Goal: Information Seeking & Learning: Learn about a topic

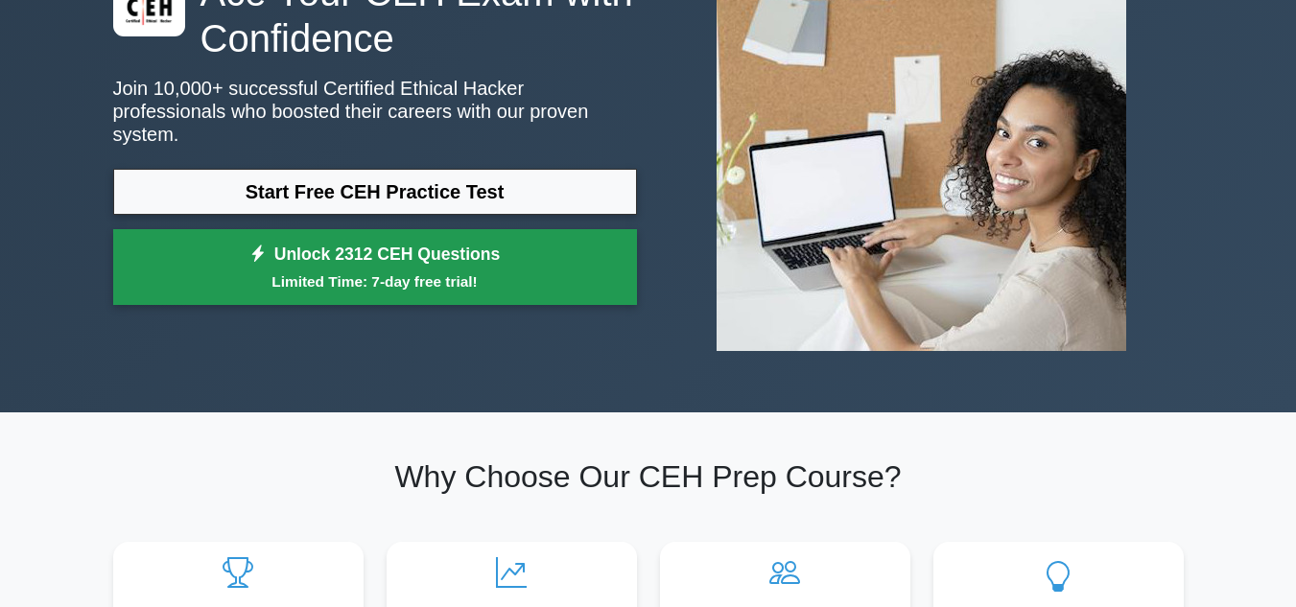
scroll to position [190, 0]
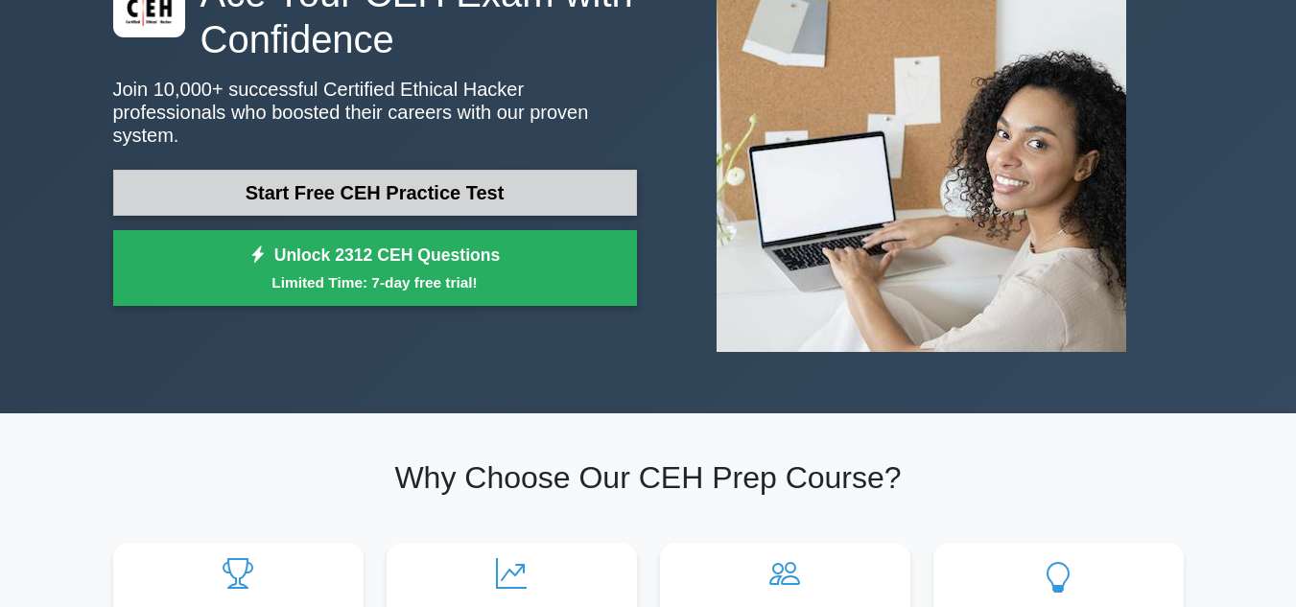
click at [356, 171] on link "Start Free CEH Practice Test" at bounding box center [375, 193] width 524 height 46
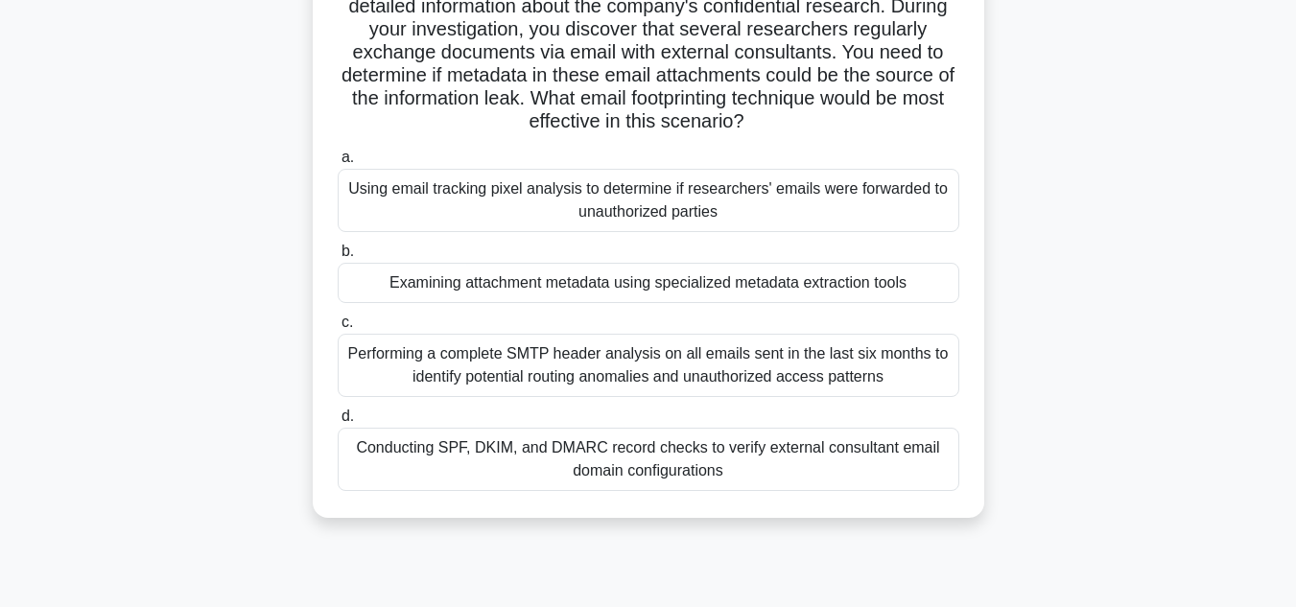
scroll to position [191, 0]
click at [587, 282] on div "Examining attachment metadata using specialized metadata extraction tools" at bounding box center [649, 282] width 622 height 40
click at [338, 257] on input "b. Examining attachment metadata using specialized metadata extraction tools" at bounding box center [338, 251] width 0 height 12
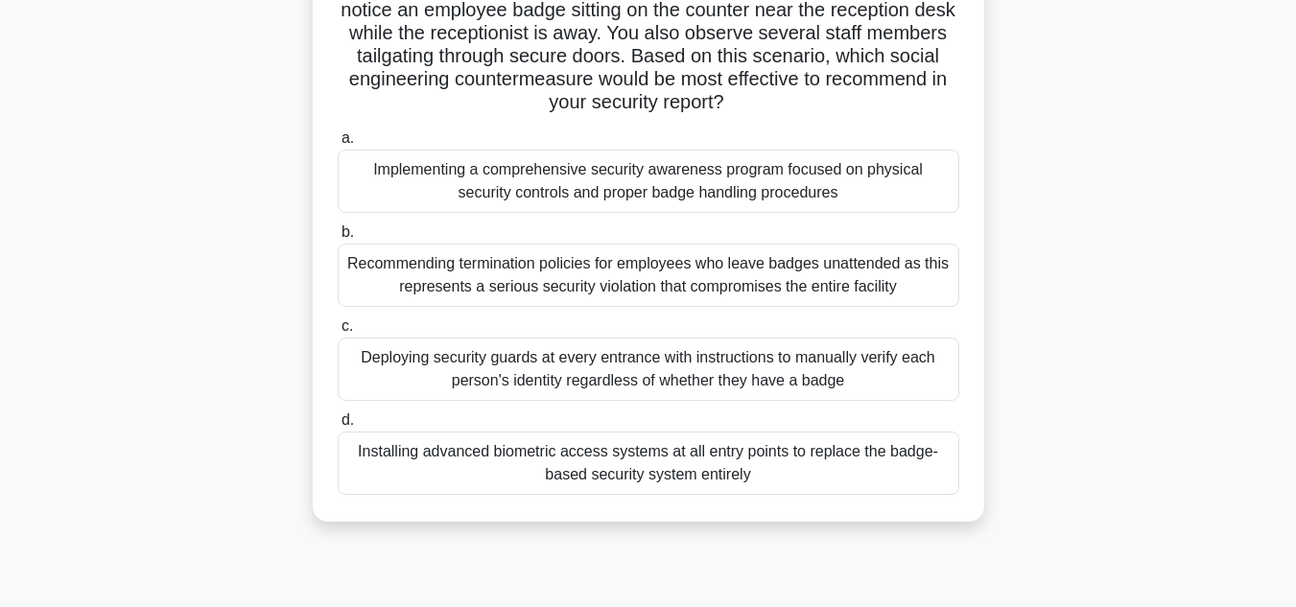
scroll to position [0, 0]
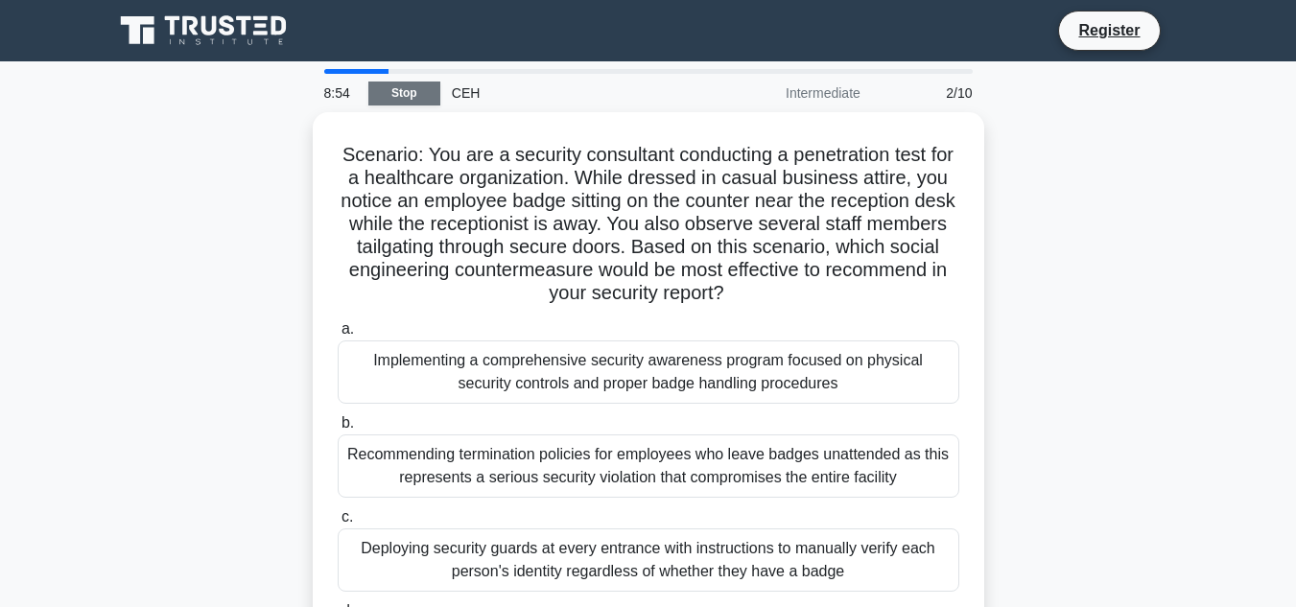
click at [421, 96] on link "Stop" at bounding box center [404, 94] width 72 height 24
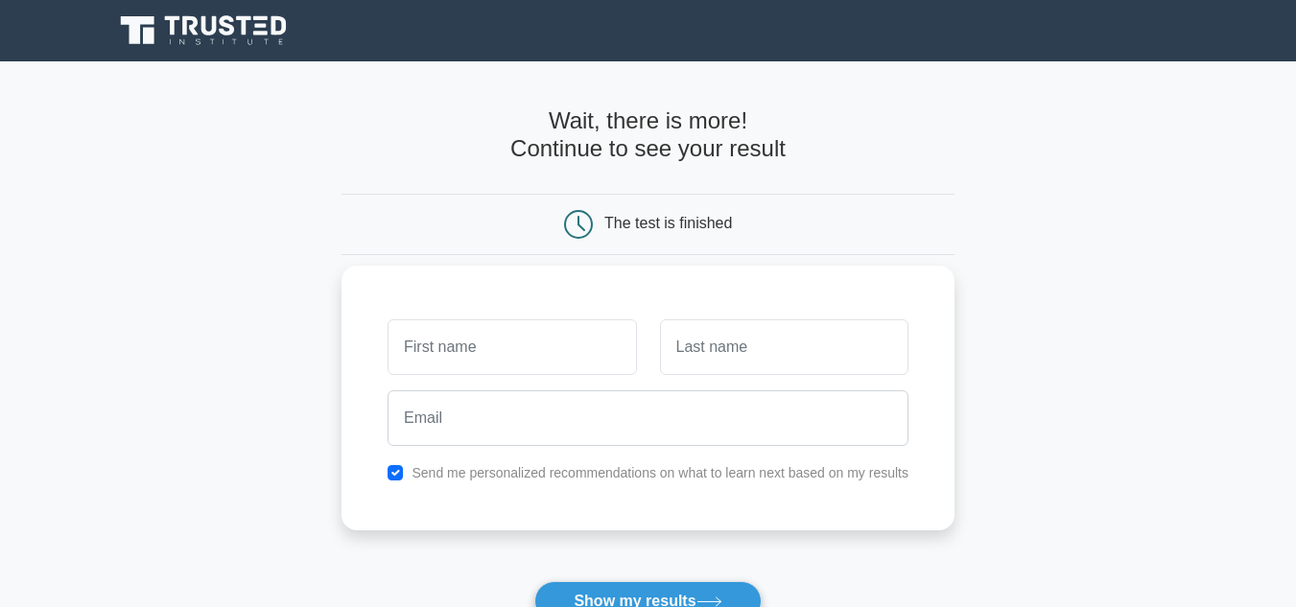
scroll to position [358, 0]
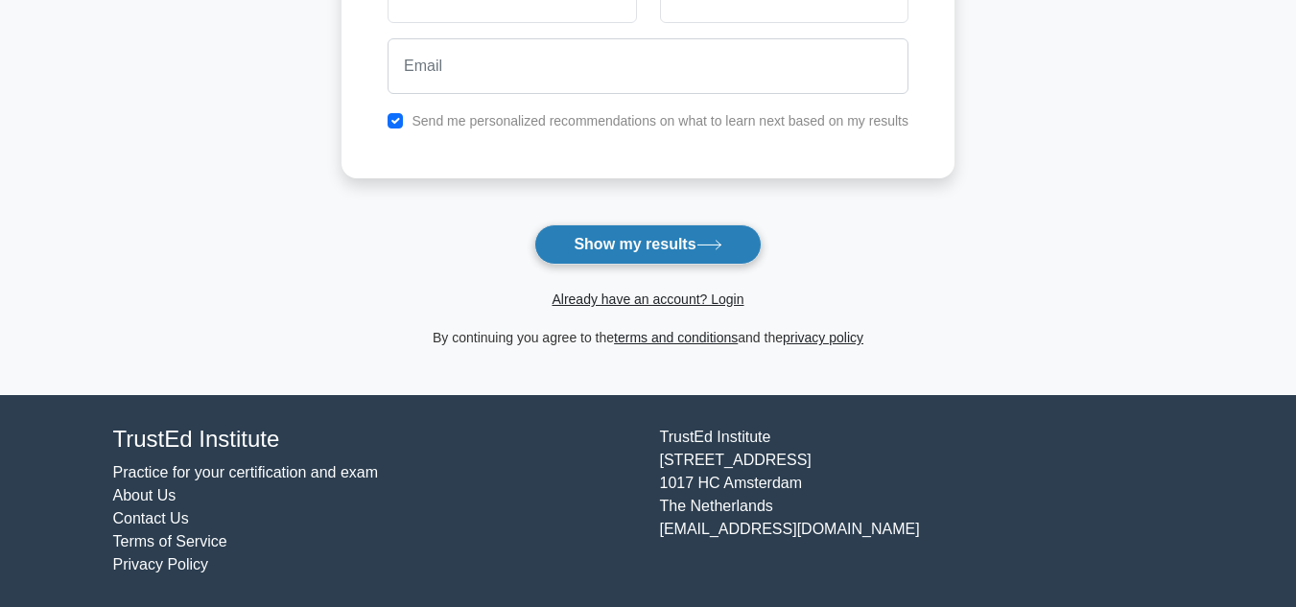
click at [659, 242] on button "Show my results" at bounding box center [647, 245] width 226 height 40
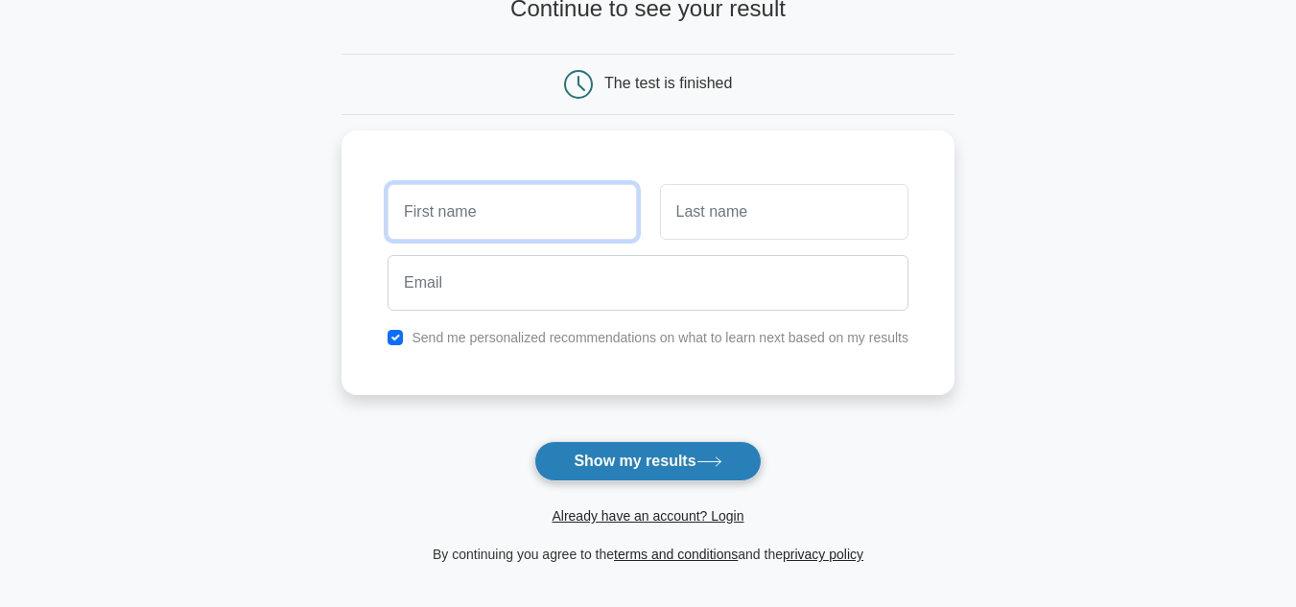
scroll to position [123, 0]
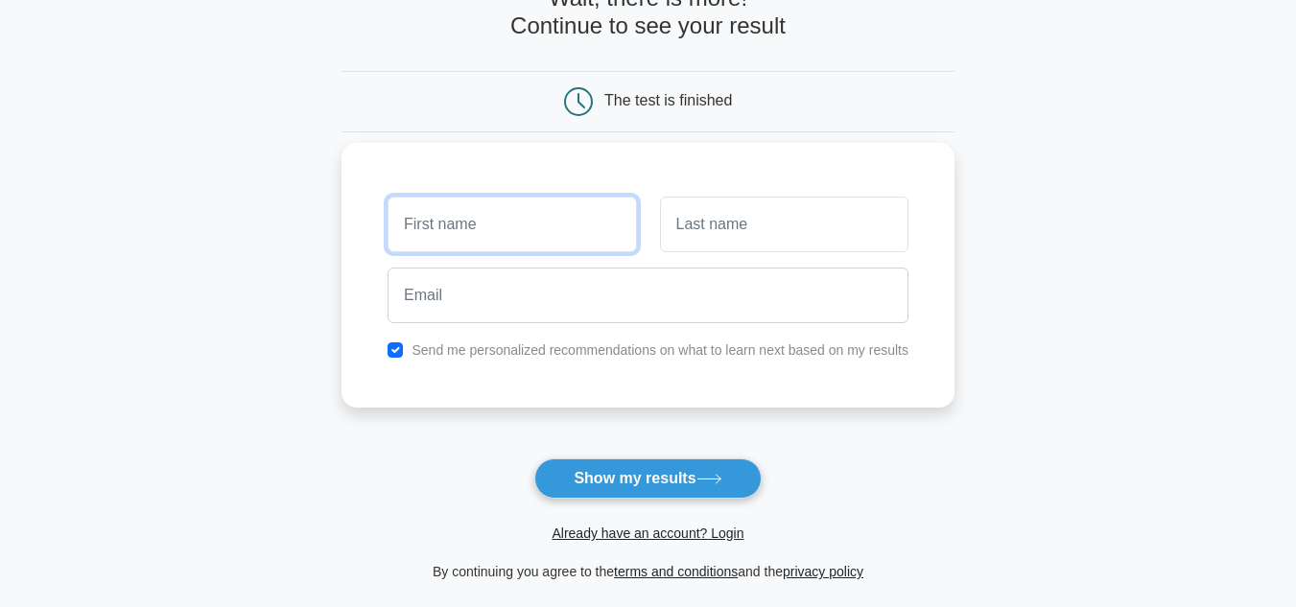
click at [515, 239] on input "text" at bounding box center [512, 225] width 249 height 56
type input "l"
type input "king"
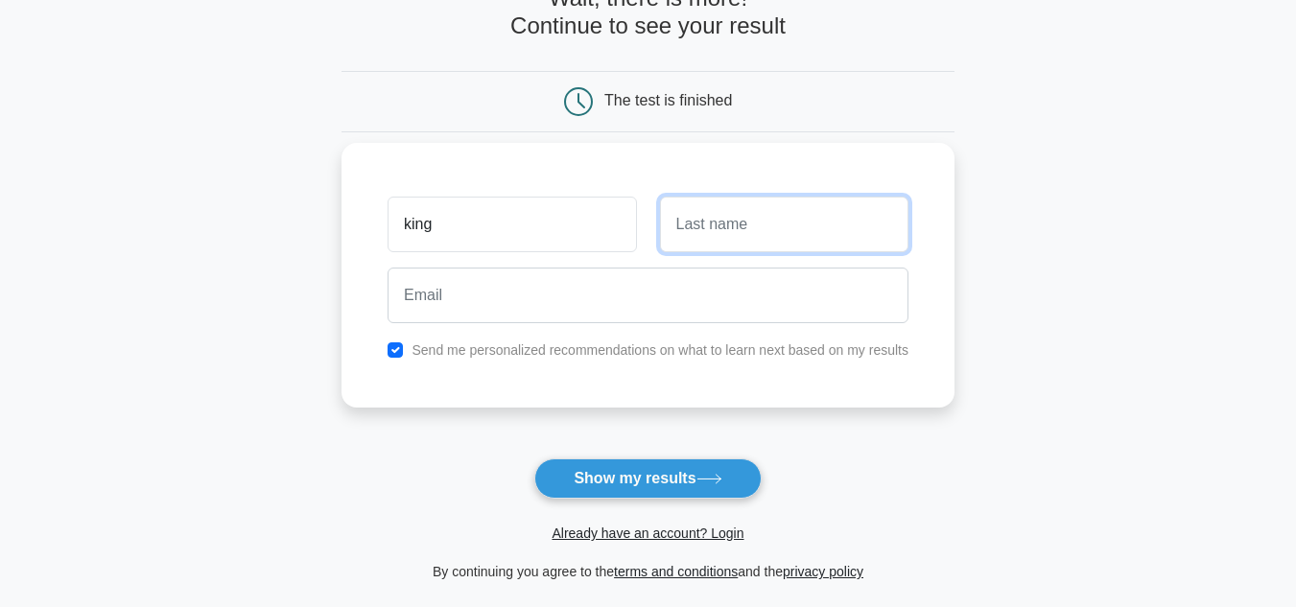
click at [733, 242] on input "text" at bounding box center [784, 225] width 249 height 56
type input "maker"
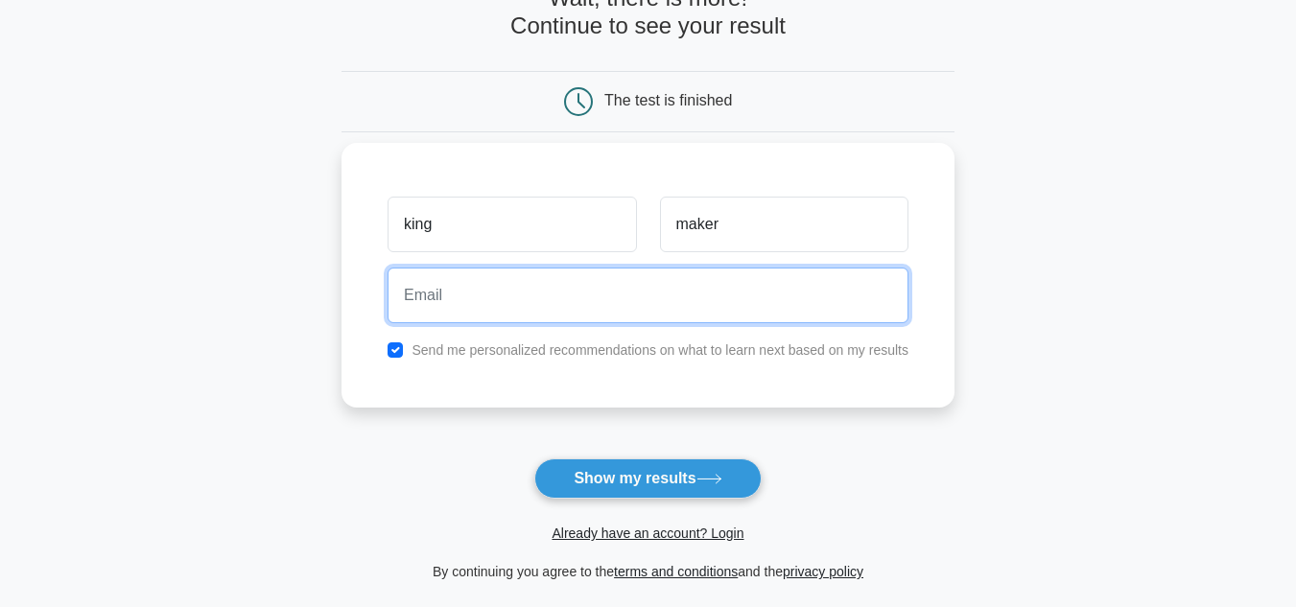
click at [642, 302] on input "email" at bounding box center [648, 296] width 521 height 56
type input "letojan158@hadvar.com"
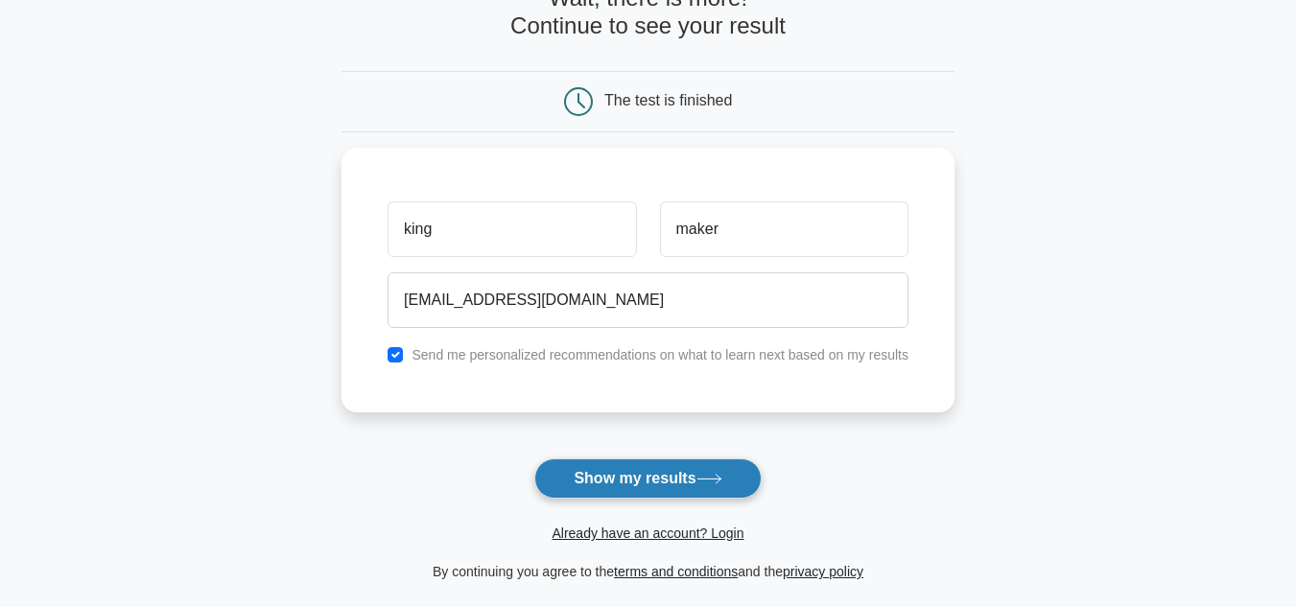
click at [629, 488] on button "Show my results" at bounding box center [647, 479] width 226 height 40
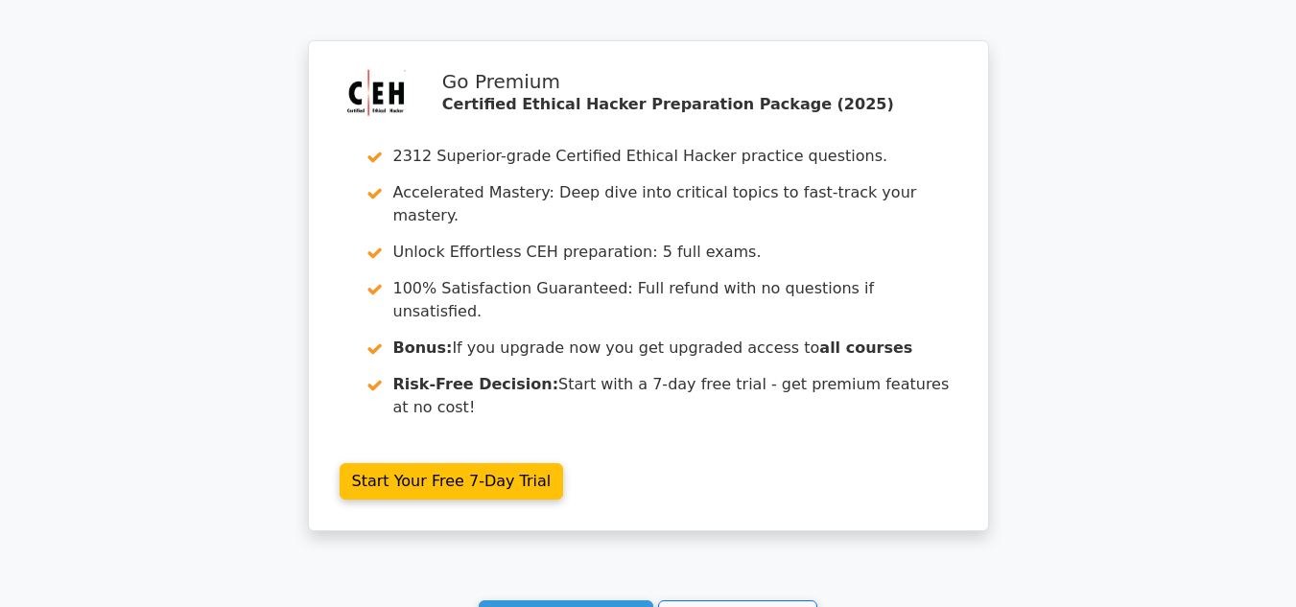
scroll to position [3052, 0]
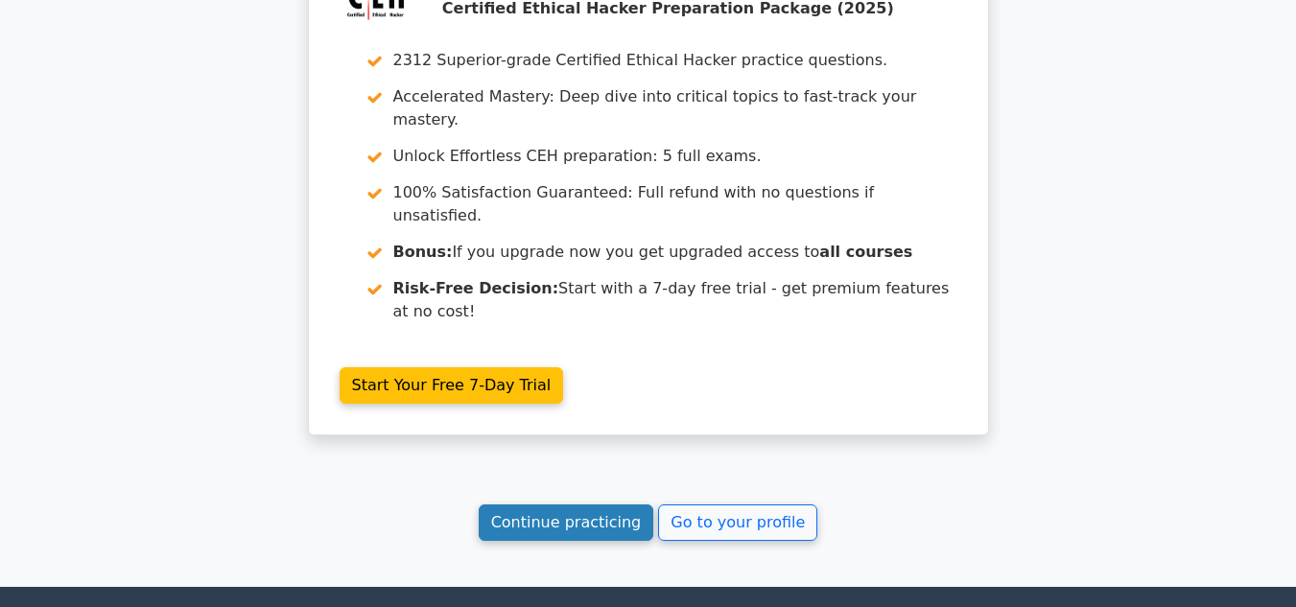
click at [594, 505] on link "Continue practicing" at bounding box center [567, 523] width 176 height 36
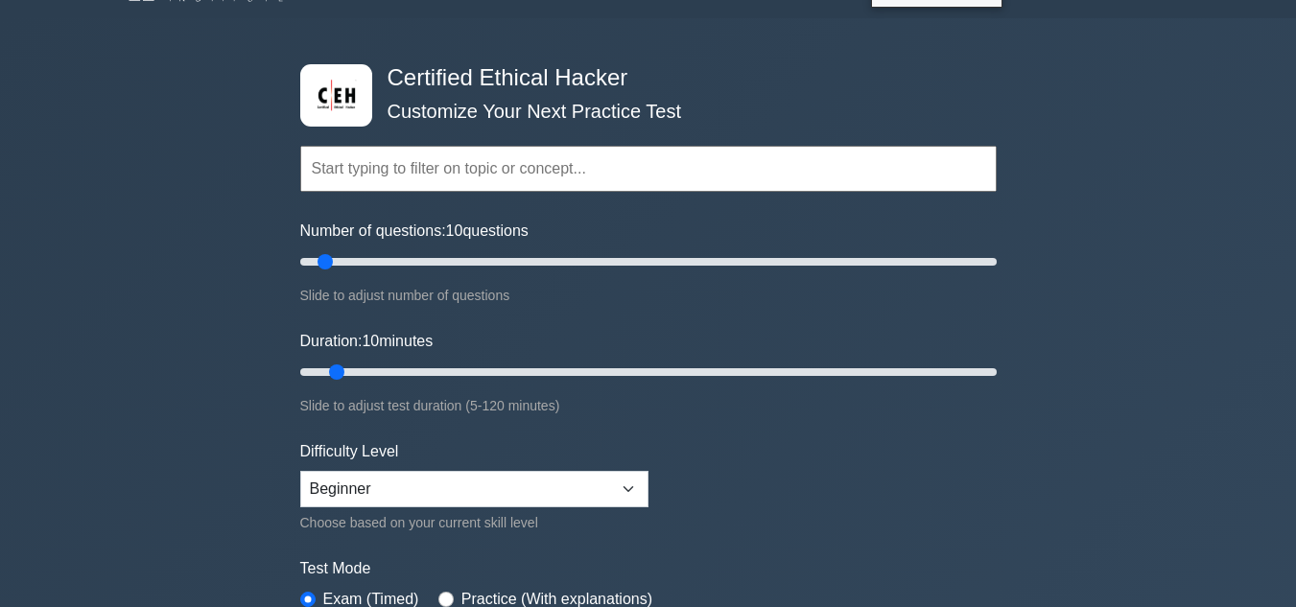
scroll to position [44, 0]
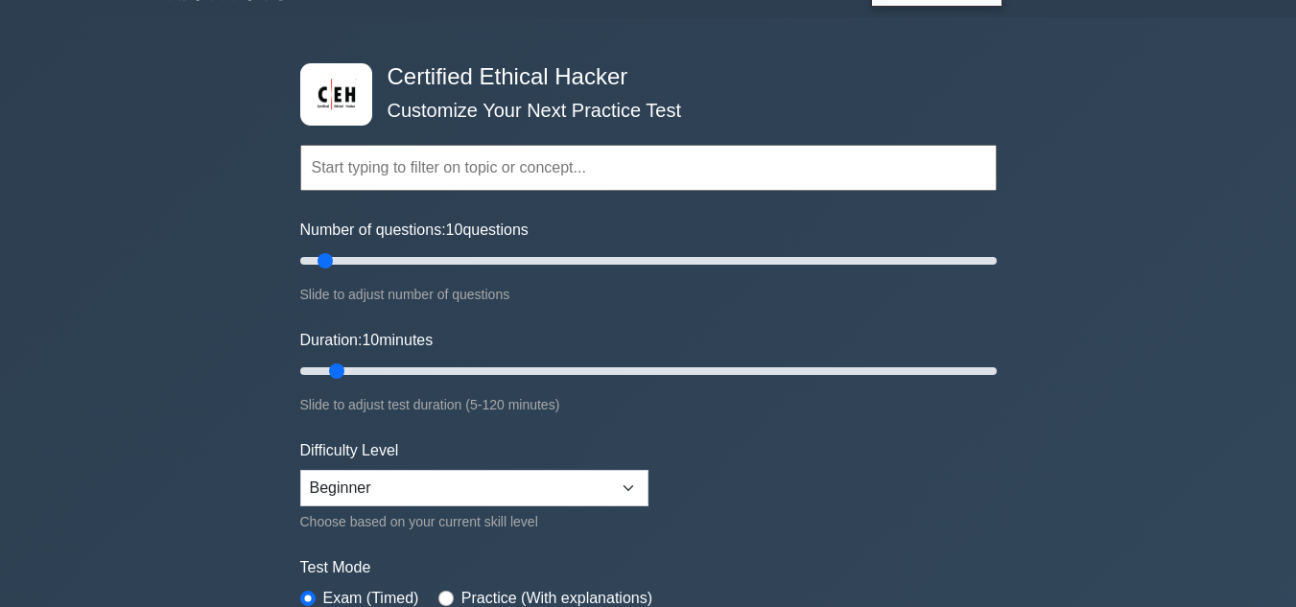
click at [492, 162] on input "text" at bounding box center [648, 168] width 697 height 46
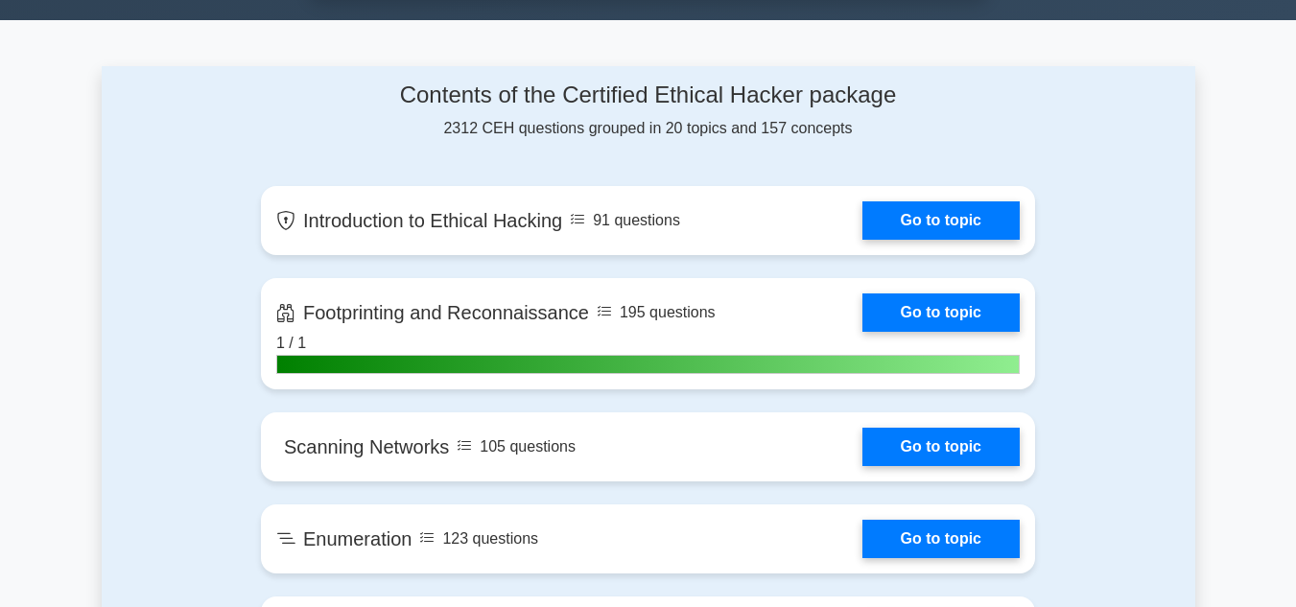
scroll to position [1200, 0]
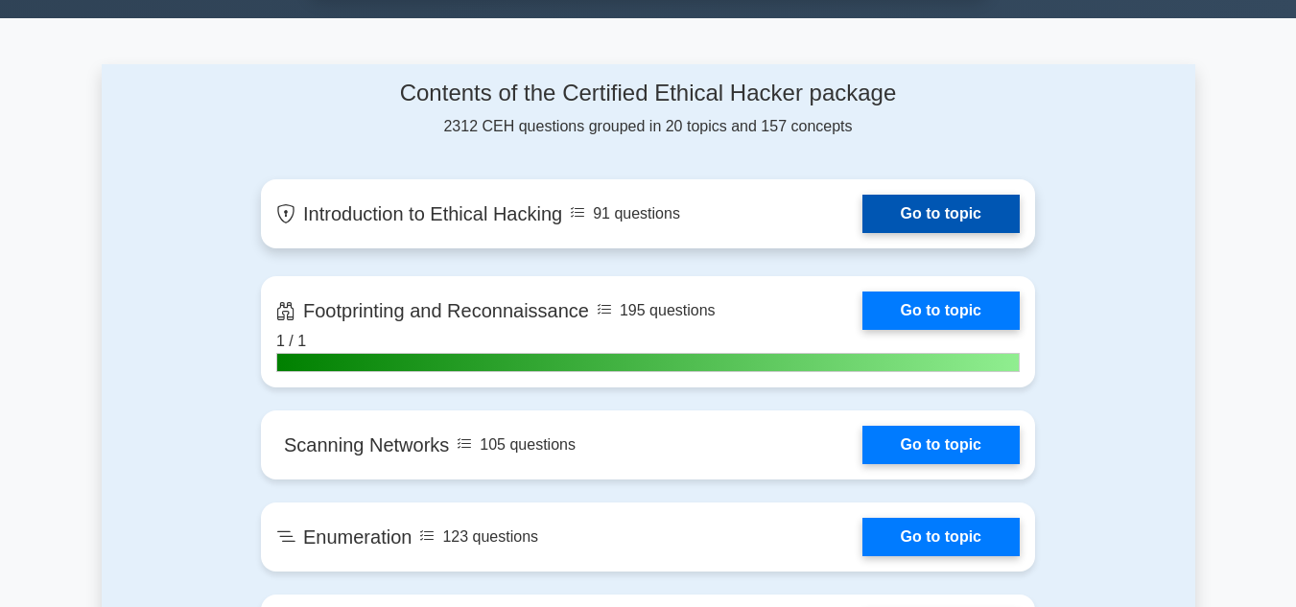
click at [936, 224] on link "Go to topic" at bounding box center [941, 214] width 157 height 38
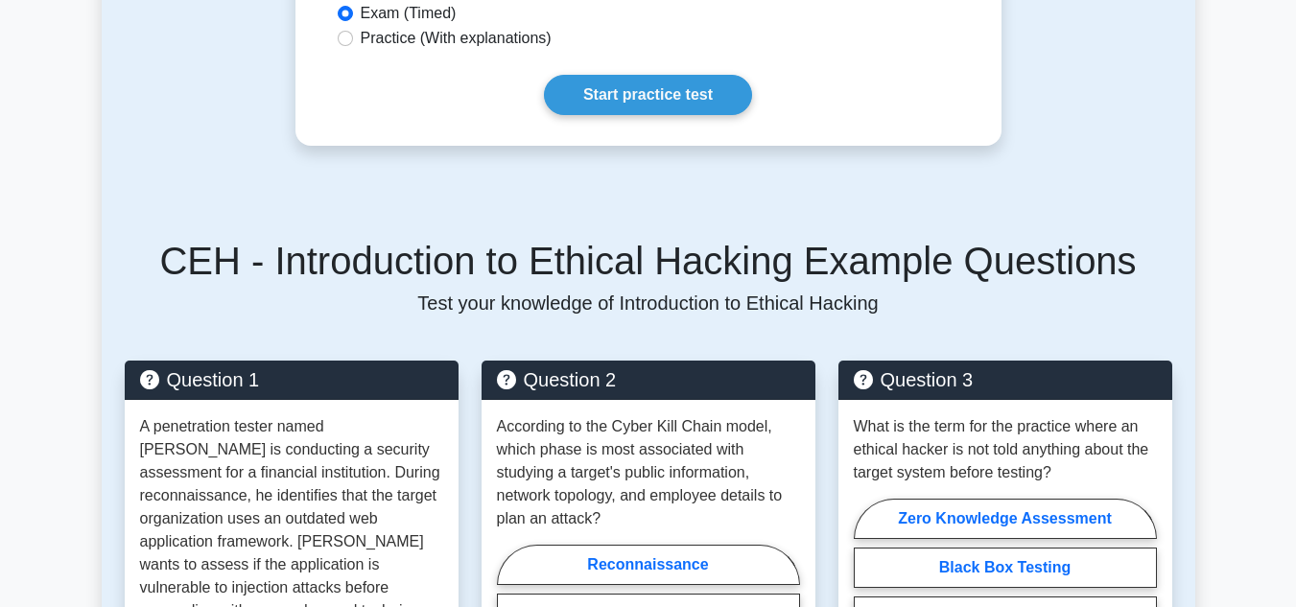
scroll to position [655, 0]
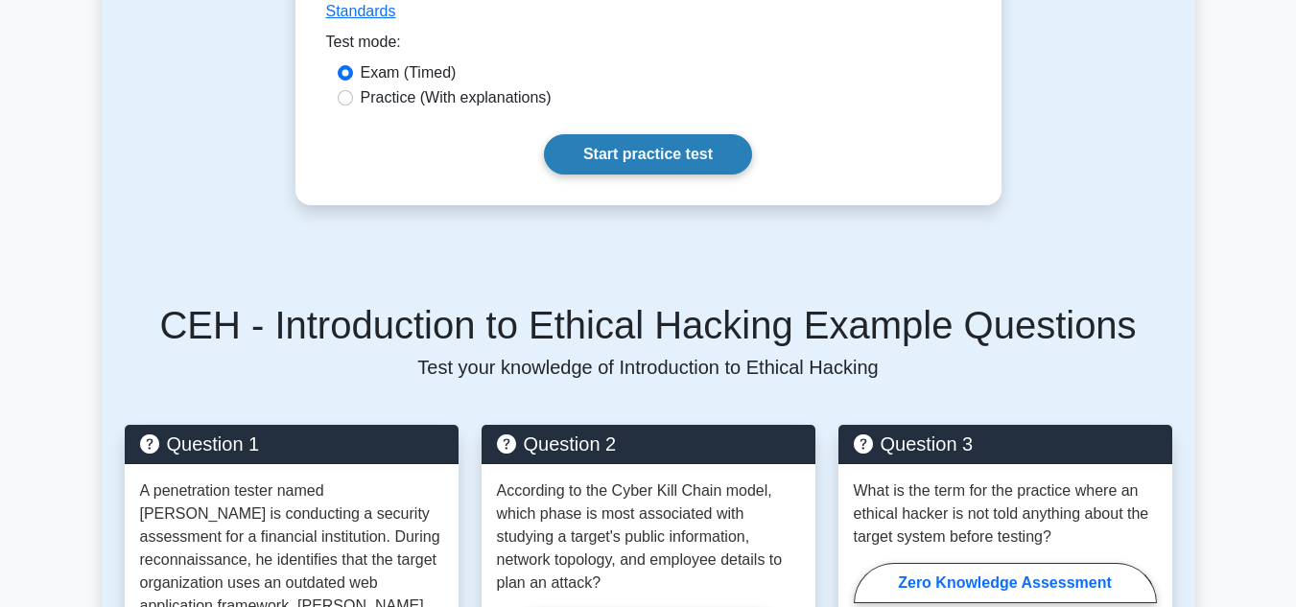
click at [667, 134] on link "Start practice test" at bounding box center [648, 154] width 208 height 40
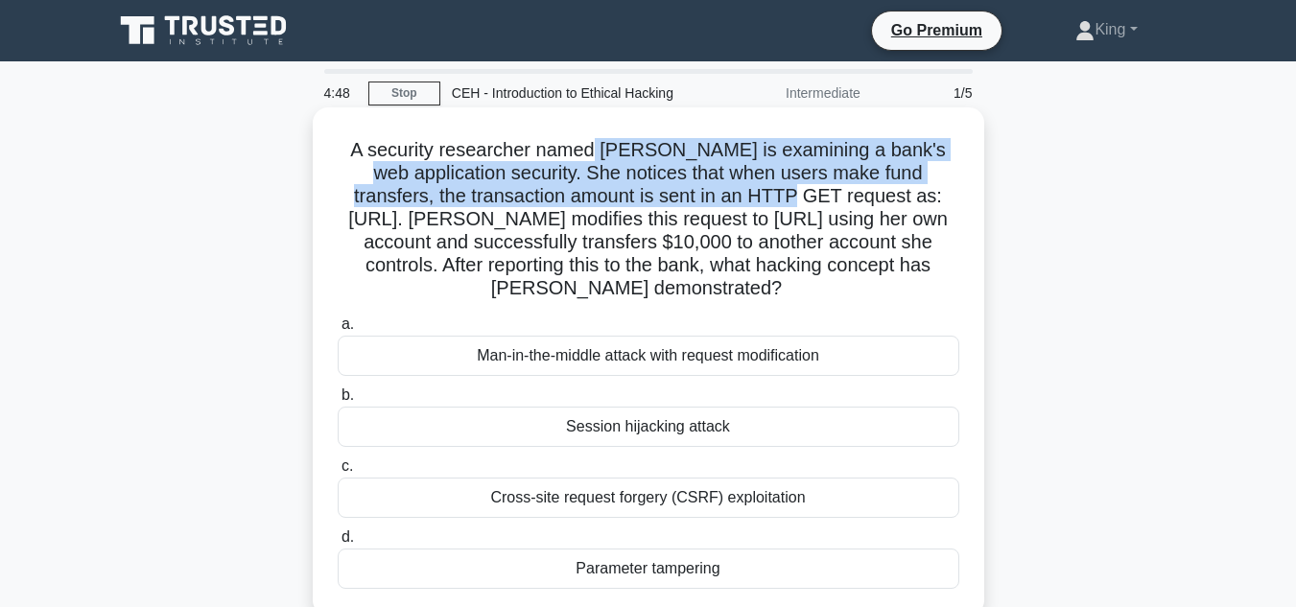
drag, startPoint x: 584, startPoint y: 150, endPoint x: 847, endPoint y: 196, distance: 266.9
click at [847, 196] on h5 "A security researcher named Mia is examining a bank's web application security.…" at bounding box center [649, 219] width 626 height 163
click at [728, 206] on h5 "A security researcher named Mia is examining a bank's web application security.…" at bounding box center [649, 219] width 626 height 163
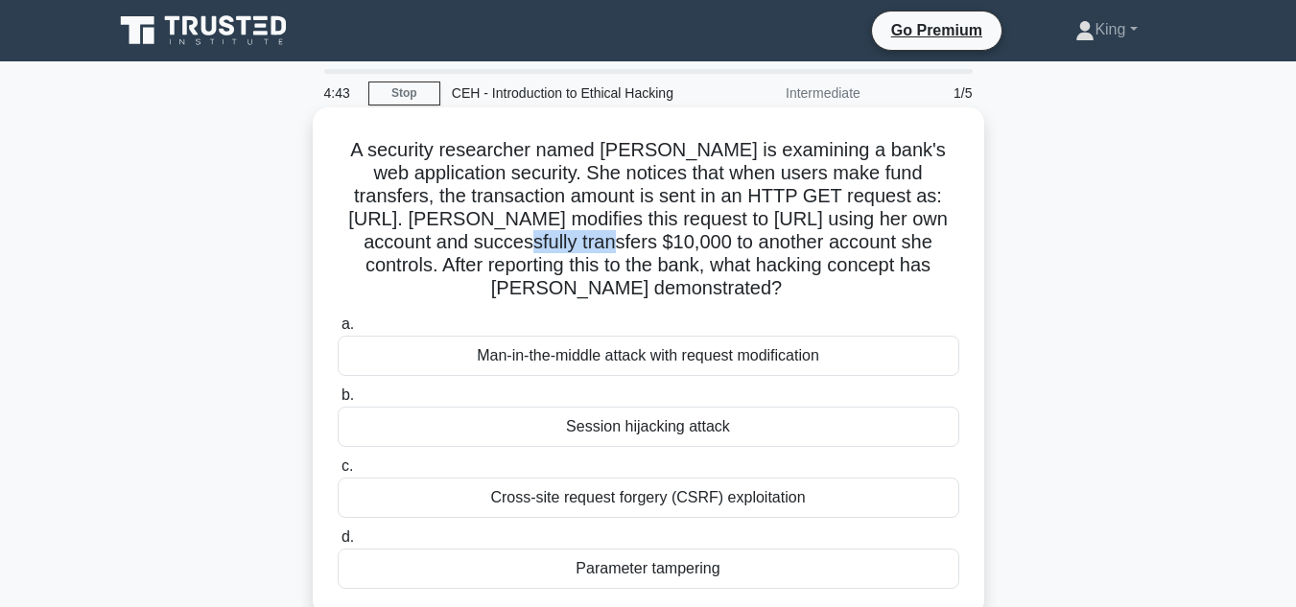
drag, startPoint x: 600, startPoint y: 234, endPoint x: 704, endPoint y: 234, distance: 104.6
click at [704, 234] on h5 "A security researcher named Mia is examining a bank's web application security.…" at bounding box center [649, 219] width 626 height 163
click at [777, 223] on h5 "A security researcher named Mia is examining a bank's web application security.…" at bounding box center [649, 219] width 626 height 163
drag, startPoint x: 732, startPoint y: 268, endPoint x: 830, endPoint y: 266, distance: 97.9
click at [830, 266] on h5 "A security researcher named Mia is examining a bank's web application security.…" at bounding box center [649, 219] width 626 height 163
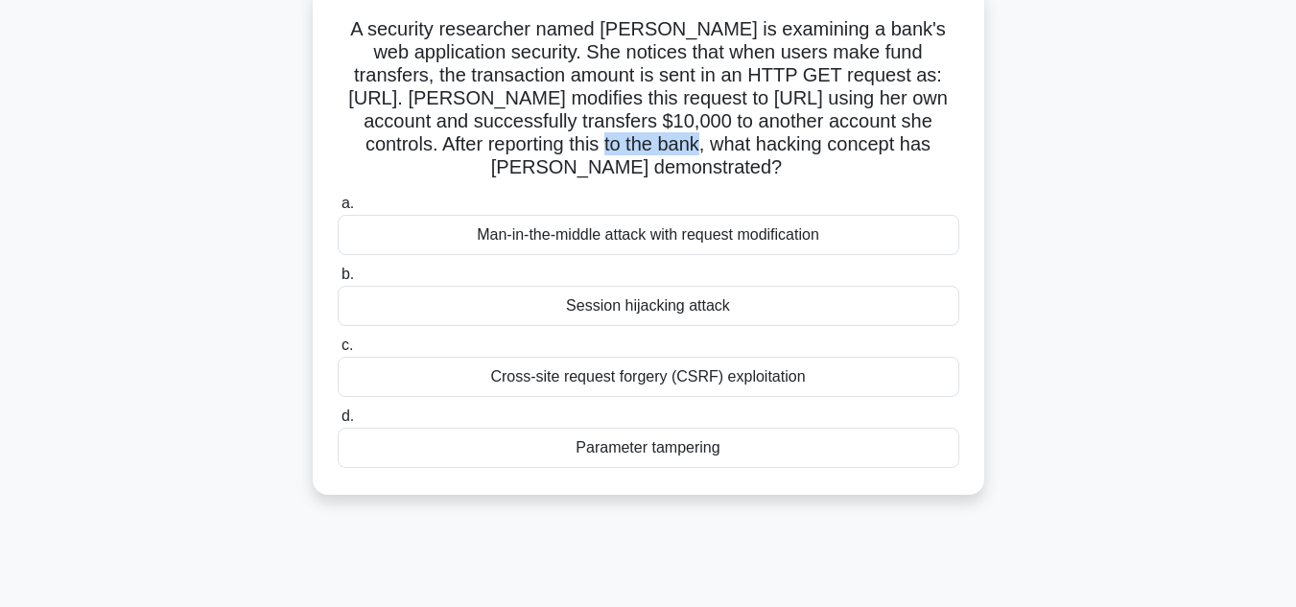
scroll to position [123, 0]
click at [694, 466] on div "Parameter tampering" at bounding box center [649, 446] width 622 height 40
click at [338, 421] on input "d. Parameter tampering" at bounding box center [338, 415] width 0 height 12
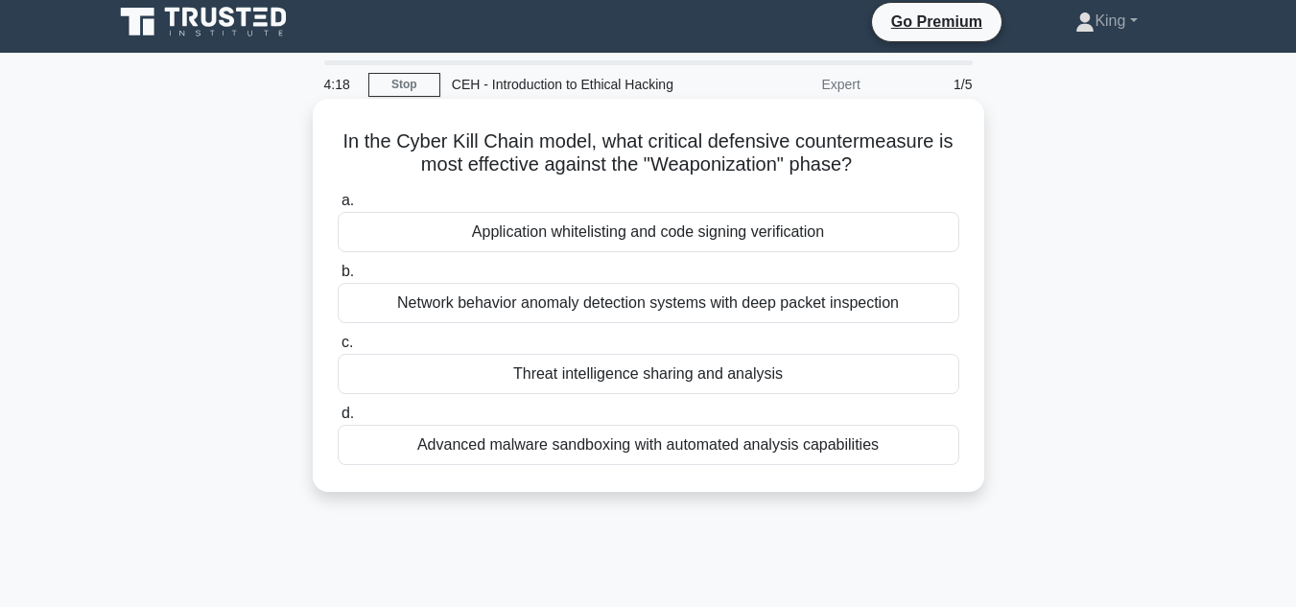
scroll to position [0, 0]
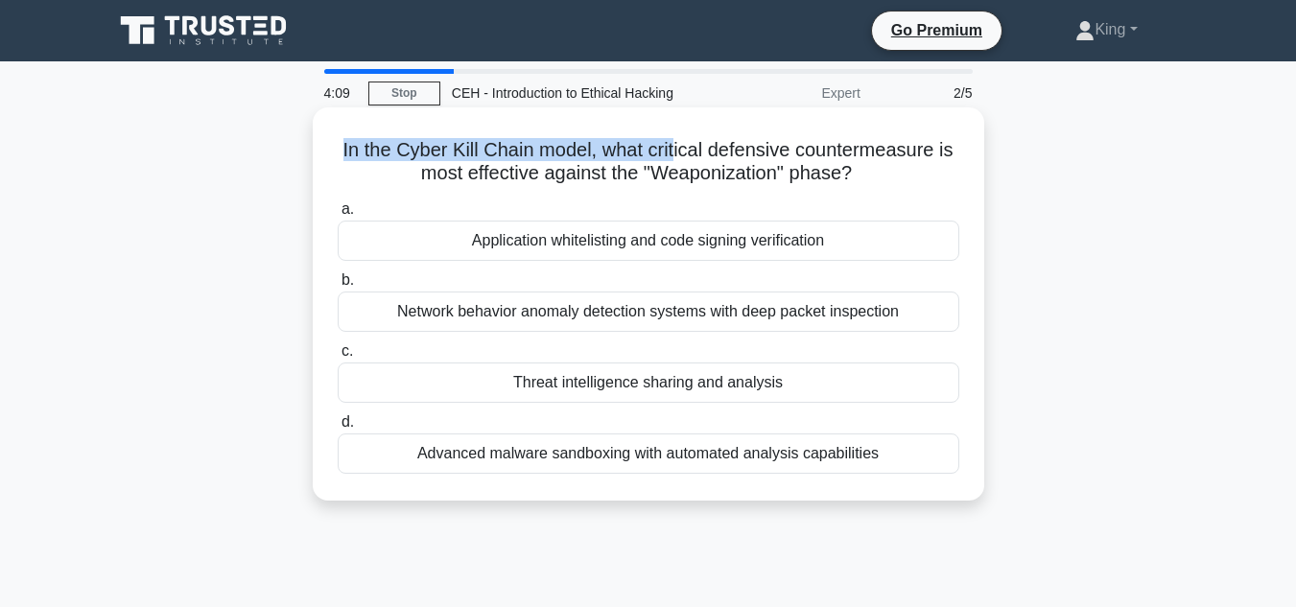
drag, startPoint x: 336, startPoint y: 151, endPoint x: 678, endPoint y: 134, distance: 342.9
click at [678, 134] on div "In the Cyber Kill Chain model, what critical defensive countermeasure is most e…" at bounding box center [648, 304] width 656 height 378
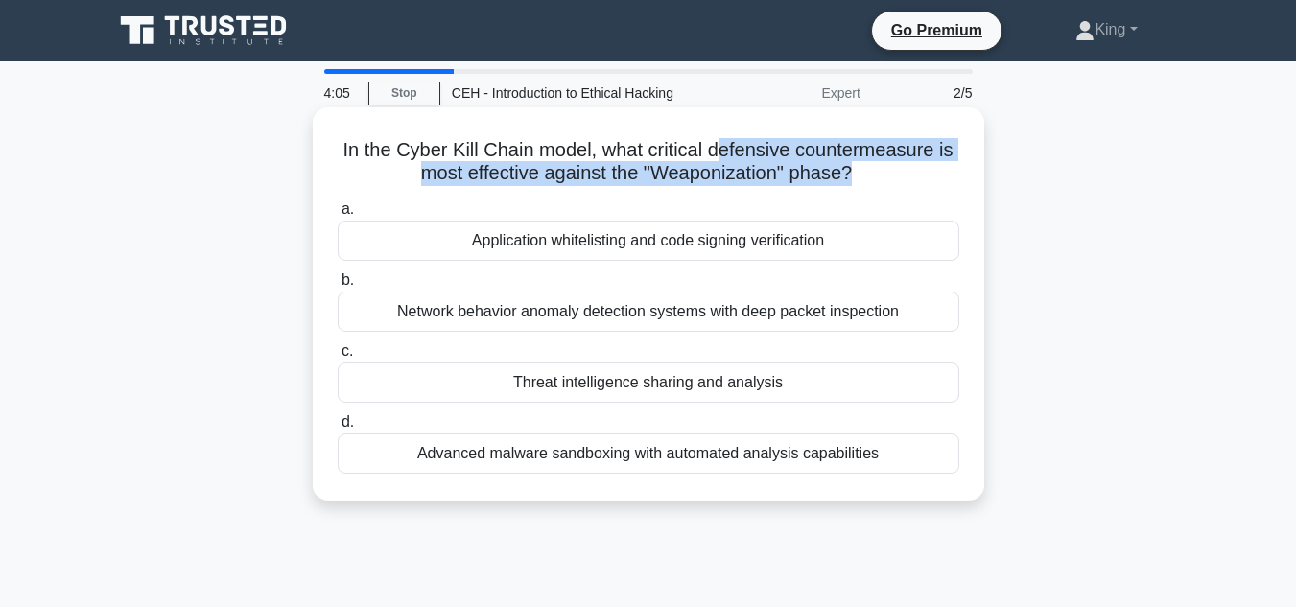
drag, startPoint x: 725, startPoint y: 138, endPoint x: 858, endPoint y: 178, distance: 138.4
click at [858, 178] on h5 "In the Cyber Kill Chain model, what critical defensive countermeasure is most e…" at bounding box center [649, 162] width 626 height 48
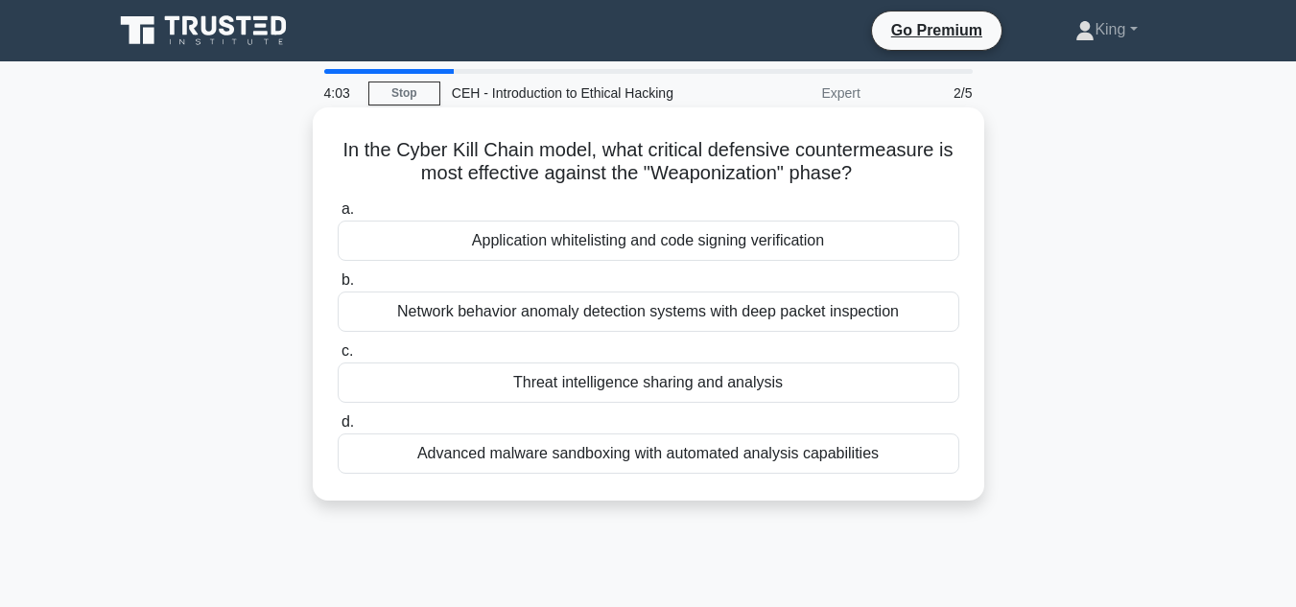
click at [902, 179] on h5 "In the Cyber Kill Chain model, what critical defensive countermeasure is most e…" at bounding box center [649, 162] width 626 height 48
click at [723, 318] on div "Network behavior anomaly detection systems with deep packet inspection" at bounding box center [649, 312] width 622 height 40
click at [338, 287] on input "b. Network behavior anomaly detection systems with deep packet inspection" at bounding box center [338, 280] width 0 height 12
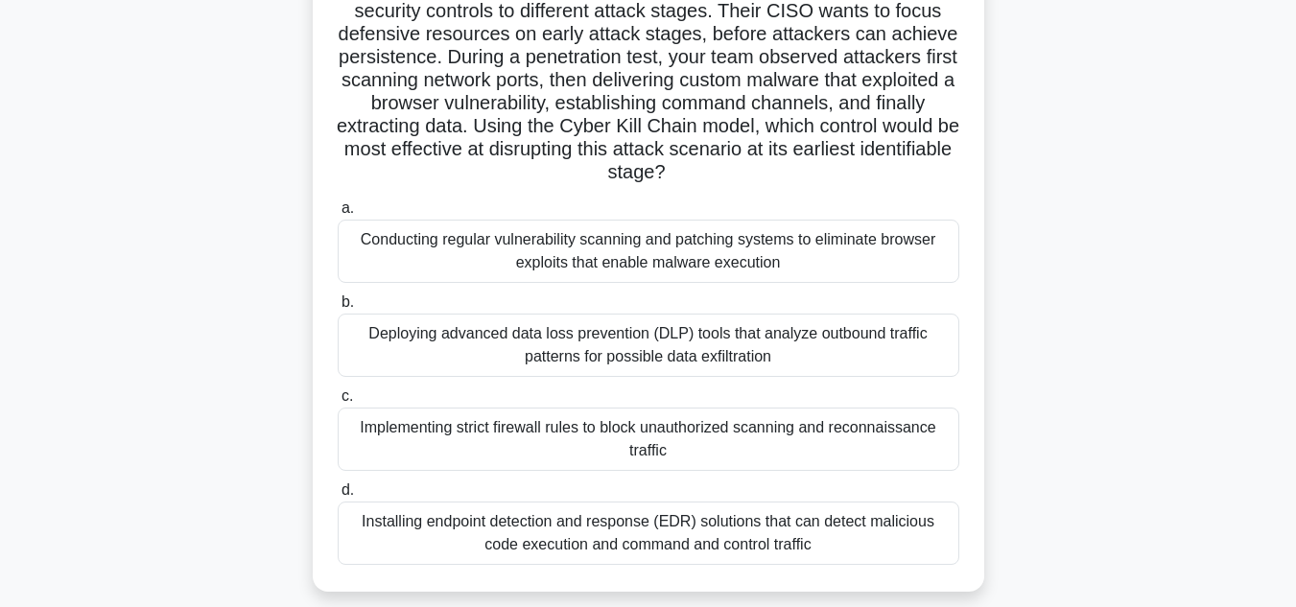
scroll to position [163, 0]
click at [672, 443] on div "Implementing strict firewall rules to block unauthorized scanning and reconnais…" at bounding box center [649, 438] width 622 height 63
click at [338, 402] on input "c. Implementing strict firewall rules to block unauthorized scanning and reconn…" at bounding box center [338, 396] width 0 height 12
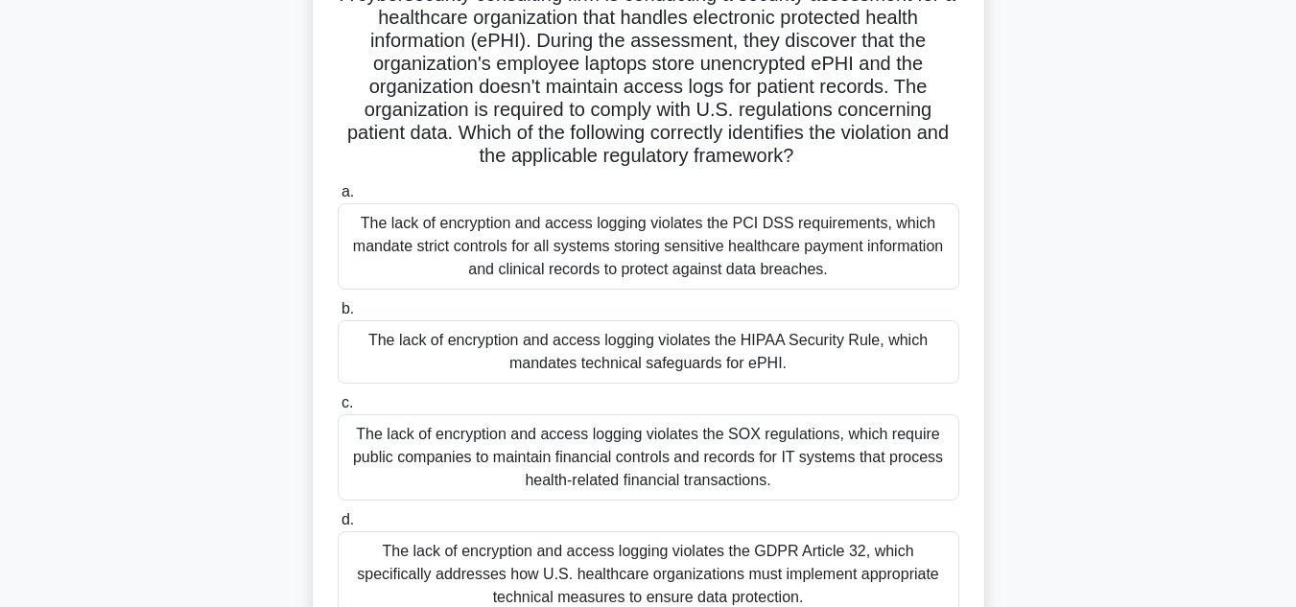
scroll to position [160, 0]
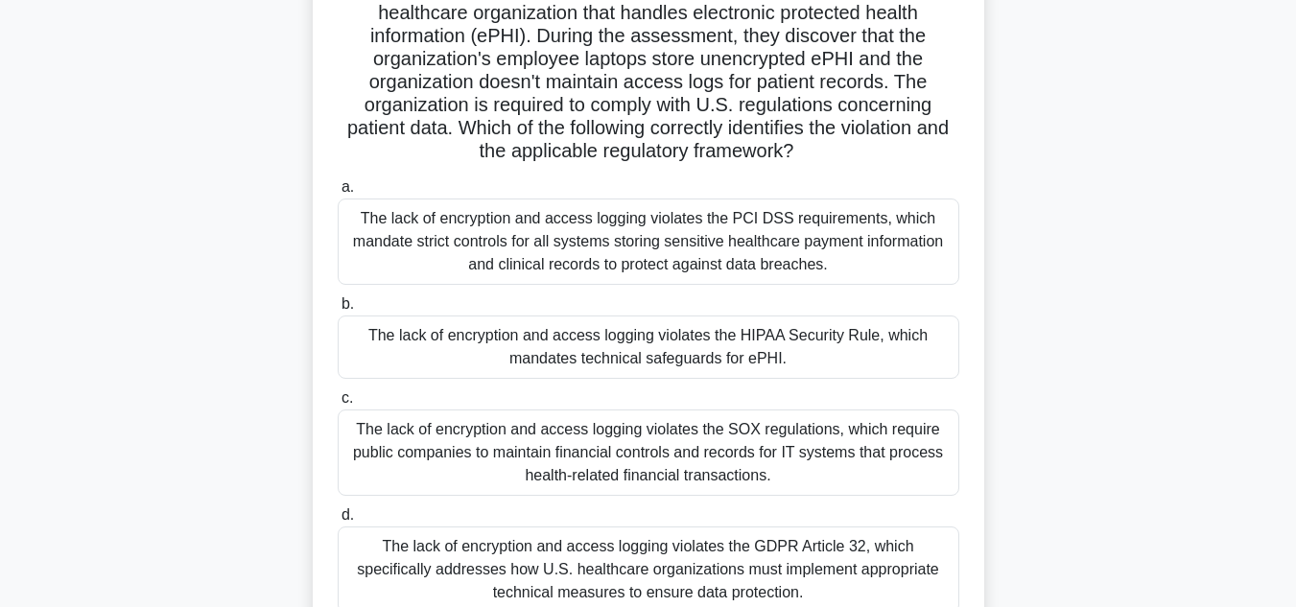
click at [747, 343] on div "The lack of encryption and access logging violates the HIPAA Security Rule, whi…" at bounding box center [649, 347] width 622 height 63
click at [338, 311] on input "b. The lack of encryption and access logging violates the HIPAA Security Rule, …" at bounding box center [338, 304] width 0 height 12
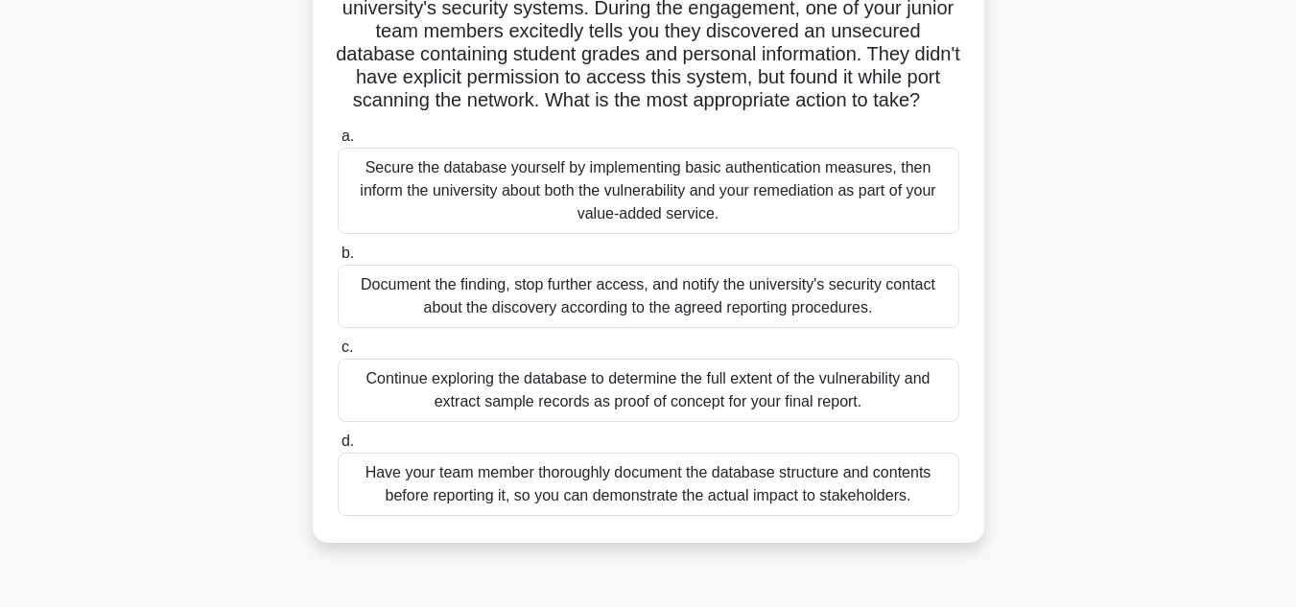
scroll to position [161, 0]
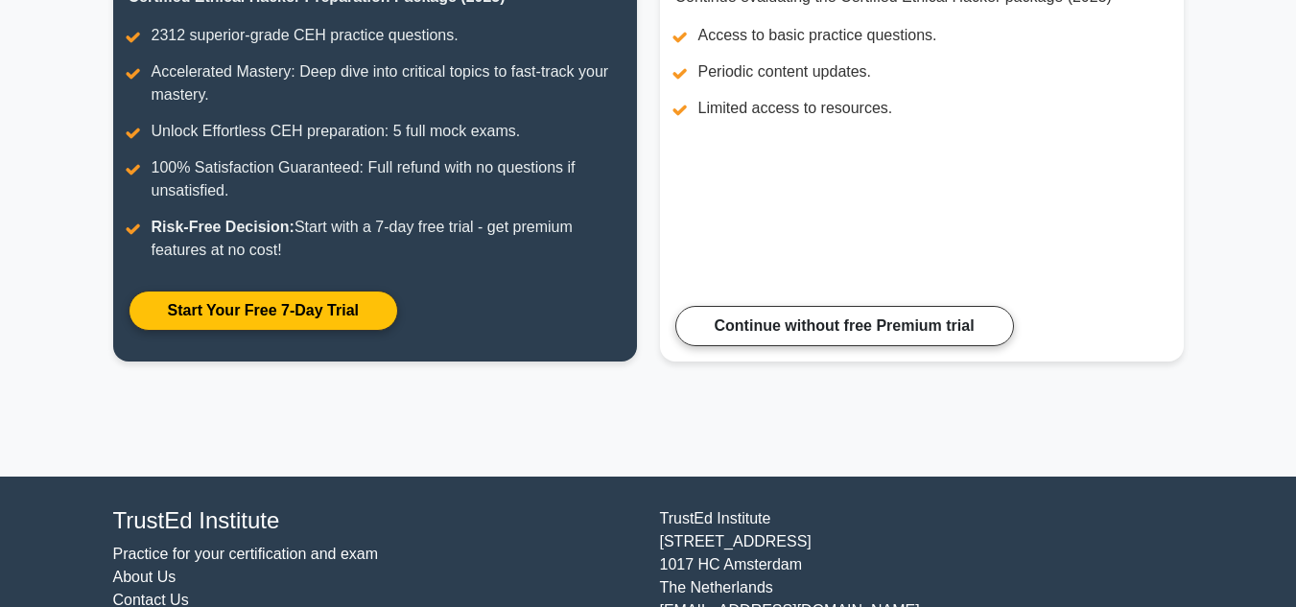
scroll to position [312, 0]
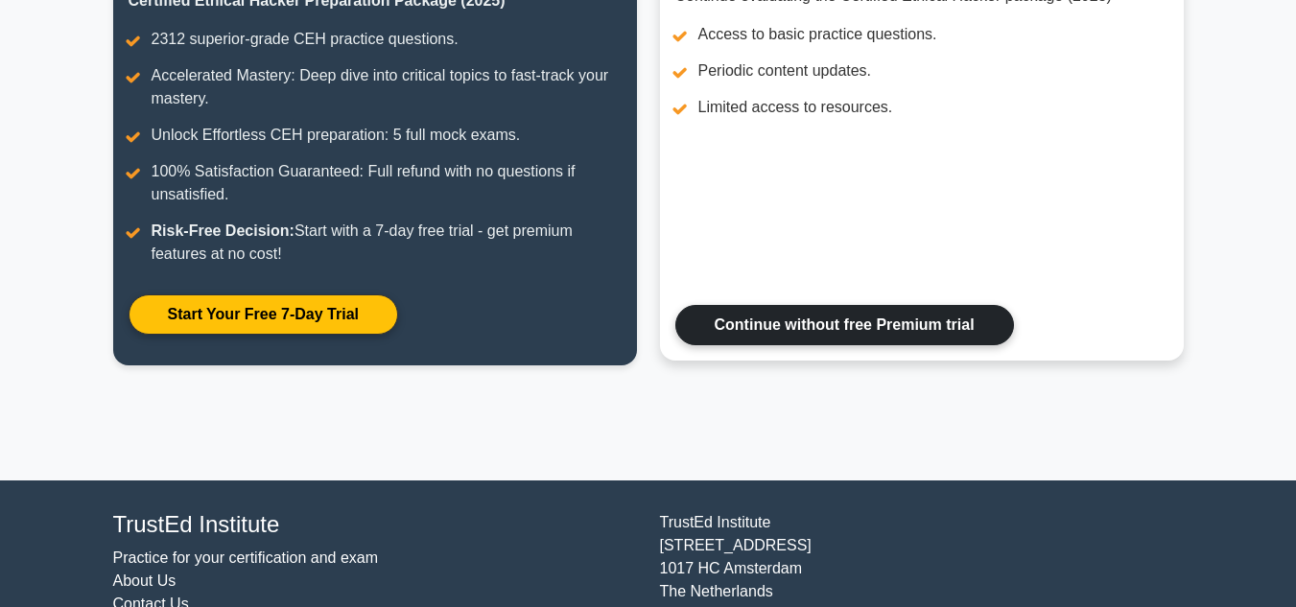
click at [713, 312] on link "Continue without free Premium trial" at bounding box center [845, 325] width 339 height 40
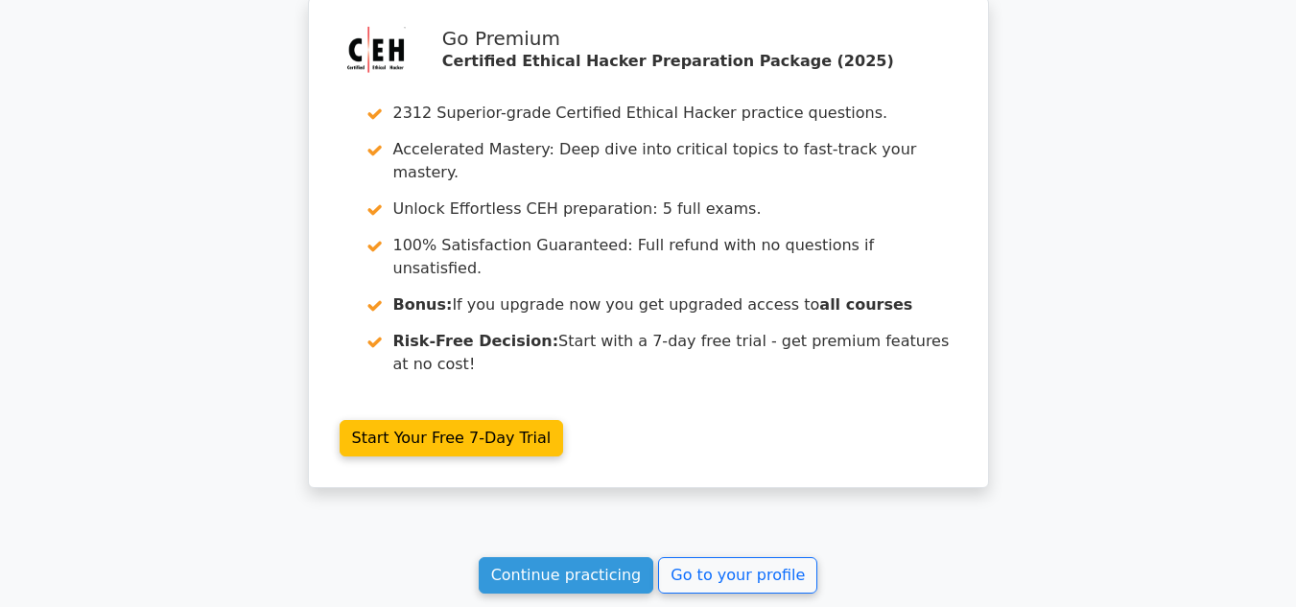
scroll to position [3052, 0]
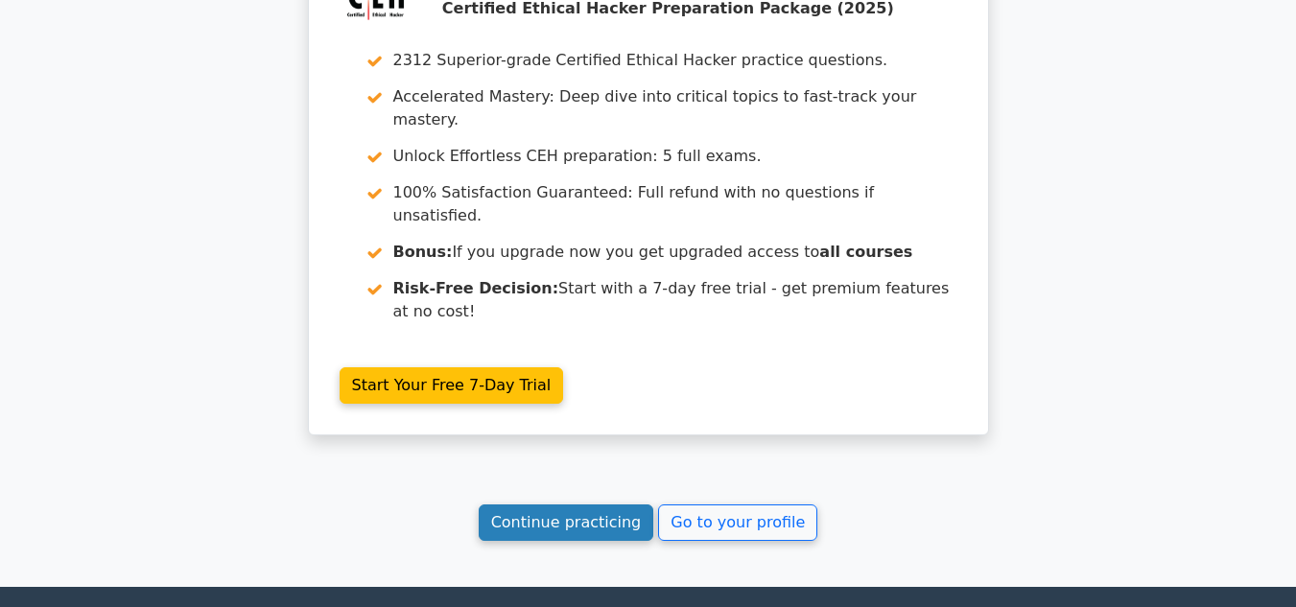
click at [594, 505] on link "Continue practicing" at bounding box center [567, 523] width 176 height 36
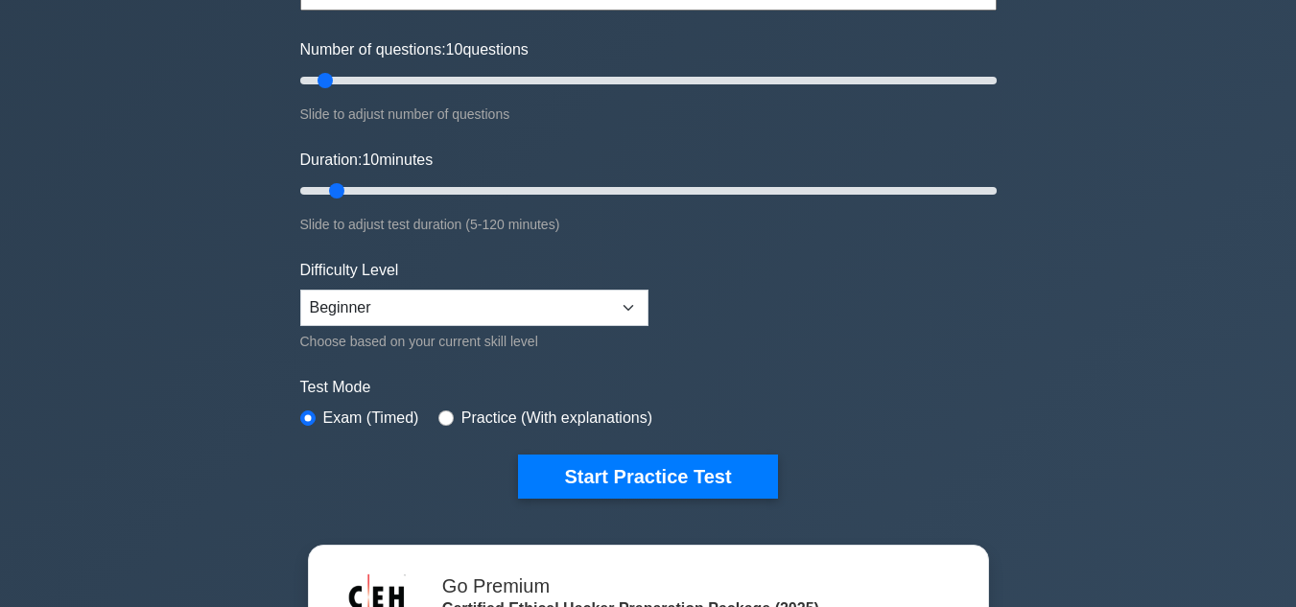
scroll to position [226, 0]
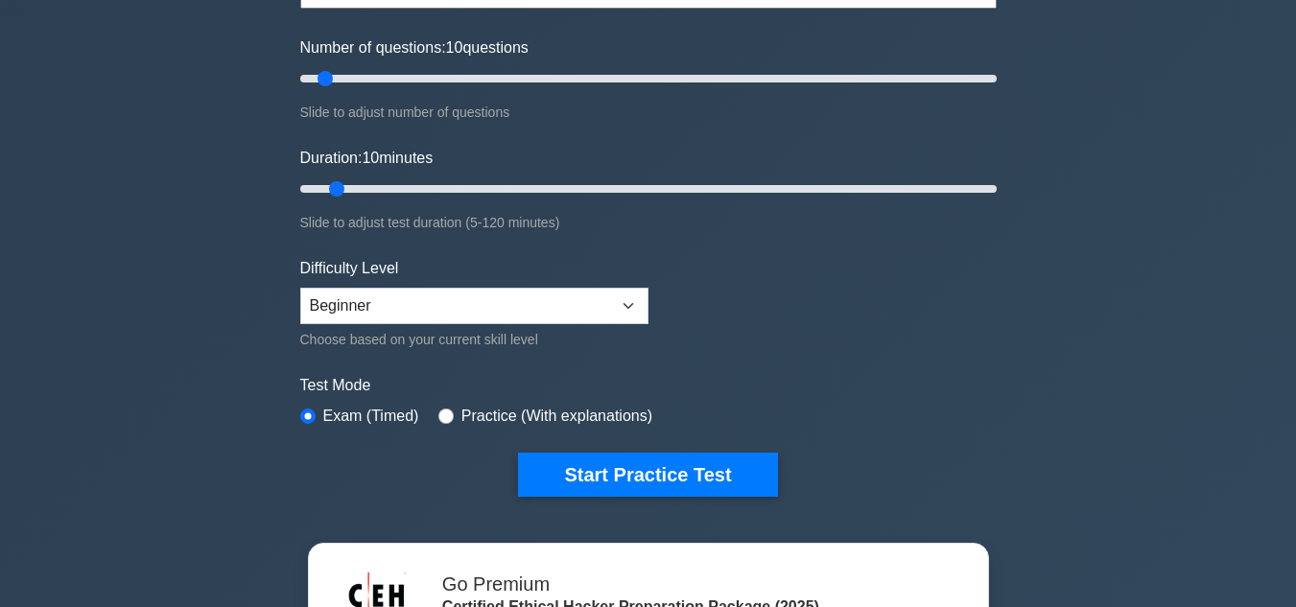
click at [508, 416] on label "Practice (With explanations)" at bounding box center [557, 416] width 191 height 23
click at [444, 414] on input "radio" at bounding box center [446, 416] width 15 height 15
radio input "true"
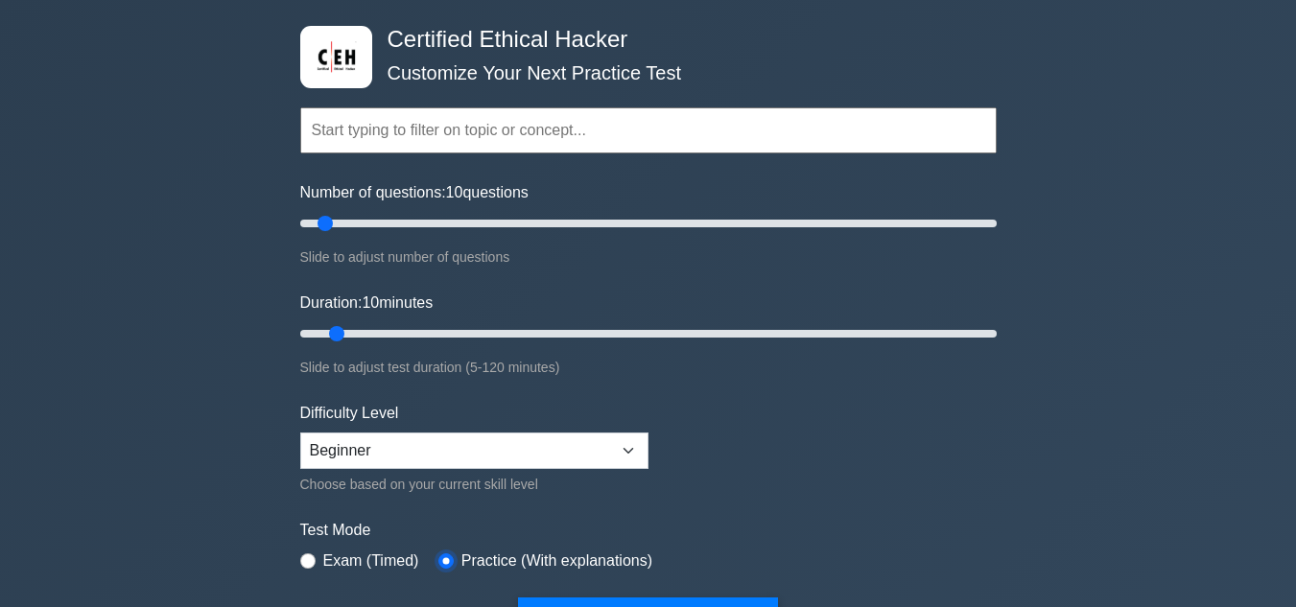
scroll to position [0, 0]
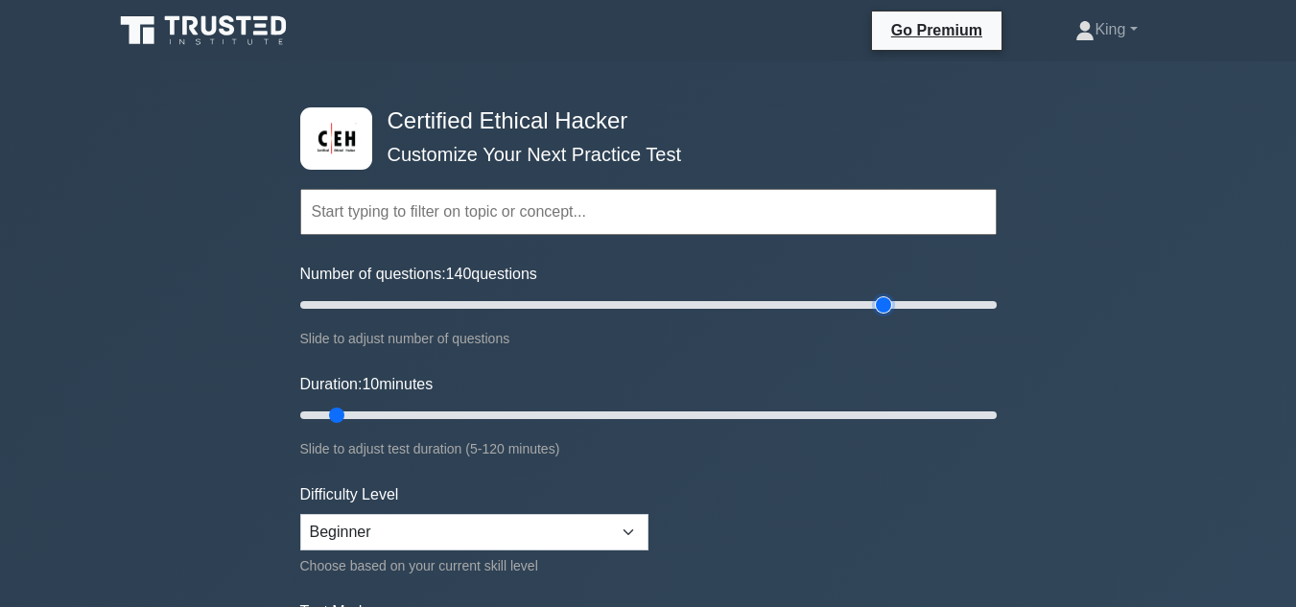
drag, startPoint x: 486, startPoint y: 311, endPoint x: 880, endPoint y: 311, distance: 394.4
click at [880, 311] on input "Number of questions: 140 questions" at bounding box center [648, 305] width 697 height 23
drag, startPoint x: 880, startPoint y: 311, endPoint x: 564, endPoint y: 287, distance: 316.6
click at [564, 294] on input "Number of questions: 80 questions" at bounding box center [648, 305] width 697 height 23
click at [375, 306] on input "Number of questions: 25 questions" at bounding box center [648, 305] width 697 height 23
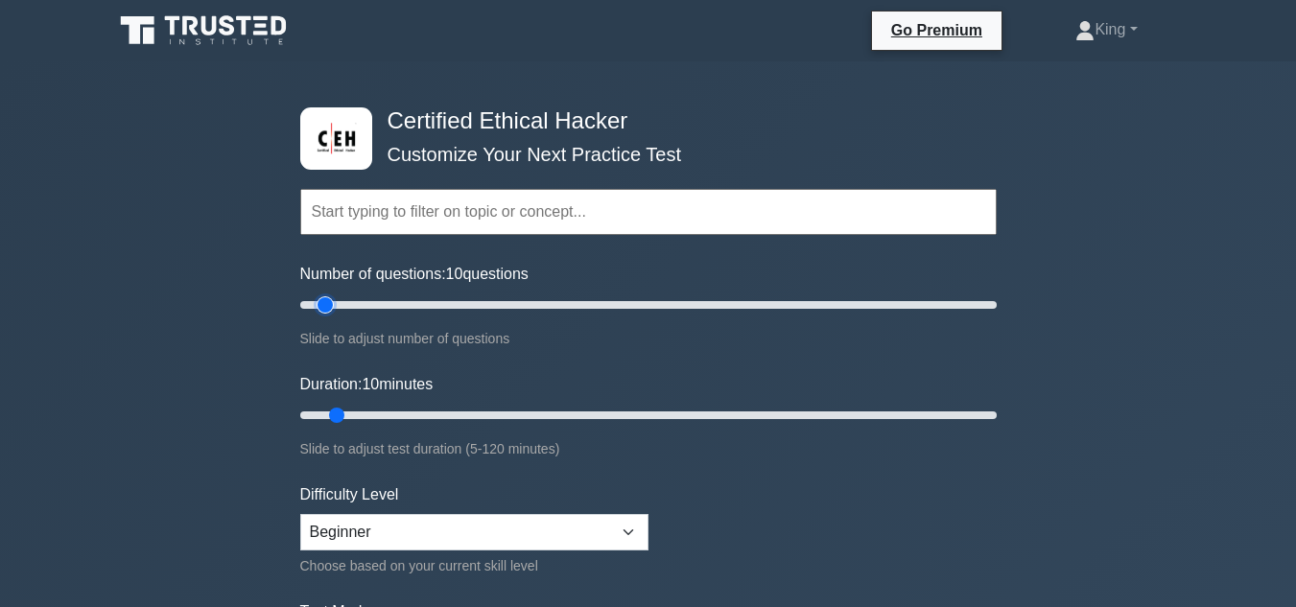
click at [319, 303] on input "Number of questions: 10 questions" at bounding box center [648, 305] width 697 height 23
drag, startPoint x: 320, startPoint y: 303, endPoint x: 257, endPoint y: 310, distance: 63.7
type input "5"
click at [300, 310] on input "Number of questions: 10 questions" at bounding box center [648, 305] width 697 height 23
type input "10"
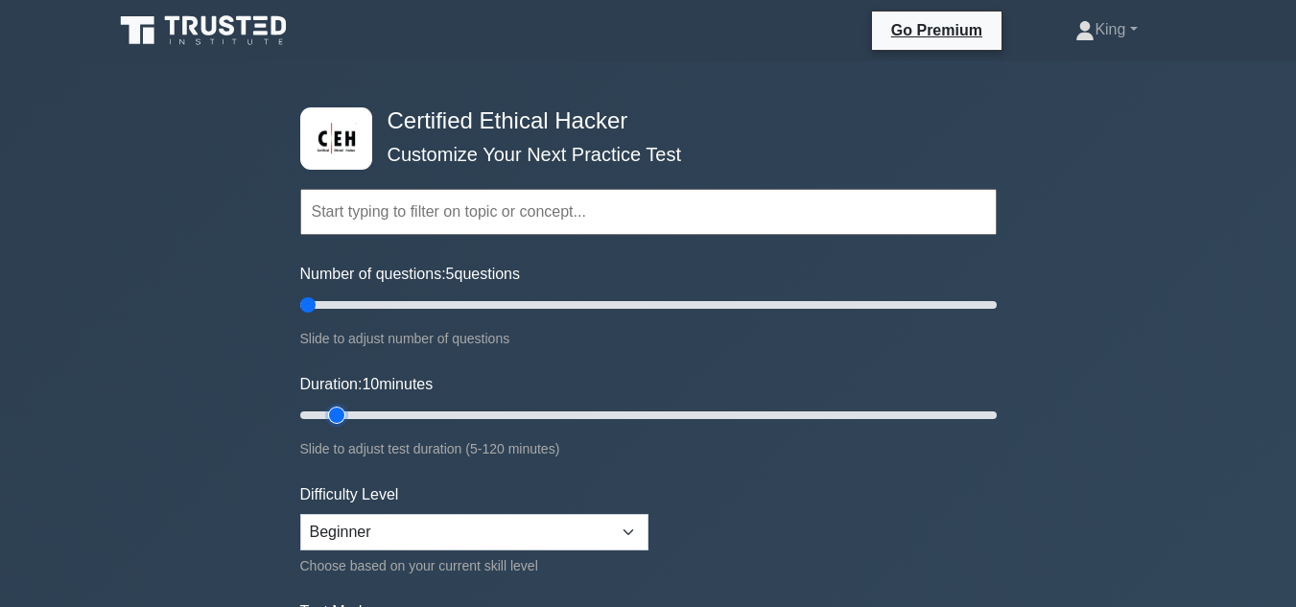
click at [331, 410] on input "Duration: 10 minutes" at bounding box center [648, 415] width 697 height 23
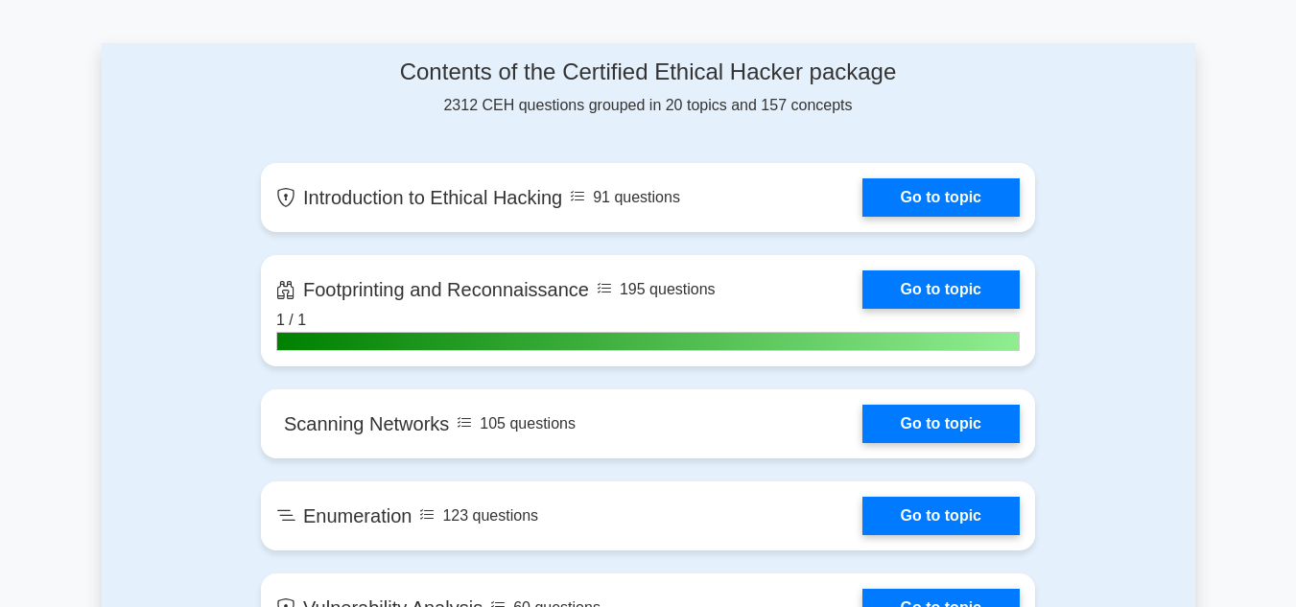
scroll to position [1219, 0]
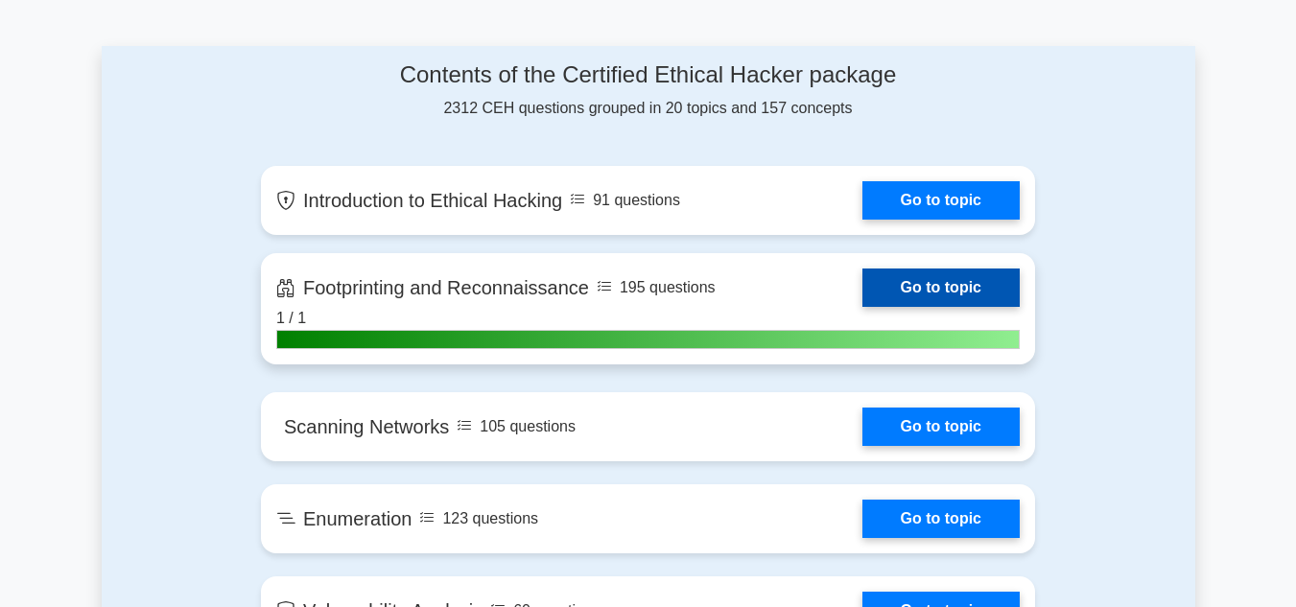
click at [863, 307] on link "Go to topic" at bounding box center [941, 288] width 157 height 38
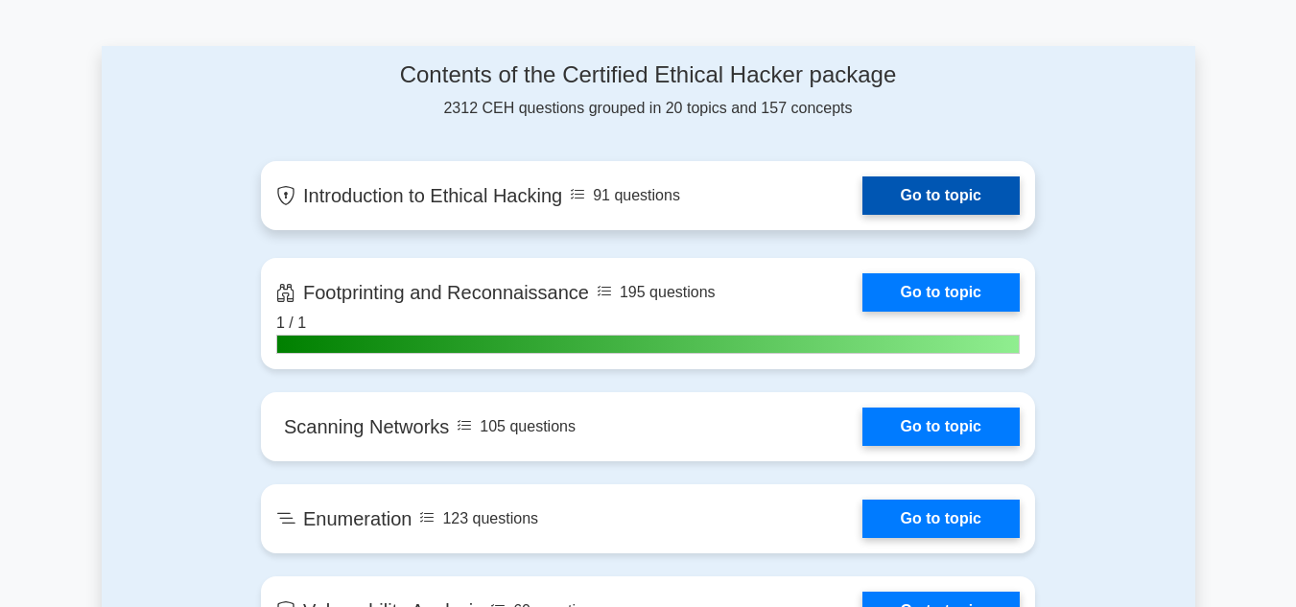
click at [863, 195] on link "Go to topic" at bounding box center [941, 196] width 157 height 38
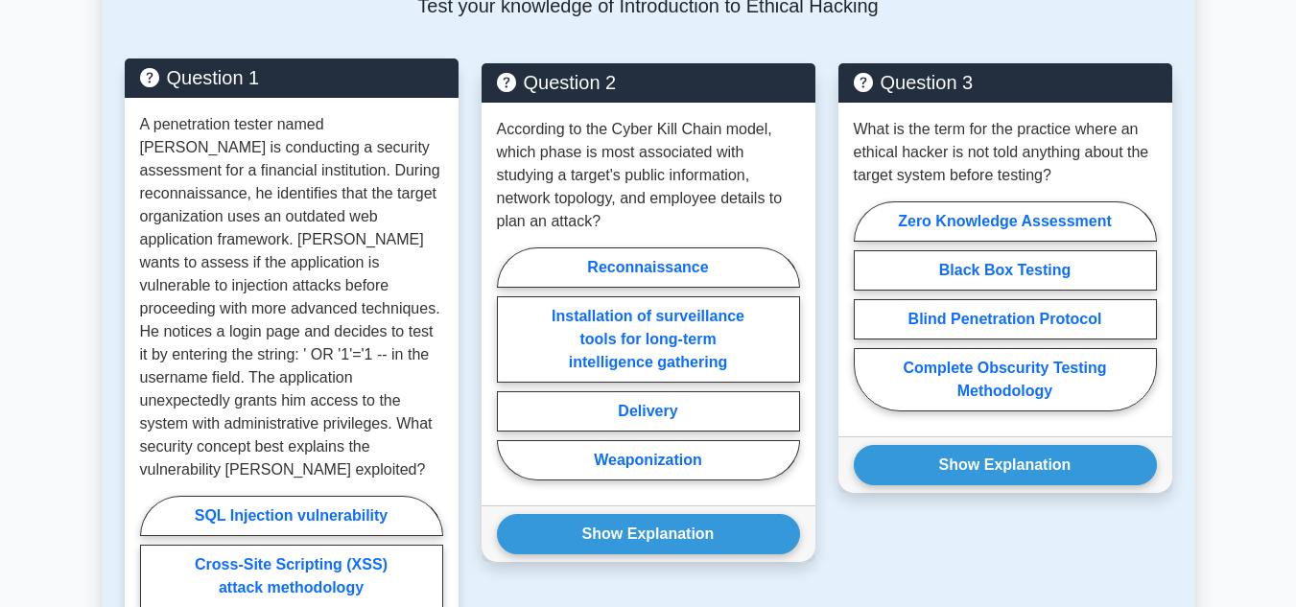
scroll to position [1032, 0]
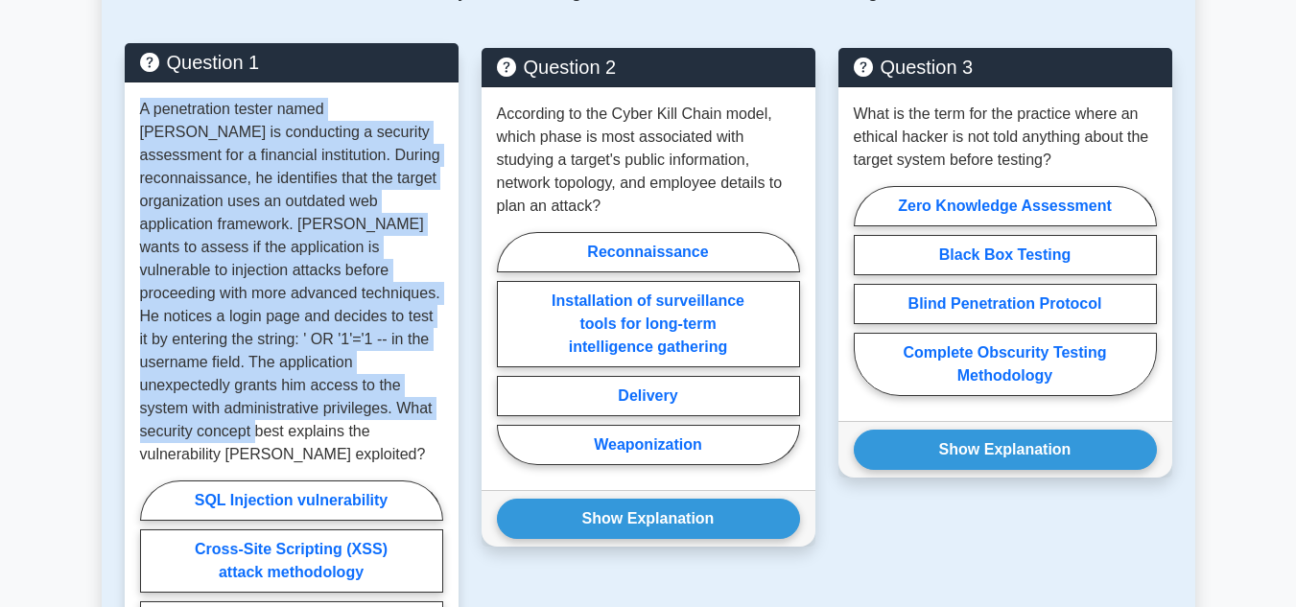
drag, startPoint x: 139, startPoint y: 88, endPoint x: 385, endPoint y: 382, distance: 382.8
click at [385, 382] on p "A penetration tester named [PERSON_NAME] is conducting a security assessment fo…" at bounding box center [291, 282] width 303 height 368
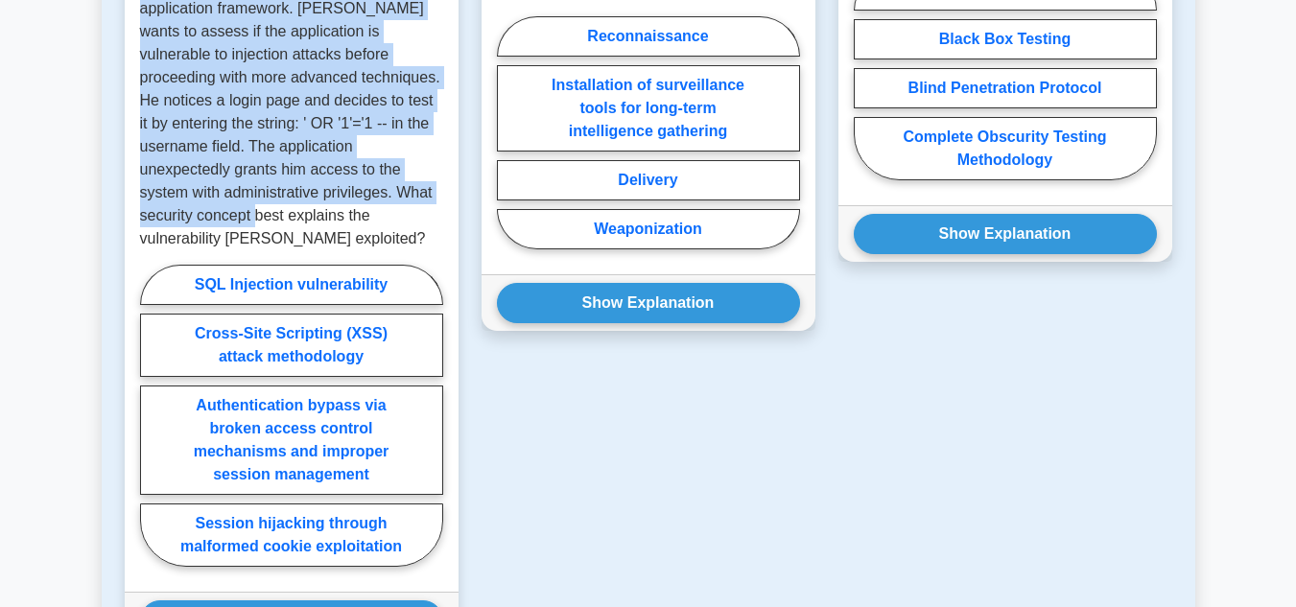
scroll to position [1249, 0]
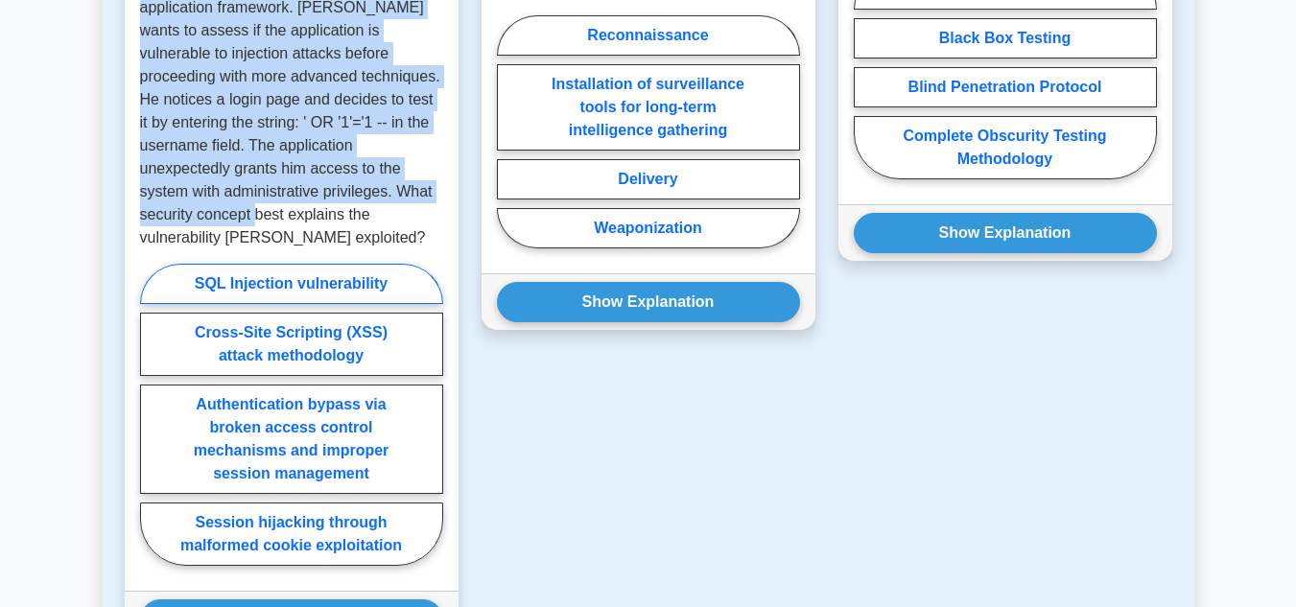
click at [335, 264] on label "SQL Injection vulnerability" at bounding box center [291, 284] width 303 height 40
click at [153, 415] on input "SQL Injection vulnerability" at bounding box center [146, 421] width 12 height 12
radio input "true"
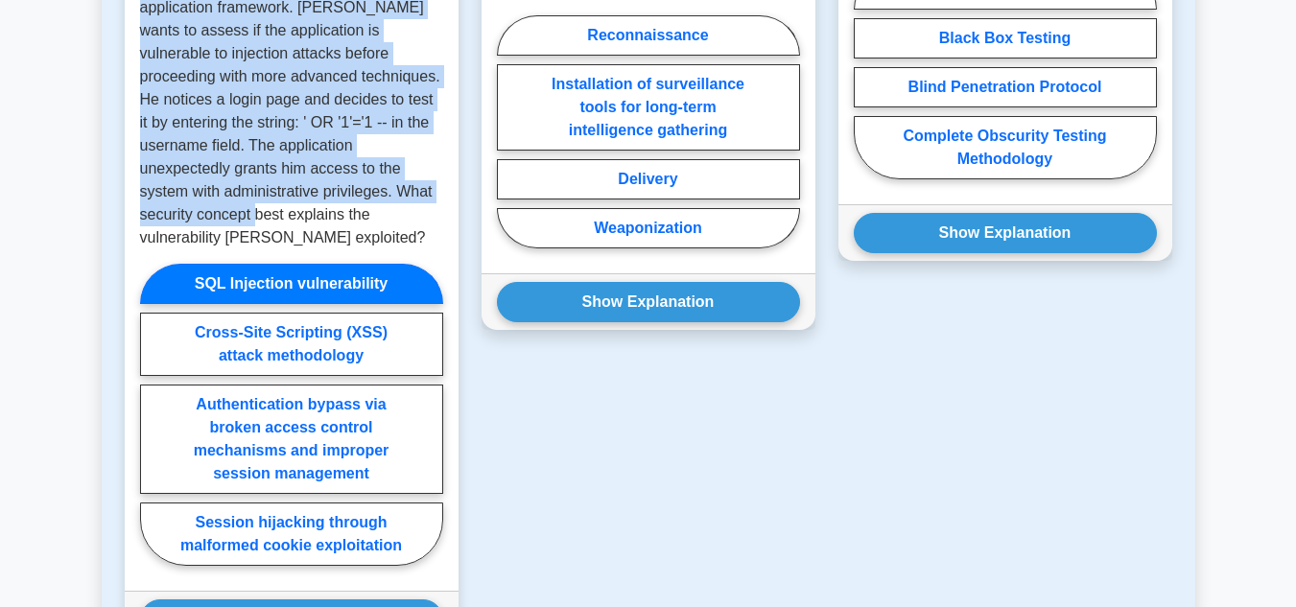
click at [255, 264] on label "SQL Injection vulnerability" at bounding box center [291, 284] width 303 height 40
click at [153, 415] on input "SQL Injection vulnerability" at bounding box center [146, 421] width 12 height 12
click at [255, 264] on label "SQL Injection vulnerability" at bounding box center [291, 284] width 303 height 40
click at [153, 415] on input "SQL Injection vulnerability" at bounding box center [146, 421] width 12 height 12
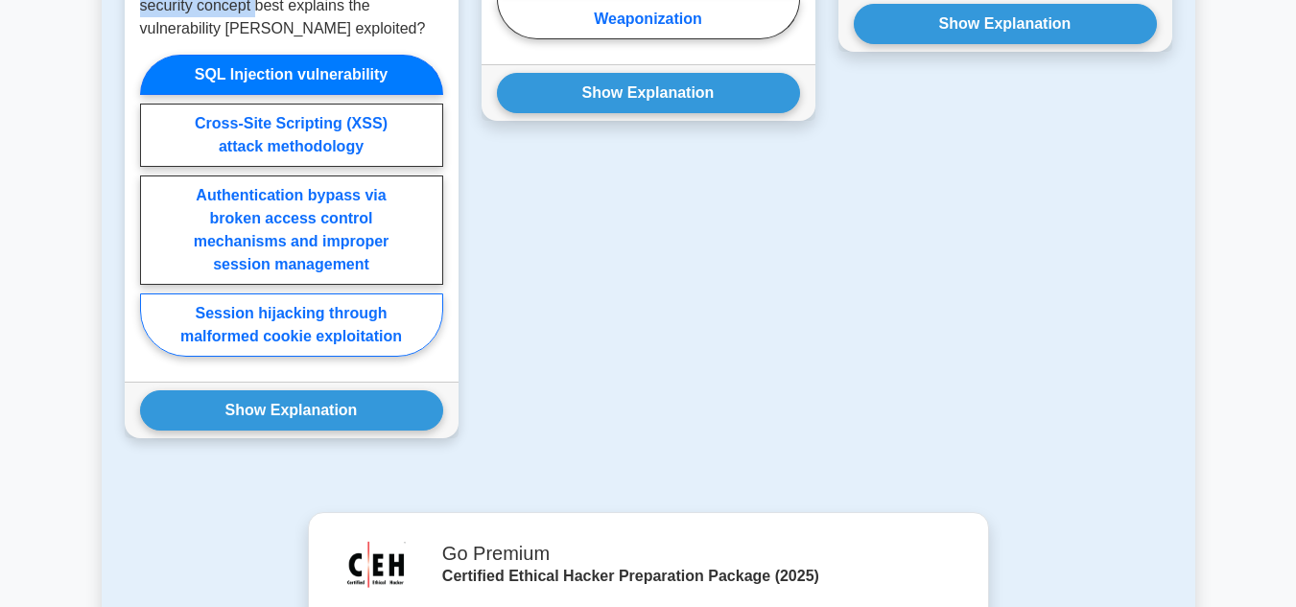
scroll to position [1459, 0]
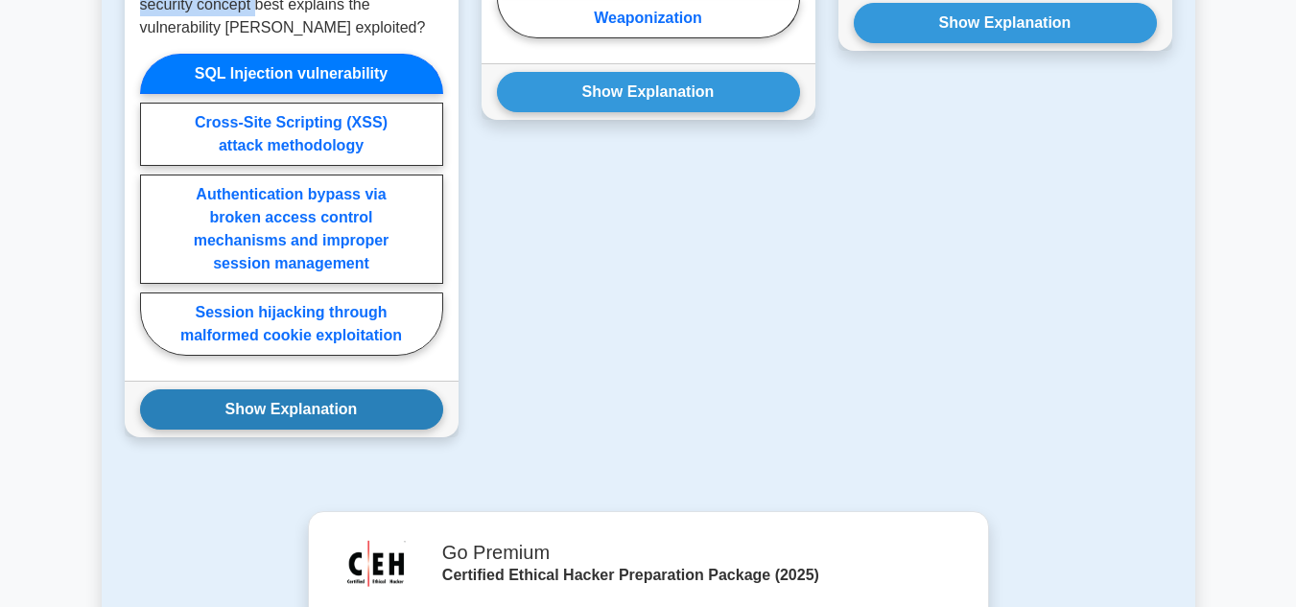
click at [275, 390] on button "Show Explanation" at bounding box center [291, 410] width 303 height 40
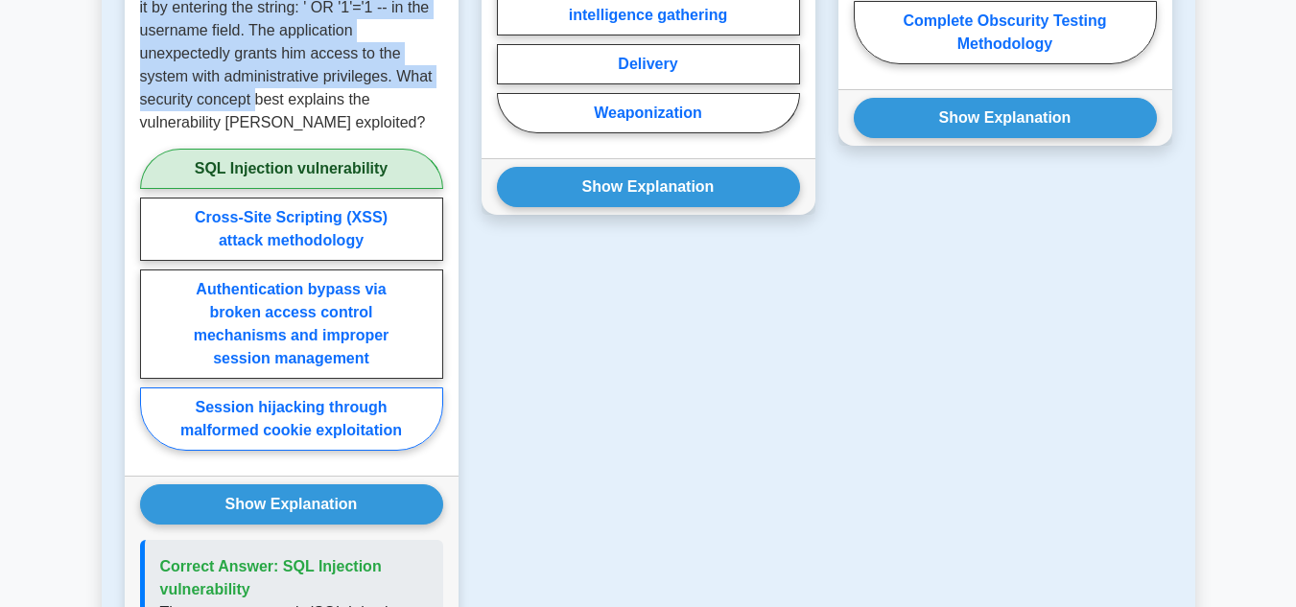
scroll to position [1354, 0]
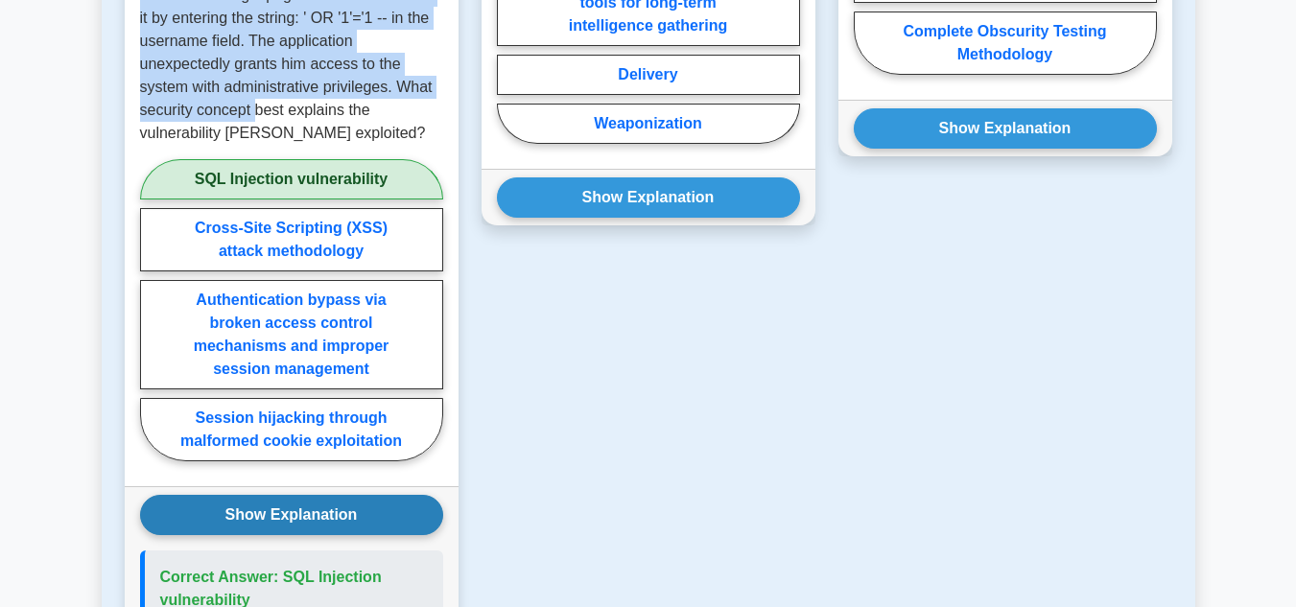
click at [336, 495] on button "Show Explanation" at bounding box center [291, 515] width 303 height 40
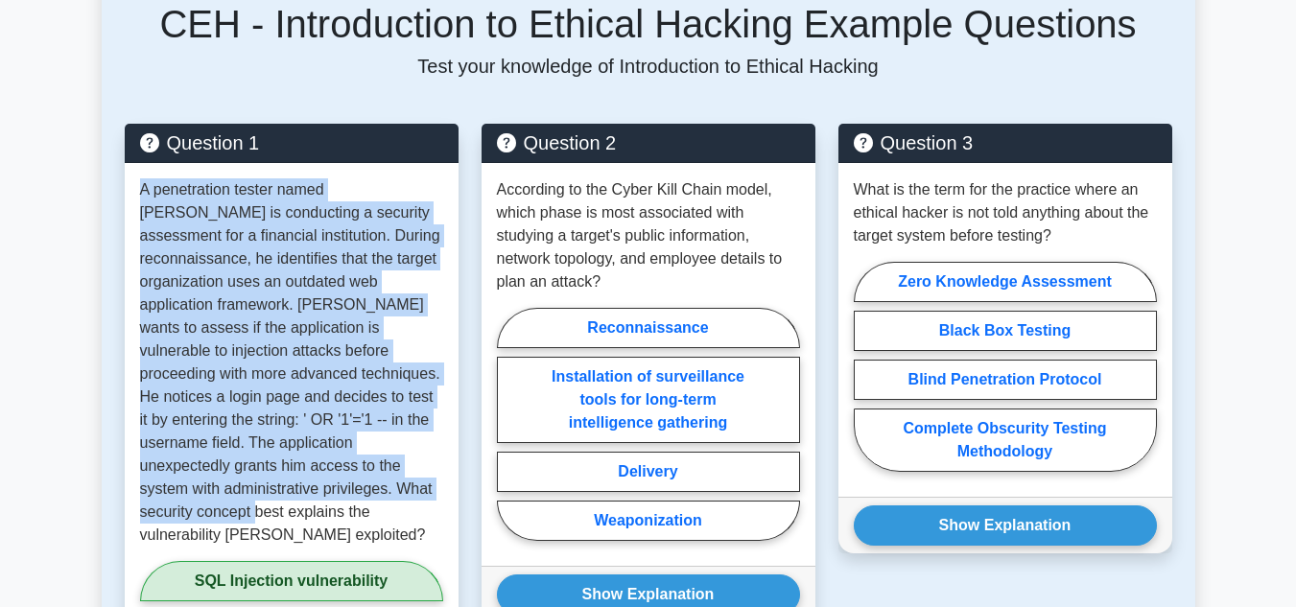
scroll to position [945, 0]
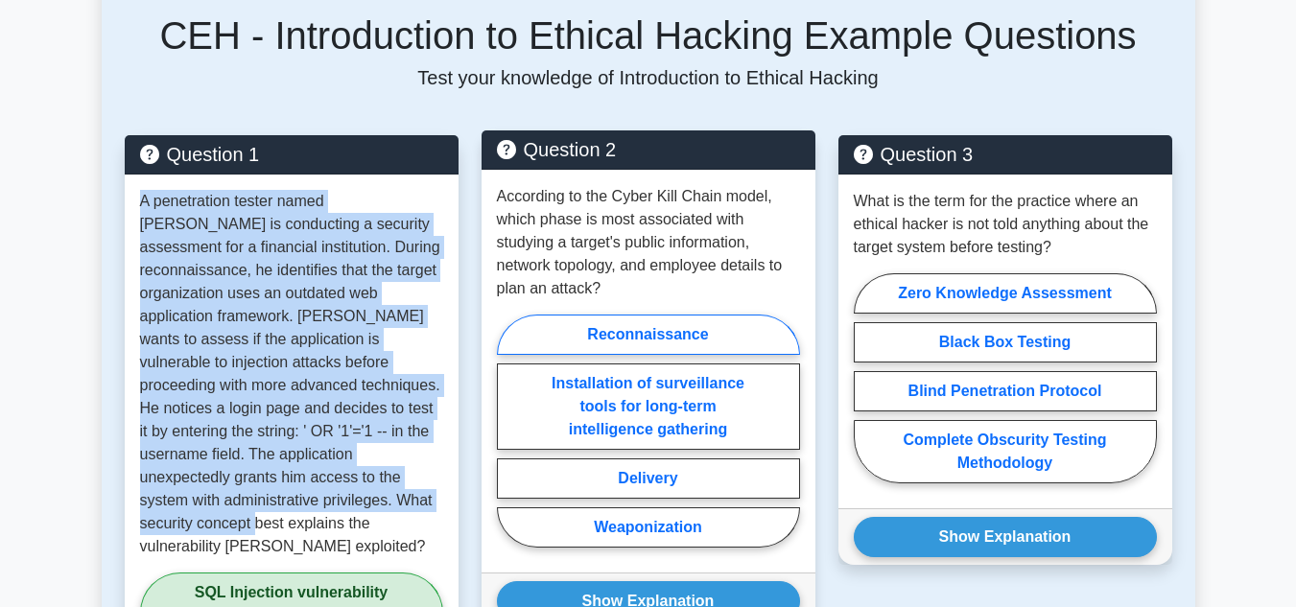
click at [698, 316] on label "Reconnaissance" at bounding box center [648, 335] width 303 height 40
click at [510, 431] on input "Reconnaissance" at bounding box center [503, 437] width 12 height 12
radio input "true"
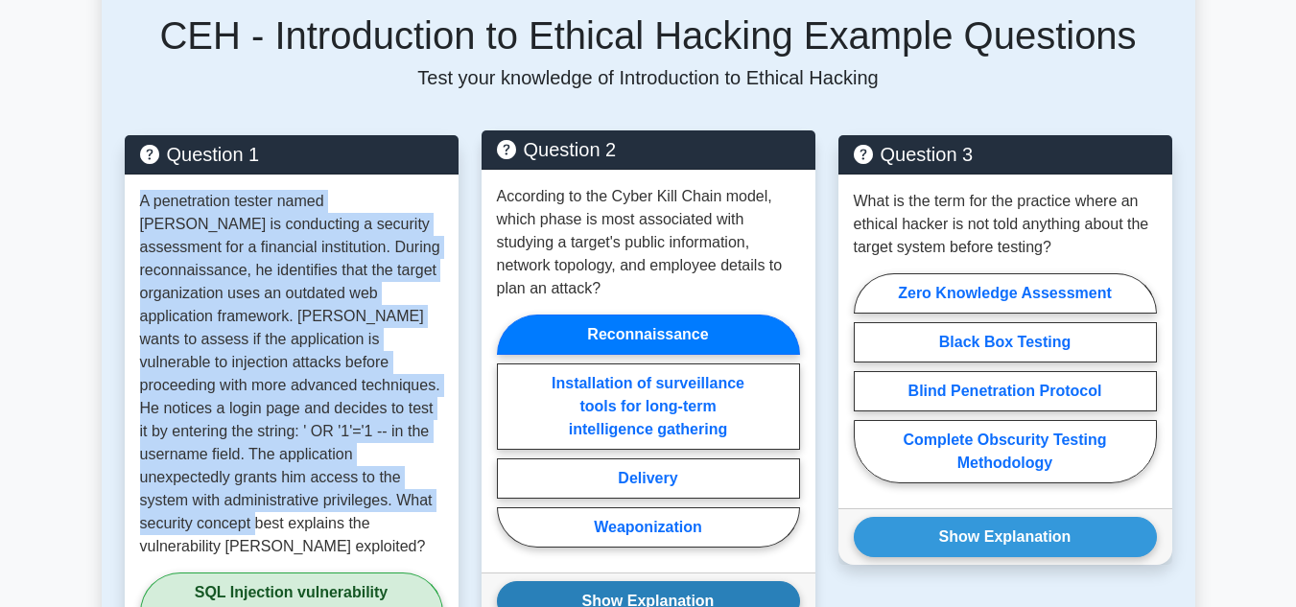
click at [712, 581] on button "Show Explanation" at bounding box center [648, 601] width 303 height 40
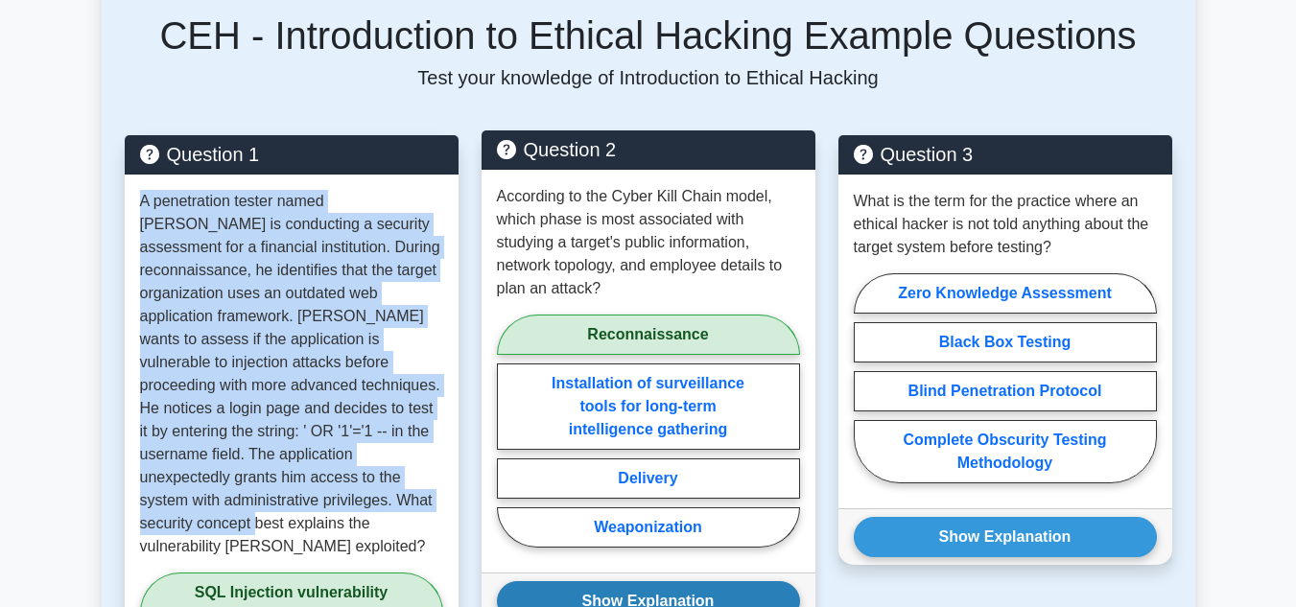
click at [694, 585] on button "Show Explanation" at bounding box center [648, 601] width 303 height 40
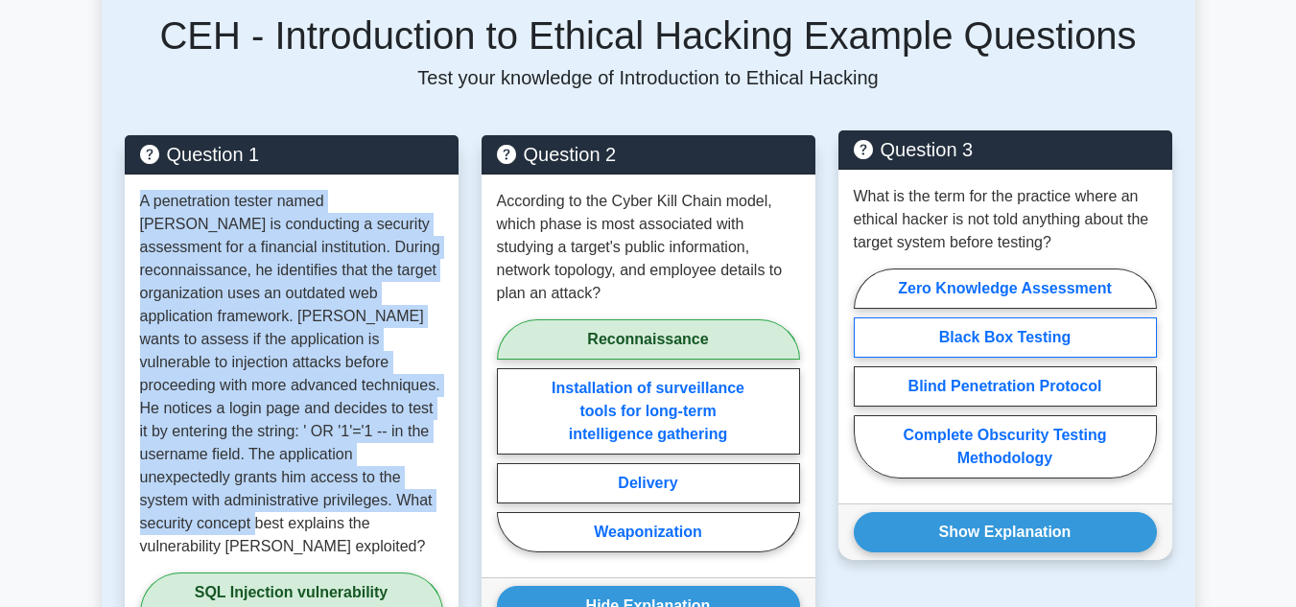
click at [1050, 325] on label "Black Box Testing" at bounding box center [1005, 338] width 303 height 40
click at [866, 373] on input "Black Box Testing" at bounding box center [860, 379] width 12 height 12
radio input "true"
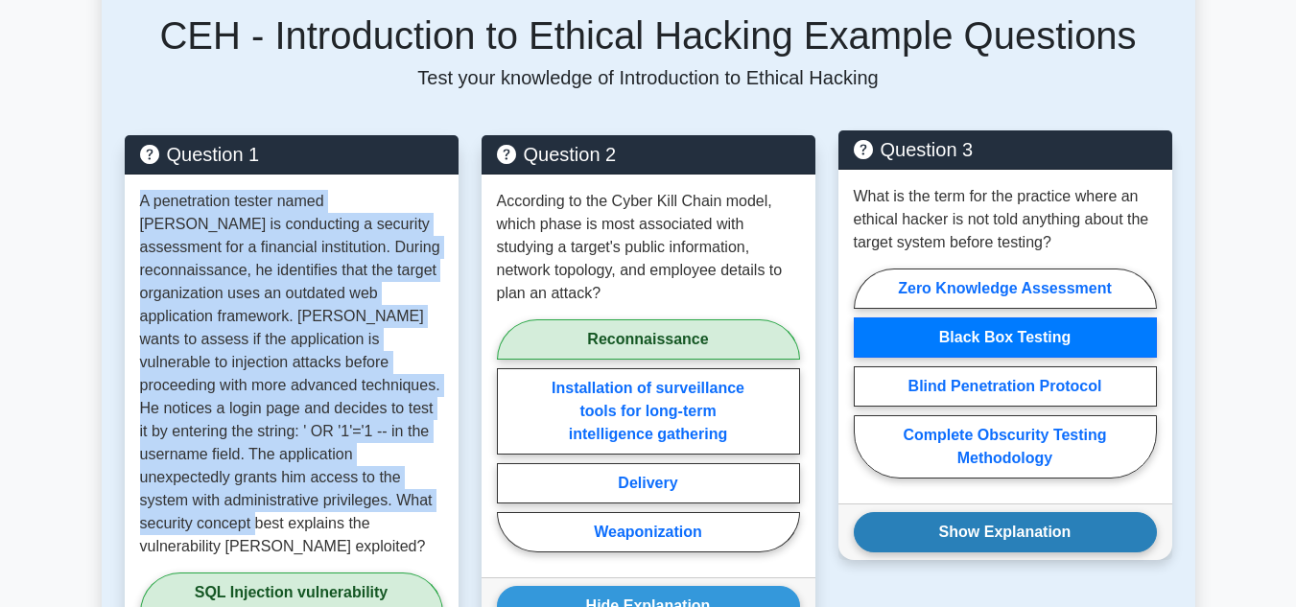
click at [1053, 512] on button "Show Explanation" at bounding box center [1005, 532] width 303 height 40
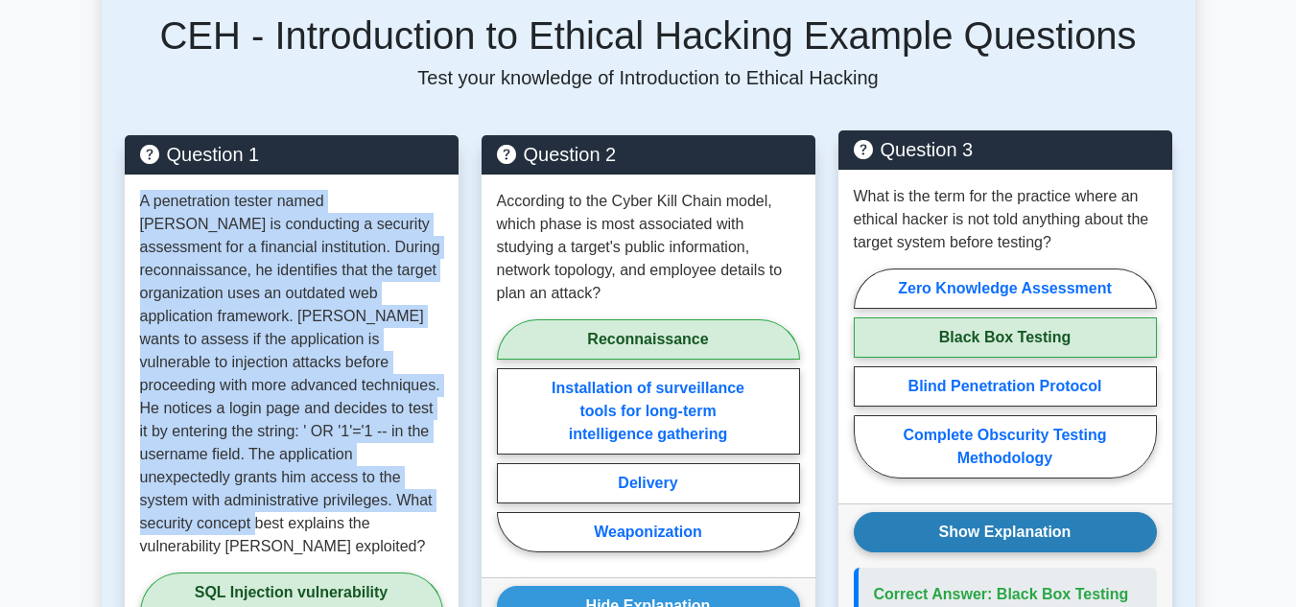
click at [1053, 512] on button "Show Explanation" at bounding box center [1005, 532] width 303 height 40
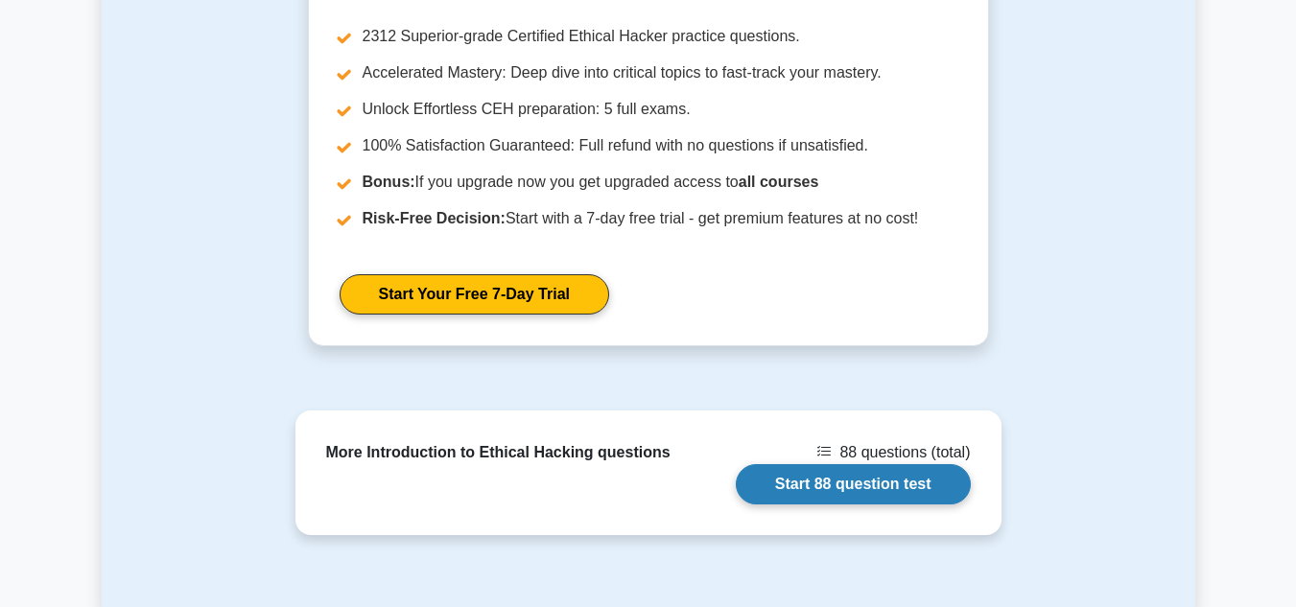
scroll to position [2051, 0]
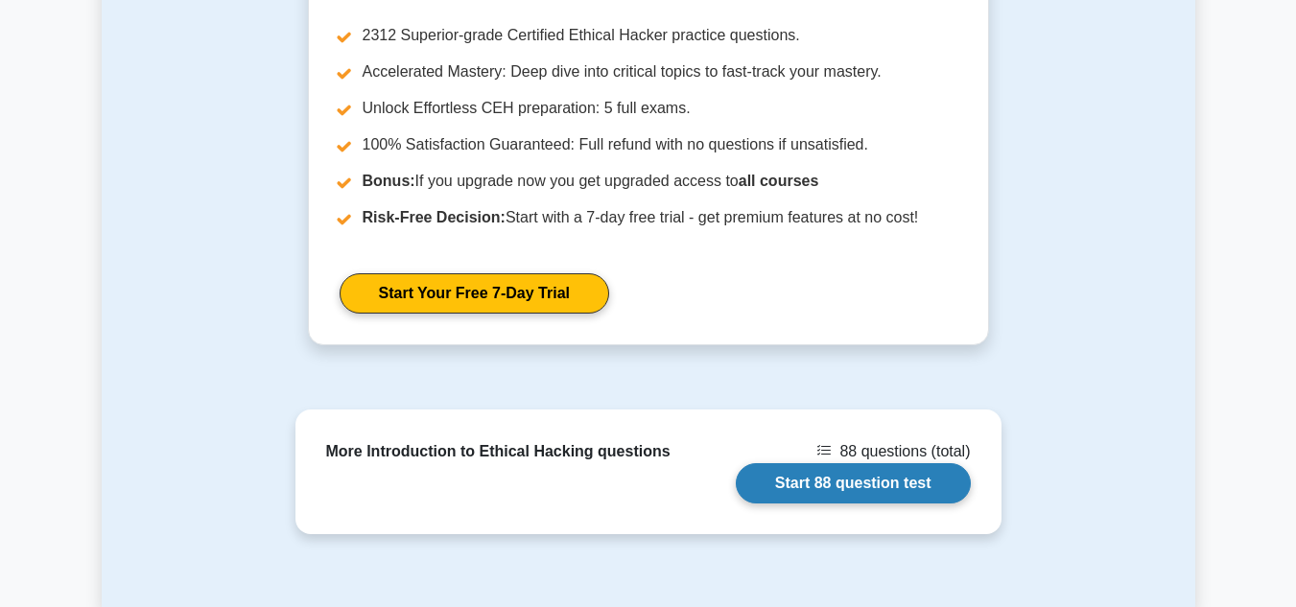
click at [884, 463] on link "Start 88 question test" at bounding box center [853, 483] width 235 height 40
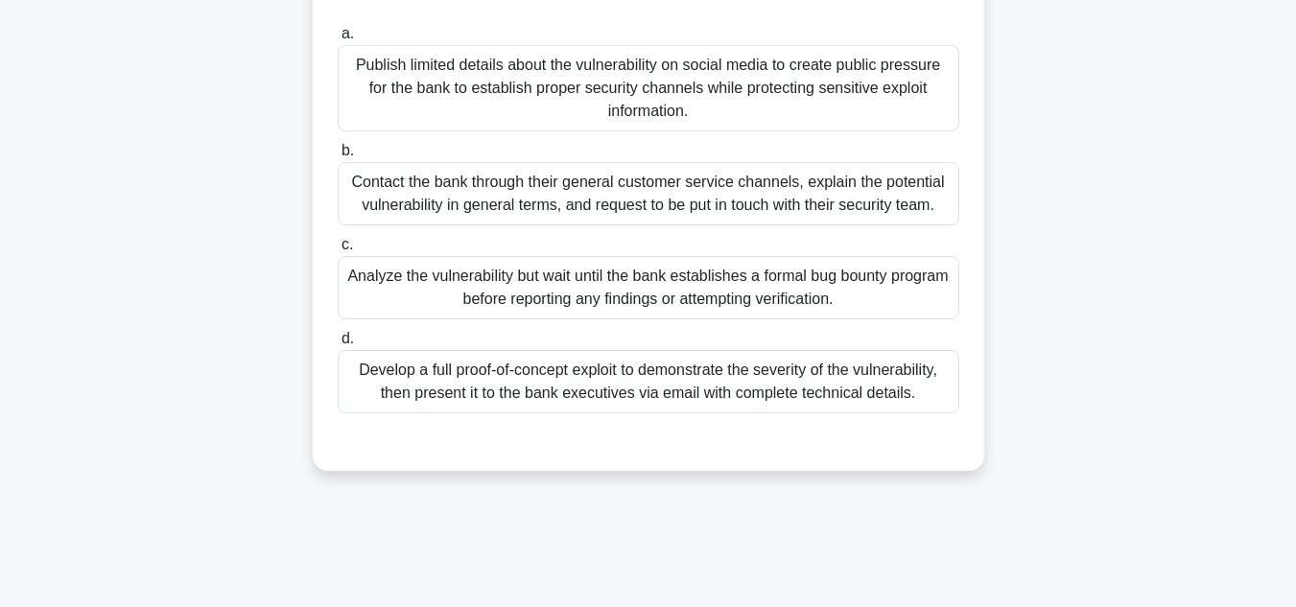
scroll to position [246, 0]
click at [687, 394] on div "Develop a full proof-of-concept exploit to demonstrate the severity of the vuln…" at bounding box center [649, 380] width 622 height 63
click at [338, 344] on input "d. Develop a full proof-of-concept exploit to demonstrate the severity of the v…" at bounding box center [338, 338] width 0 height 12
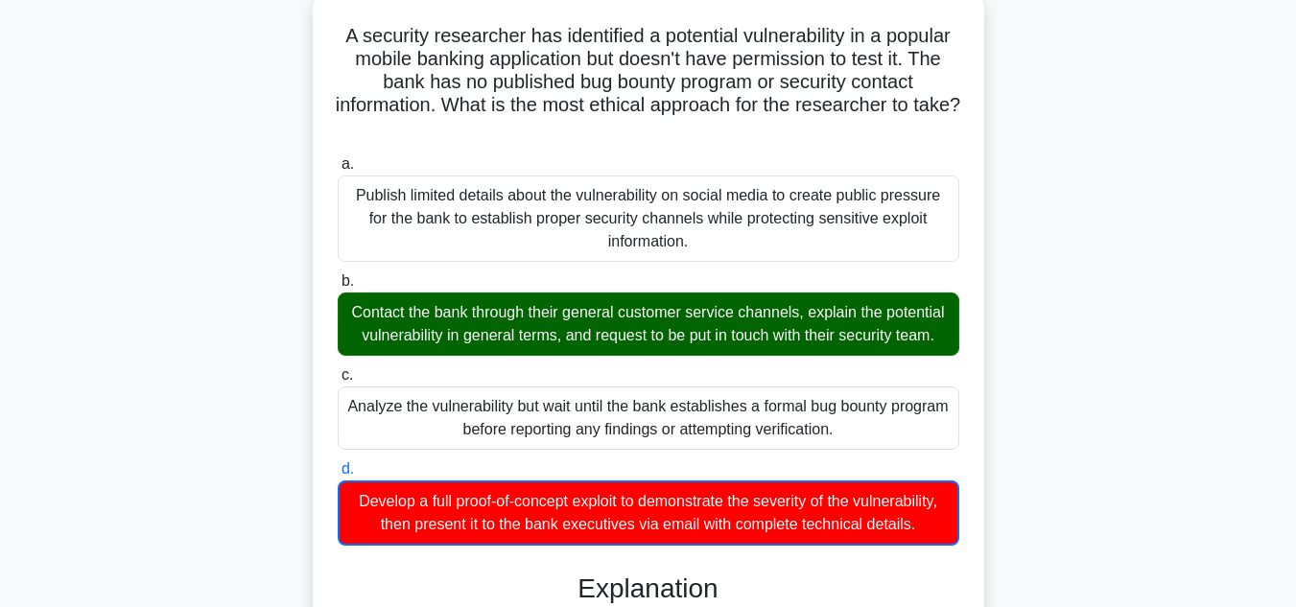
scroll to position [113, 0]
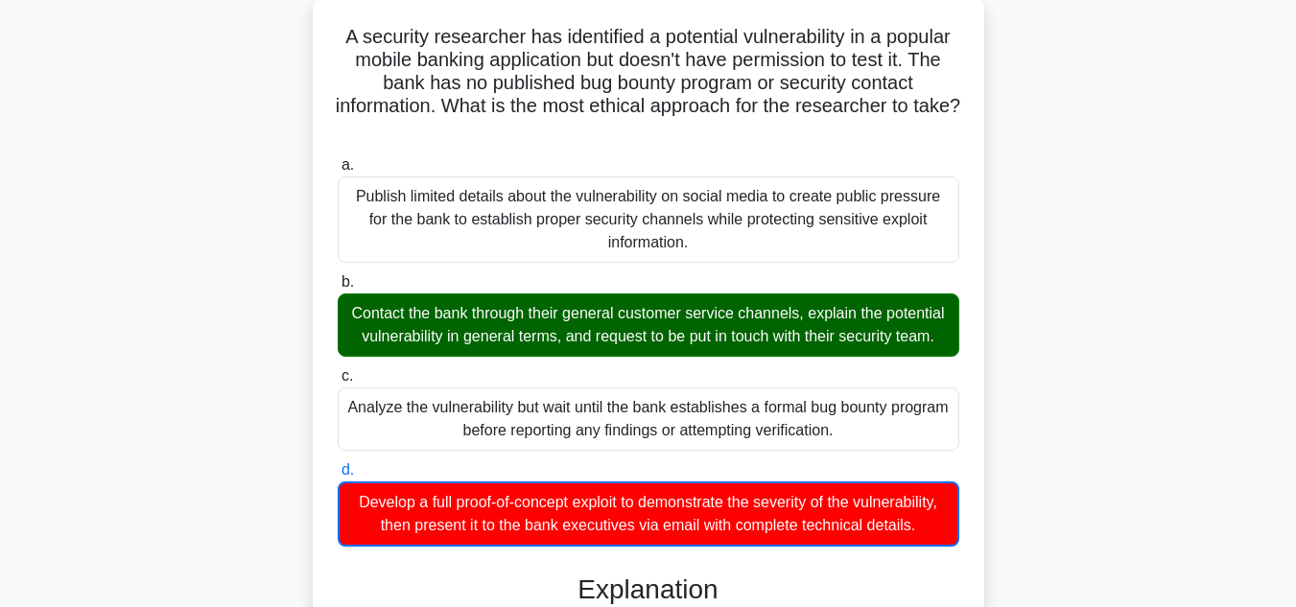
click at [500, 356] on div "Contact the bank through their general customer service channels, explain the p…" at bounding box center [649, 325] width 622 height 63
click at [338, 289] on input "b. Contact the bank through their general customer service channels, explain th…" at bounding box center [338, 282] width 0 height 12
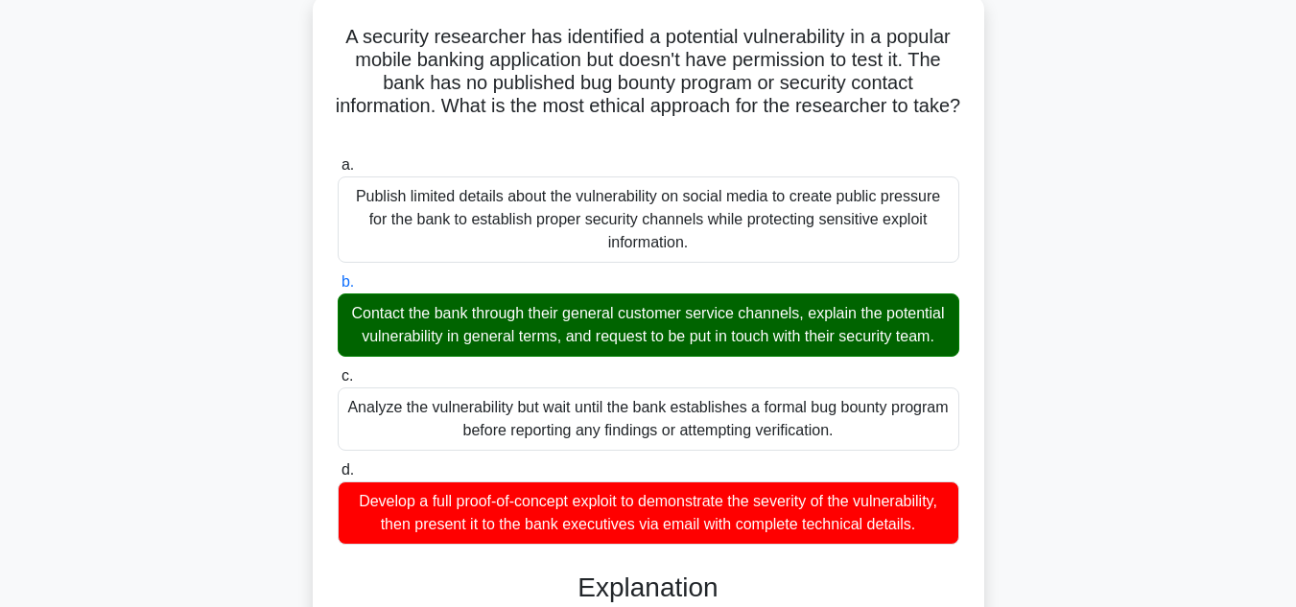
click at [500, 356] on div "Contact the bank through their general customer service channels, explain the p…" at bounding box center [649, 325] width 622 height 63
click at [338, 289] on input "b. Contact the bank through their general customer service channels, explain th…" at bounding box center [338, 282] width 0 height 12
click at [500, 356] on div "Contact the bank through their general customer service channels, explain the p…" at bounding box center [649, 325] width 622 height 63
click at [338, 289] on input "b. Contact the bank through their general customer service channels, explain th…" at bounding box center [338, 282] width 0 height 12
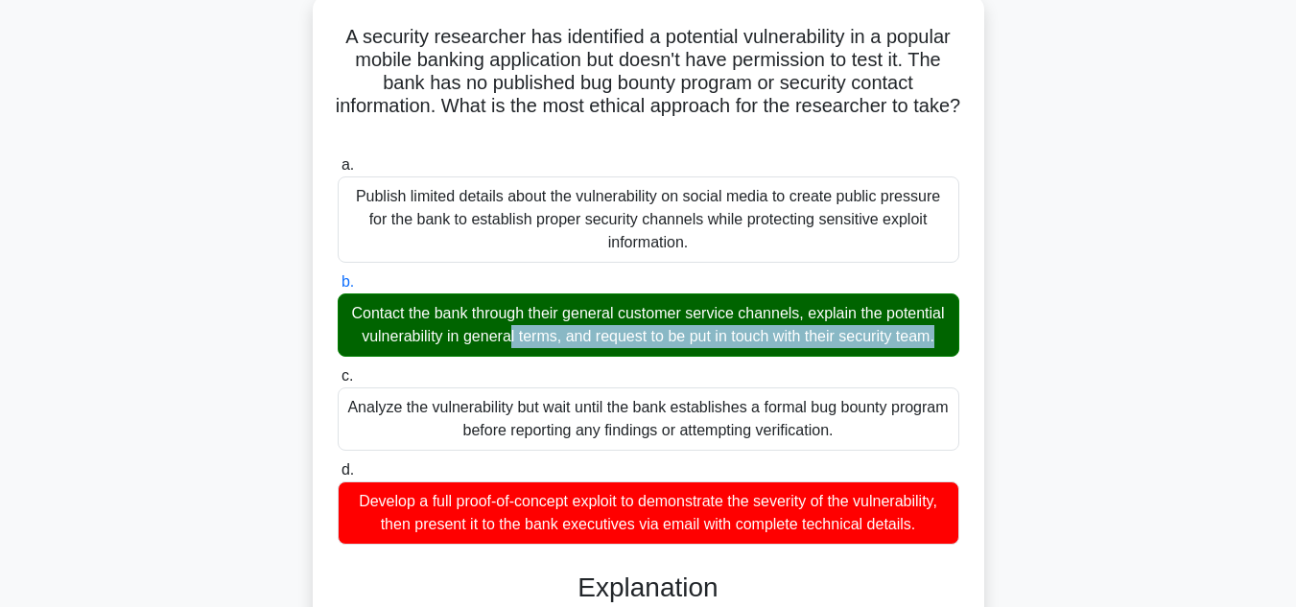
click at [500, 356] on div "Contact the bank through their general customer service channels, explain the p…" at bounding box center [649, 325] width 622 height 63
click at [338, 289] on input "b. Contact the bank through their general customer service channels, explain th…" at bounding box center [338, 282] width 0 height 12
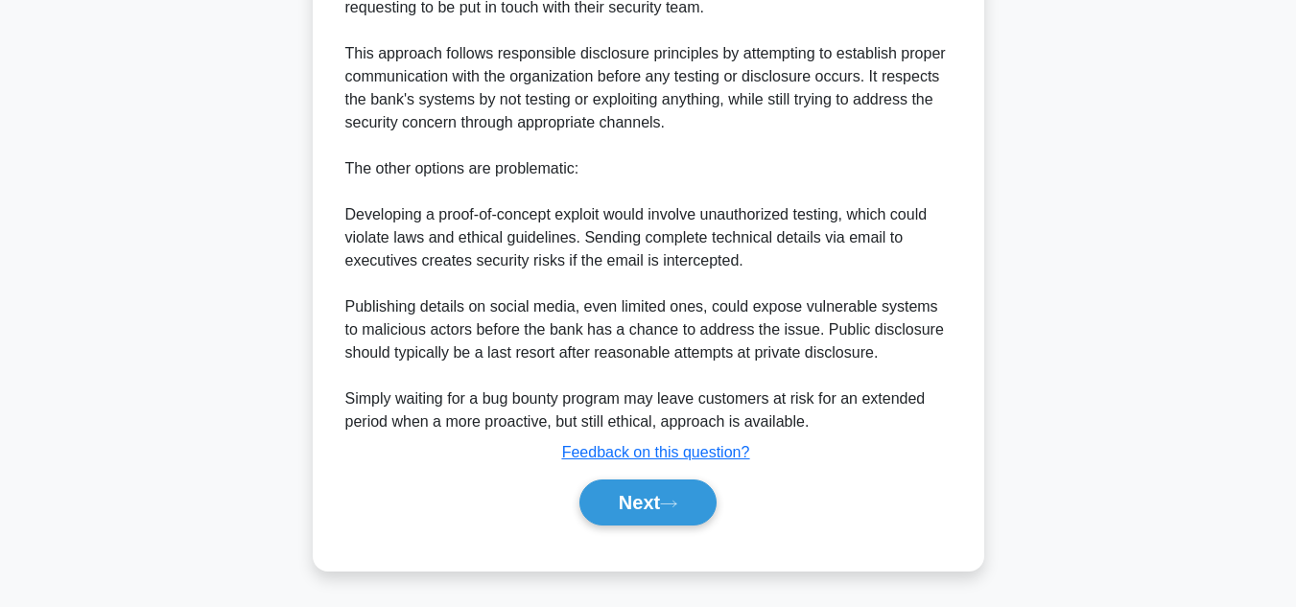
scroll to position [830, 0]
click at [657, 510] on button "Next" at bounding box center [648, 503] width 137 height 46
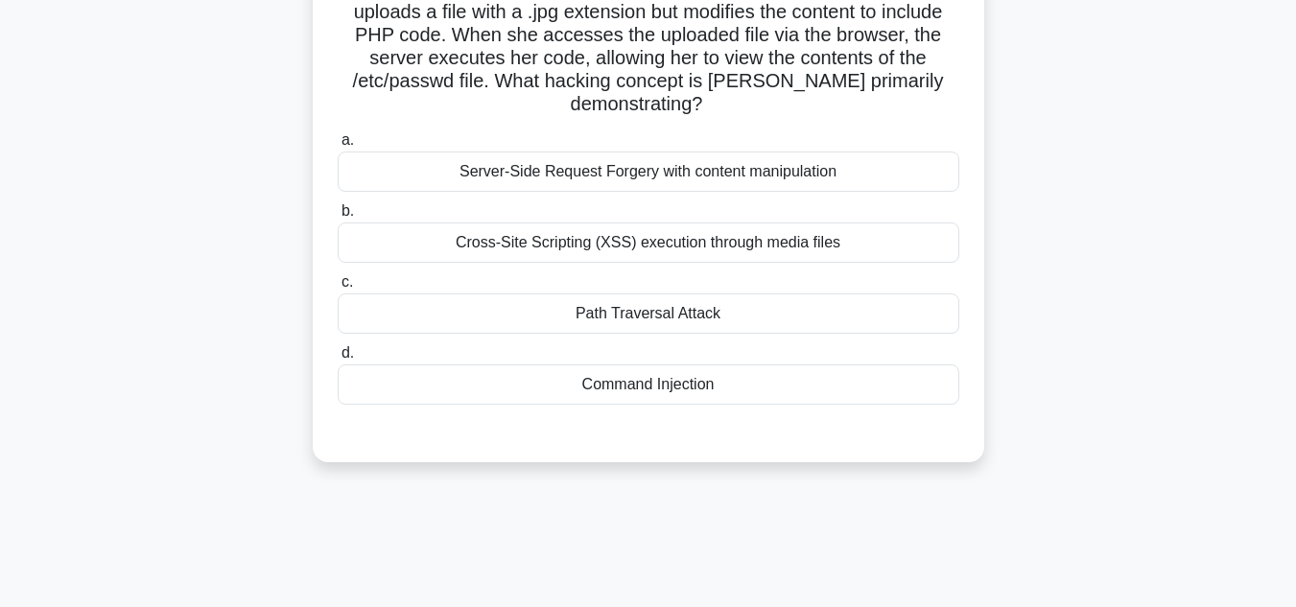
scroll to position [0, 0]
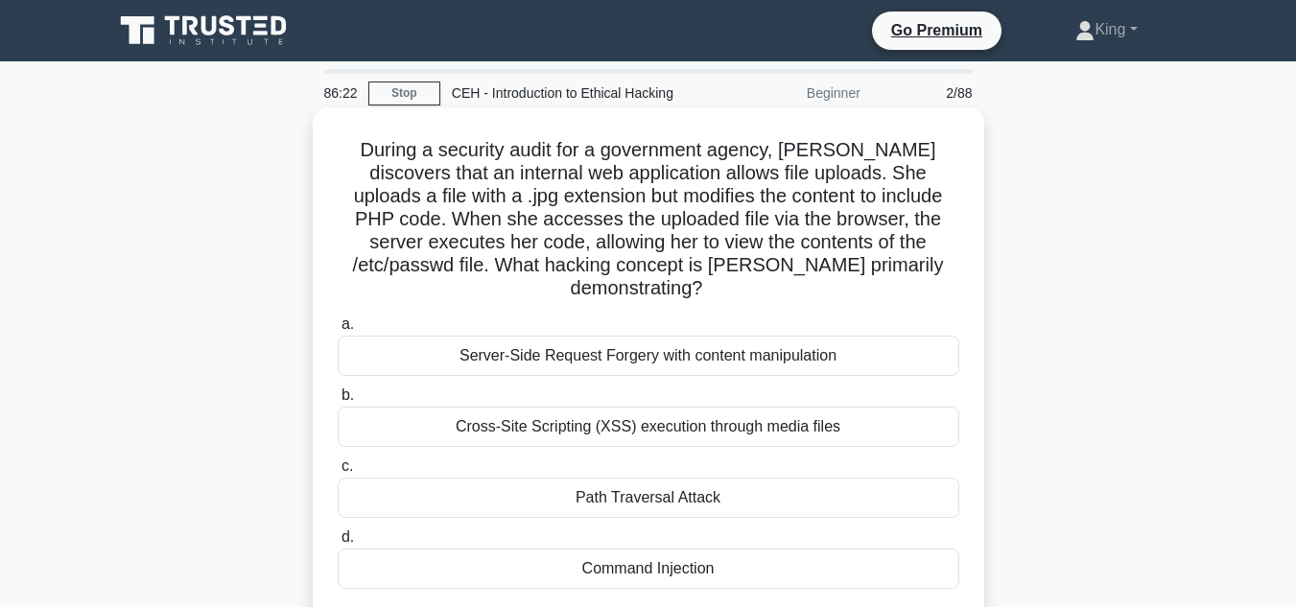
click at [652, 549] on div "Command Injection" at bounding box center [649, 569] width 622 height 40
click at [338, 544] on input "d. Command Injection" at bounding box center [338, 538] width 0 height 12
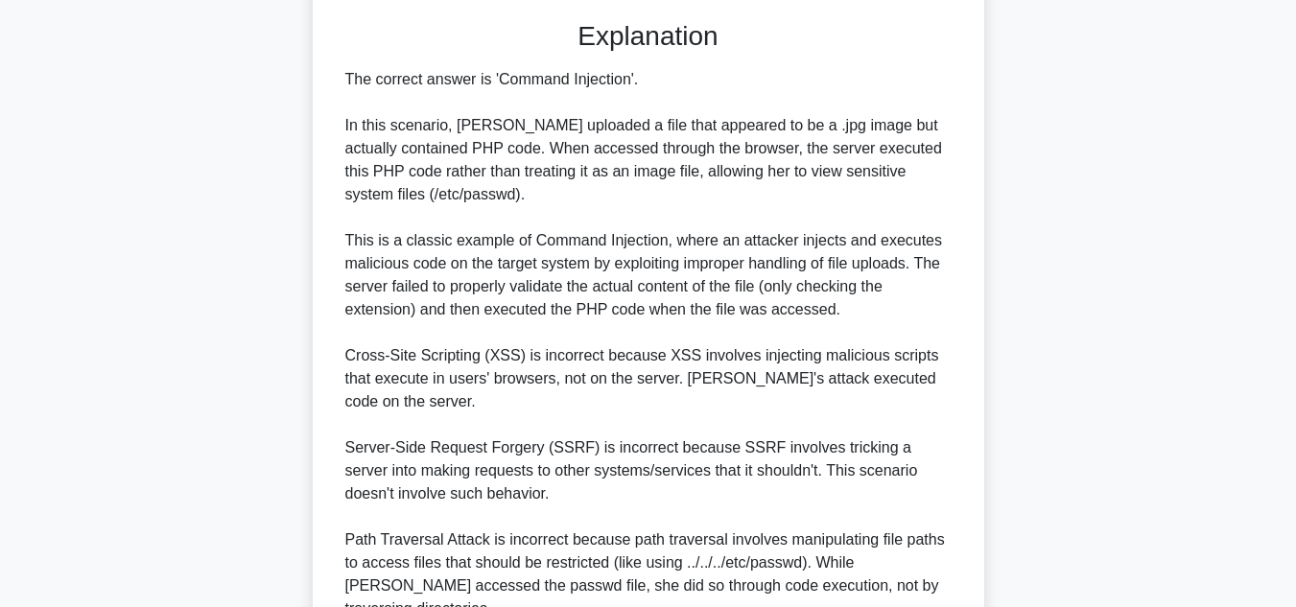
scroll to position [738, 0]
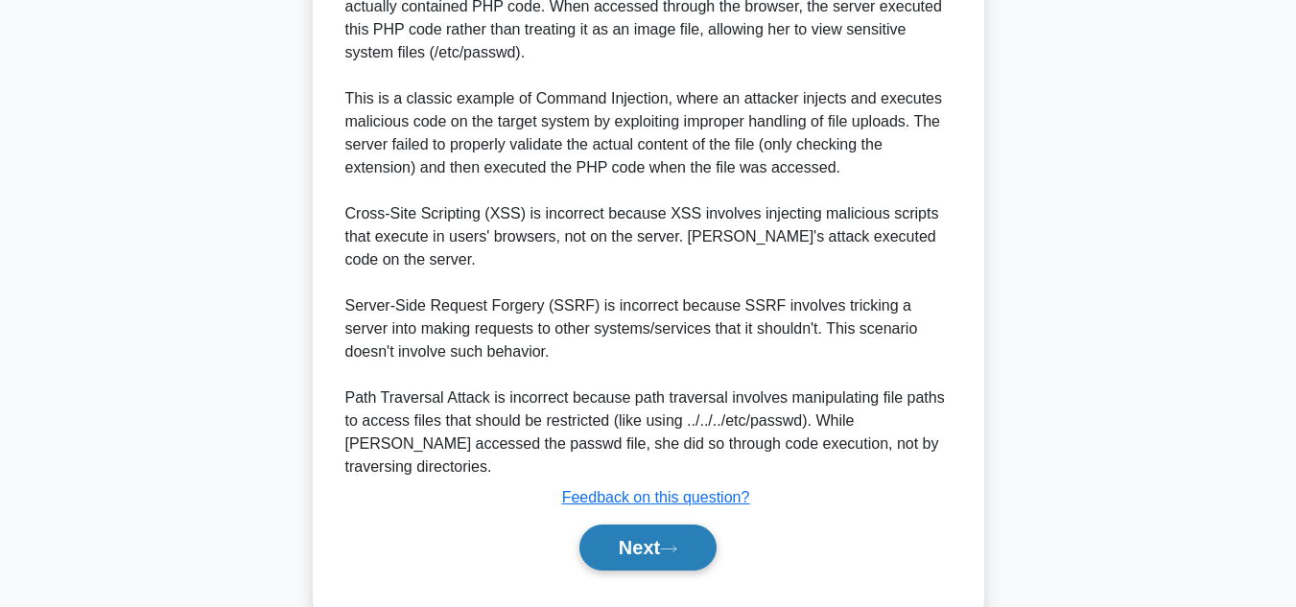
click at [666, 525] on button "Next" at bounding box center [648, 548] width 137 height 46
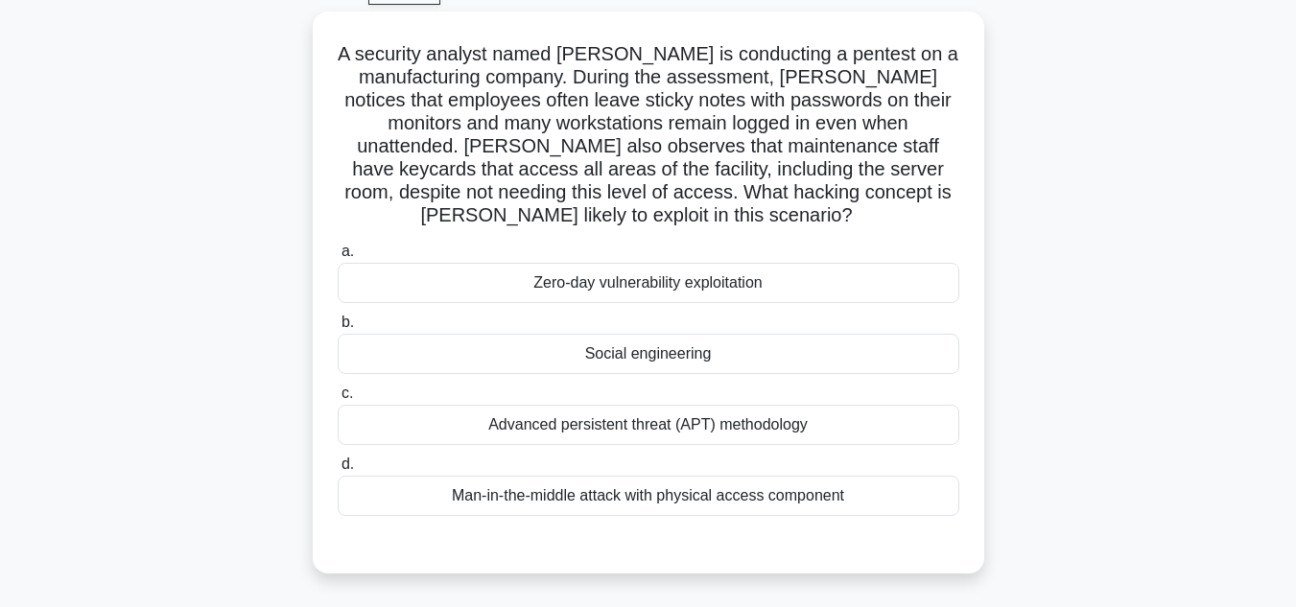
scroll to position [0, 0]
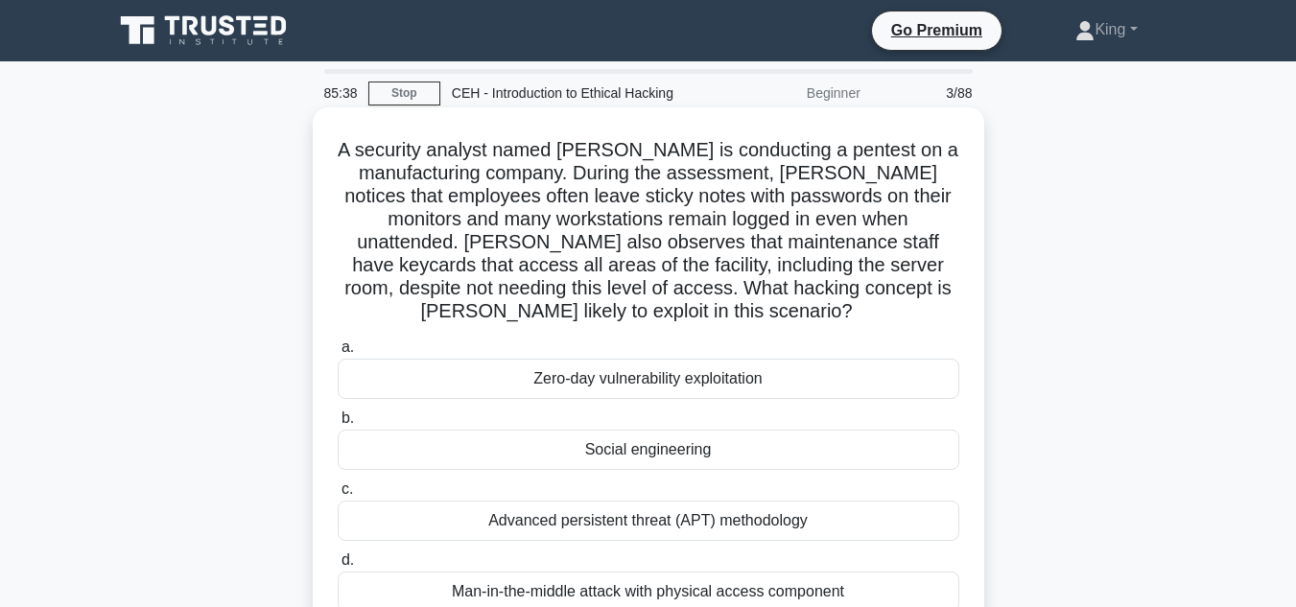
click at [592, 390] on div "Zero-day vulnerability exploitation" at bounding box center [649, 379] width 622 height 40
click at [338, 354] on input "a. Zero-day vulnerability exploitation" at bounding box center [338, 348] width 0 height 12
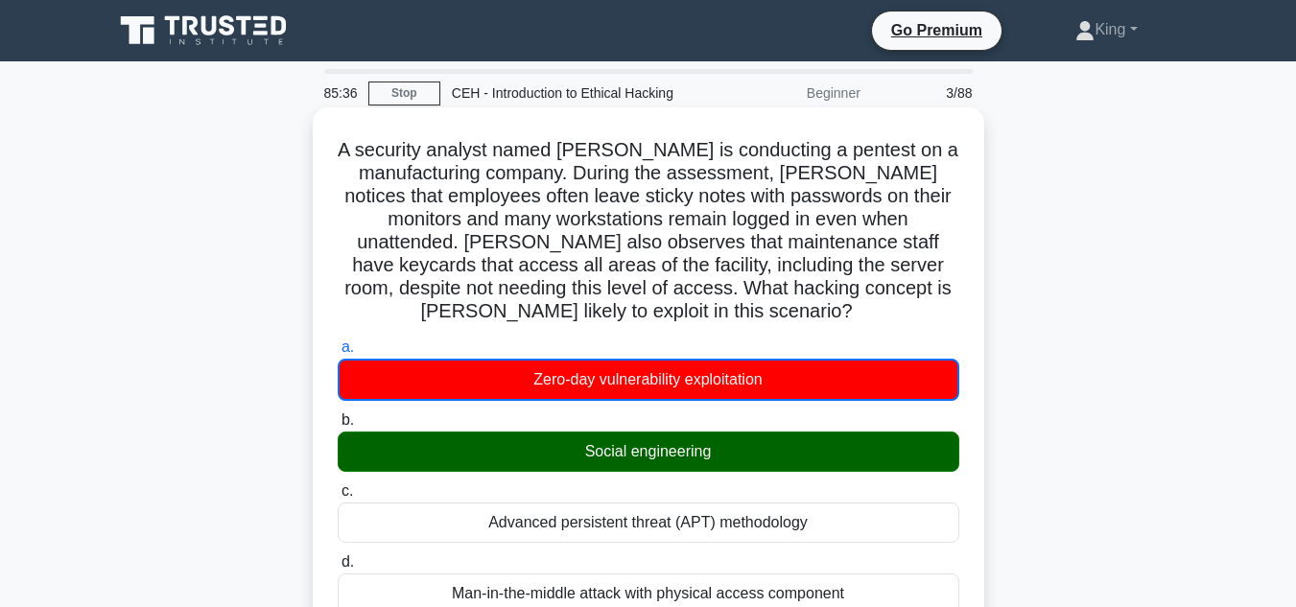
click at [614, 460] on div "Social engineering" at bounding box center [649, 452] width 622 height 40
click at [338, 427] on input "b. Social engineering" at bounding box center [338, 421] width 0 height 12
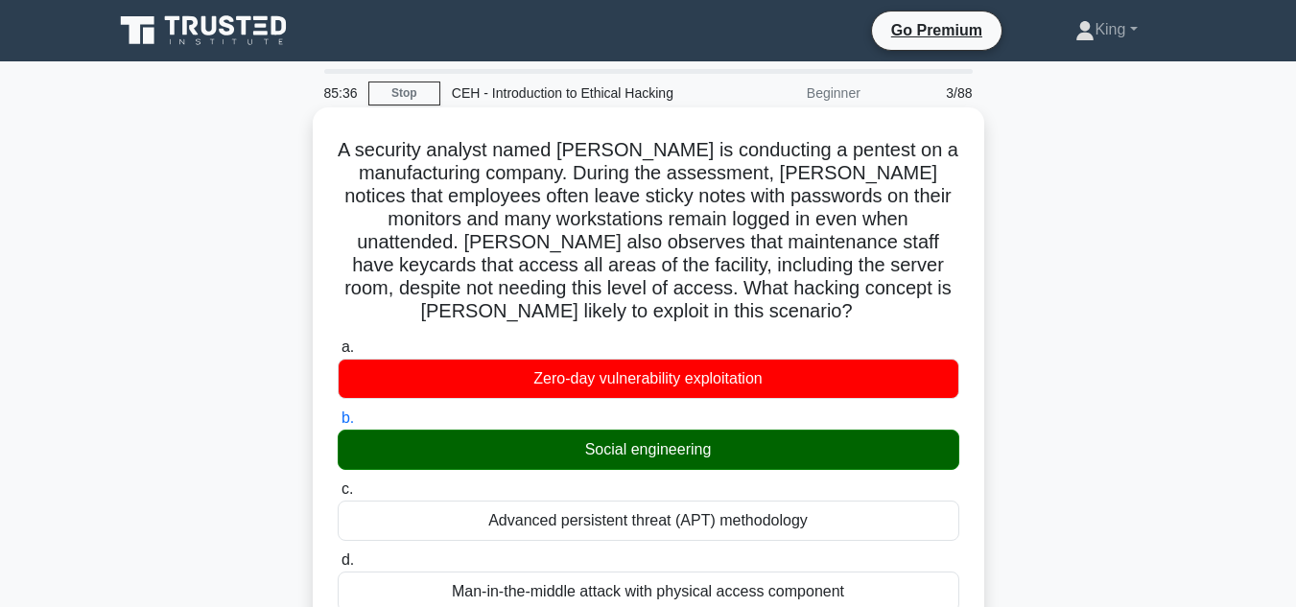
click at [614, 460] on div "Social engineering" at bounding box center [649, 450] width 622 height 40
click at [338, 425] on input "b. Social engineering" at bounding box center [338, 419] width 0 height 12
click at [614, 460] on div "Social engineering" at bounding box center [649, 450] width 622 height 40
click at [338, 425] on input "b. Social engineering" at bounding box center [338, 419] width 0 height 12
click at [614, 460] on div "Social engineering" at bounding box center [649, 450] width 622 height 40
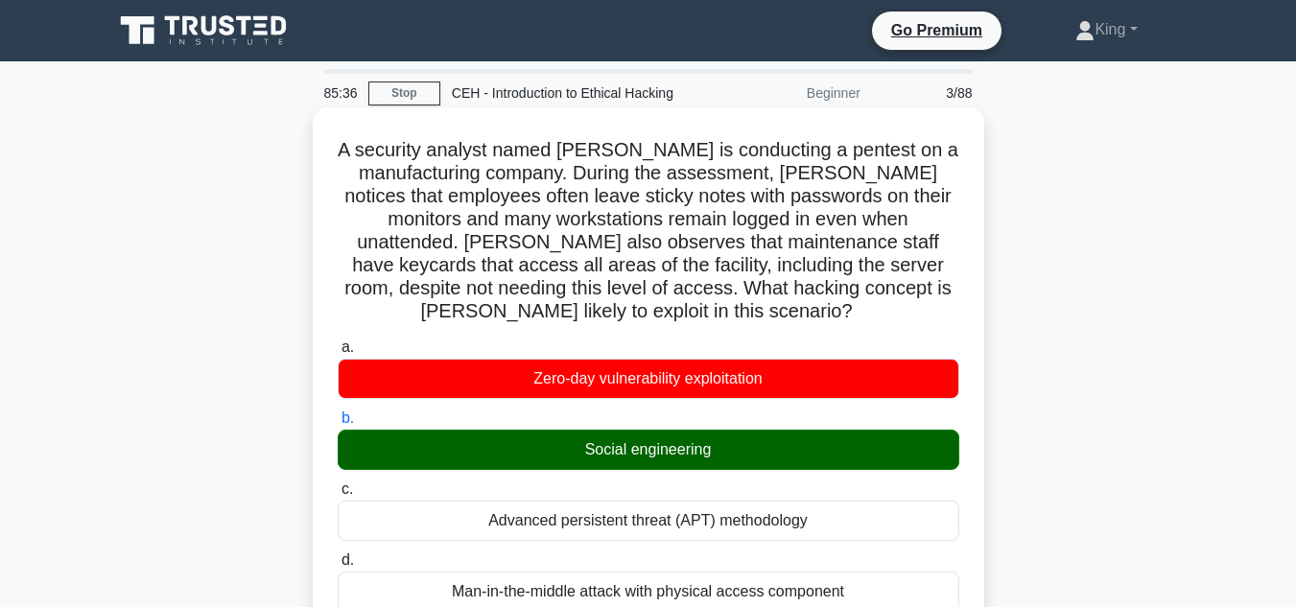
click at [338, 425] on input "b. Social engineering" at bounding box center [338, 419] width 0 height 12
click at [614, 460] on div "Social engineering" at bounding box center [649, 450] width 622 height 40
click at [338, 425] on input "b. Social engineering" at bounding box center [338, 419] width 0 height 12
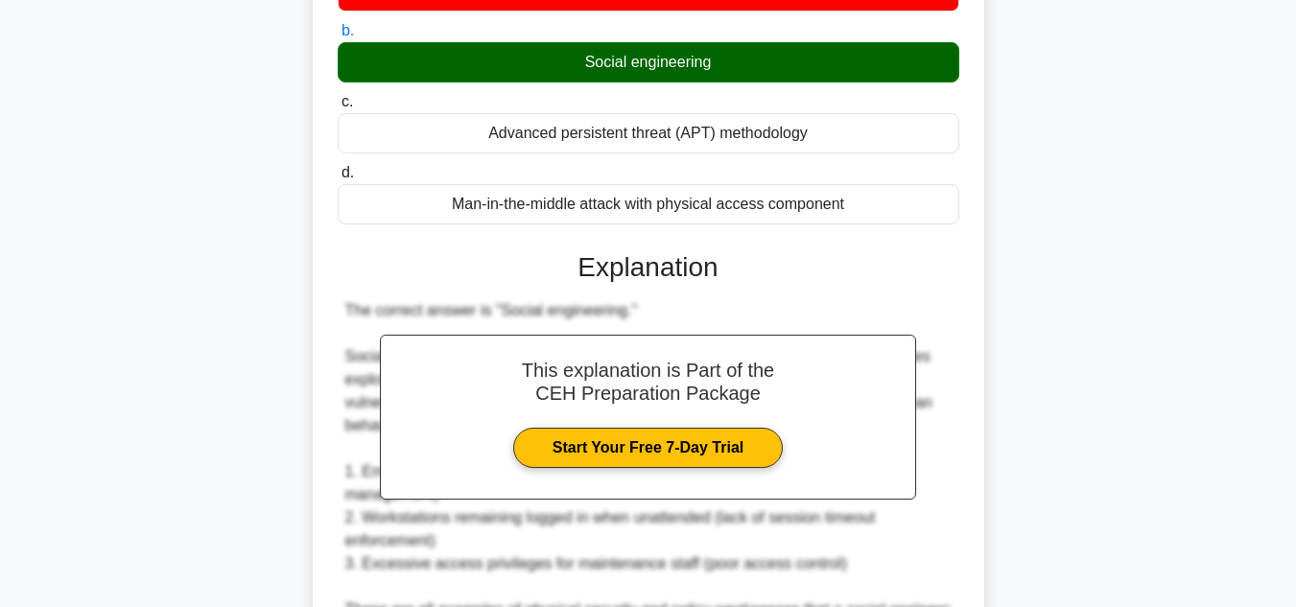
scroll to position [945, 0]
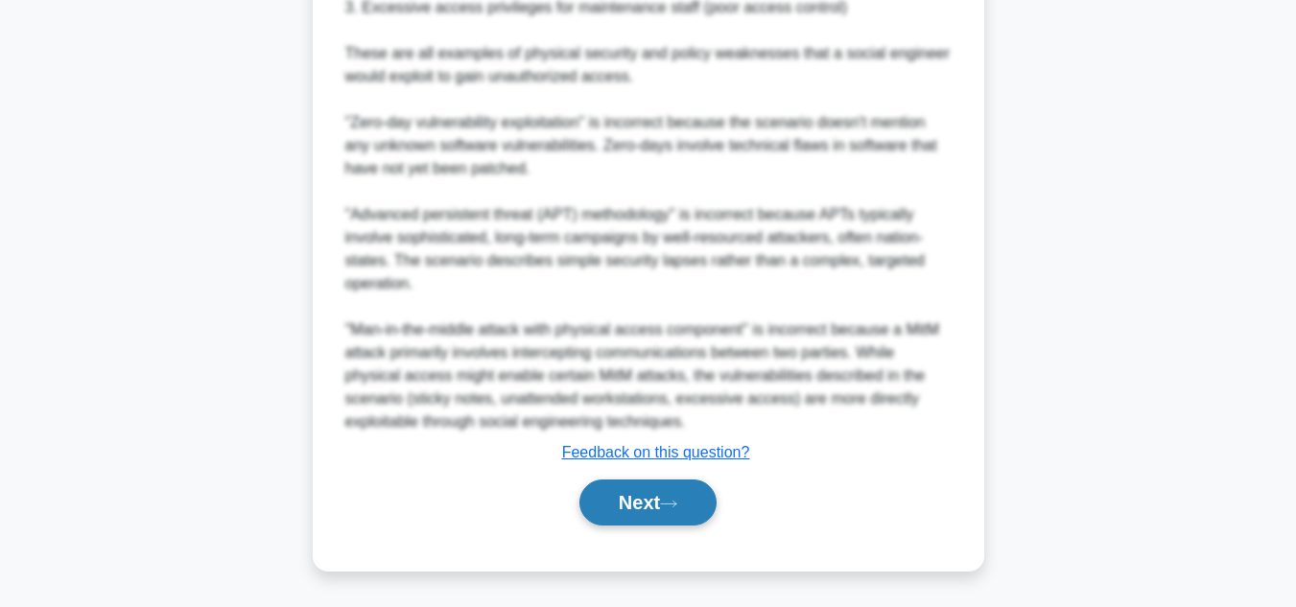
click at [621, 498] on button "Next" at bounding box center [648, 503] width 137 height 46
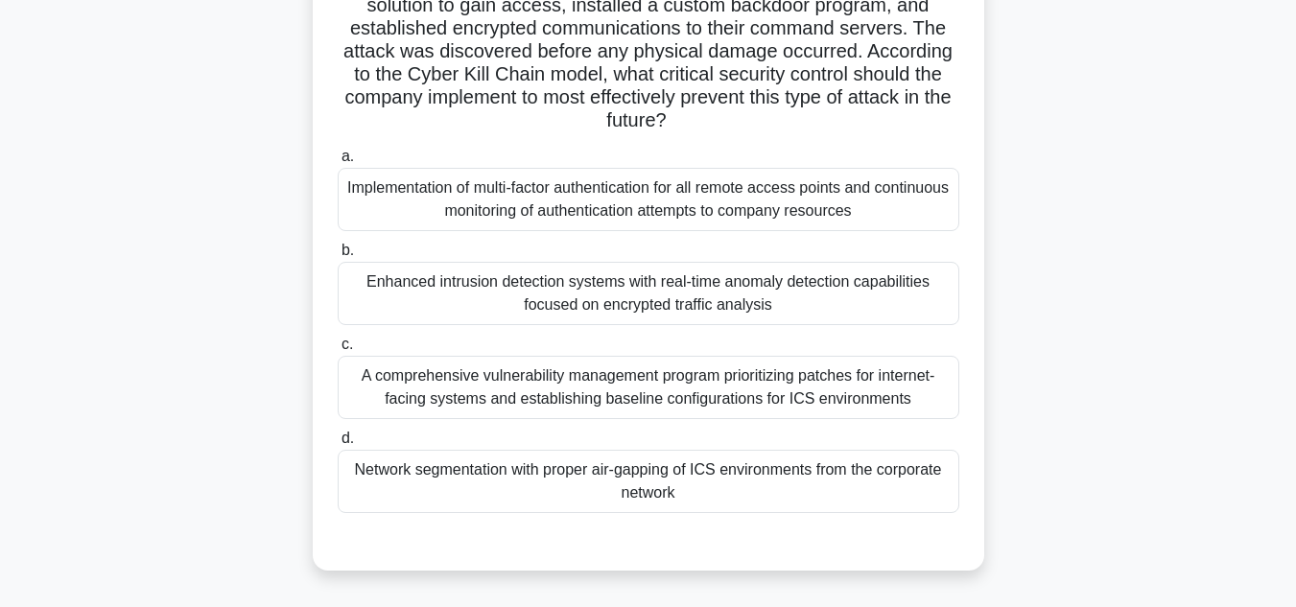
scroll to position [291, 0]
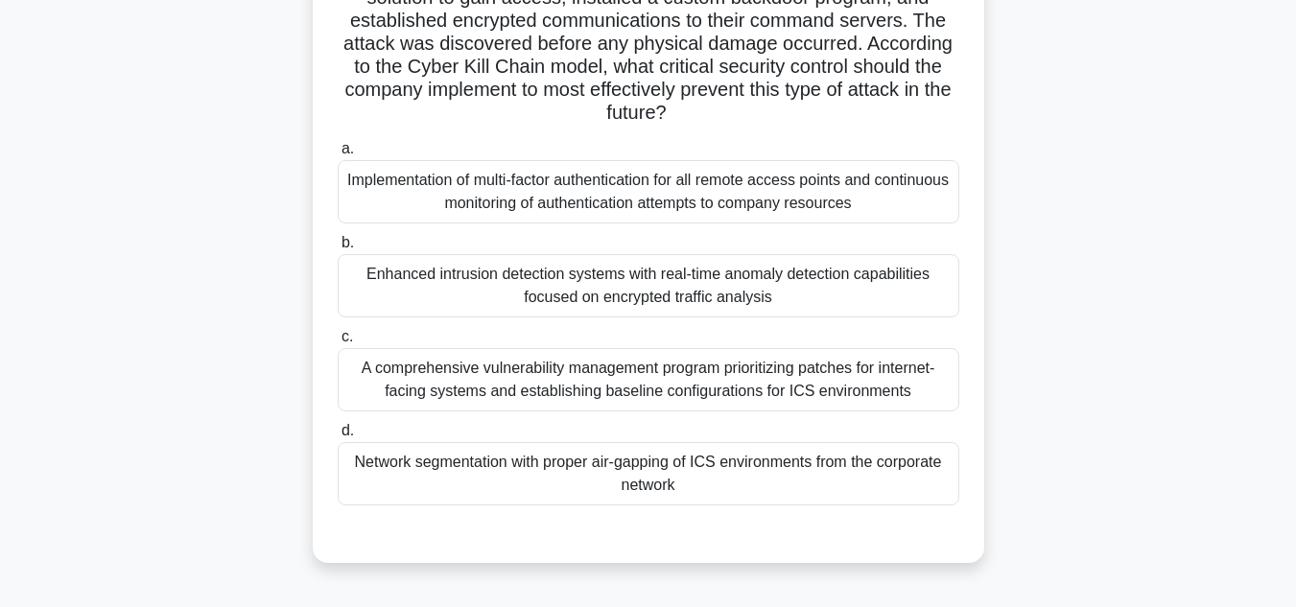
click at [589, 382] on div "A comprehensive vulnerability management program prioritizing patches for inter…" at bounding box center [649, 379] width 622 height 63
click at [338, 344] on input "c. A comprehensive vulnerability management program prioritizing patches for in…" at bounding box center [338, 337] width 0 height 12
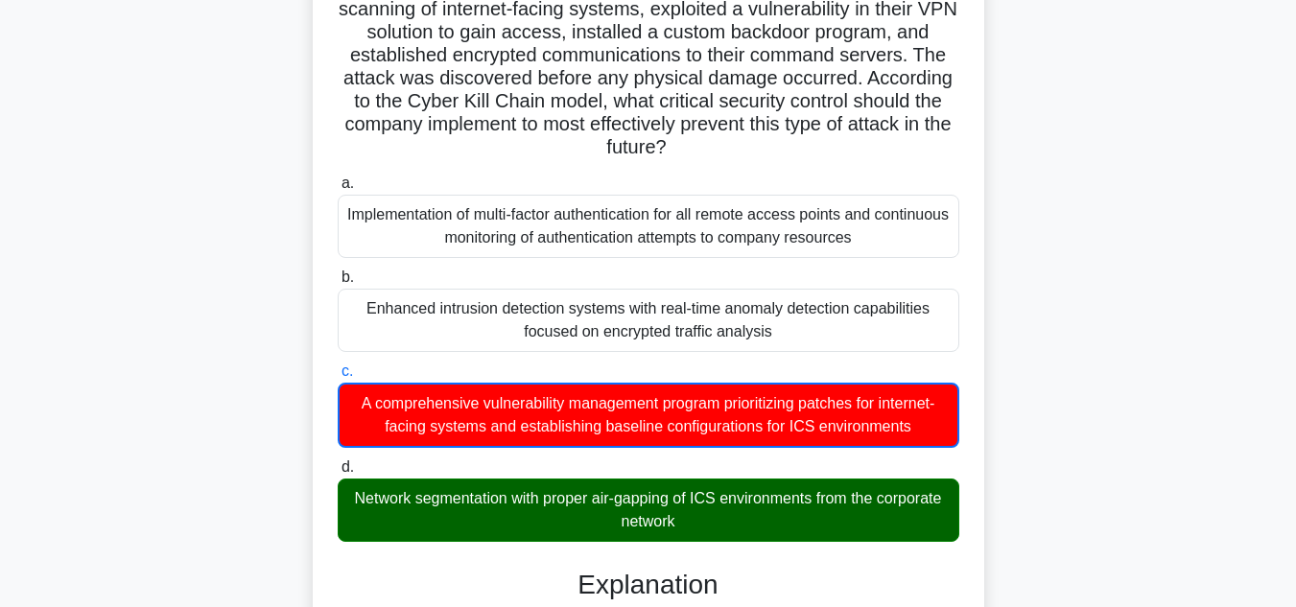
scroll to position [0, 0]
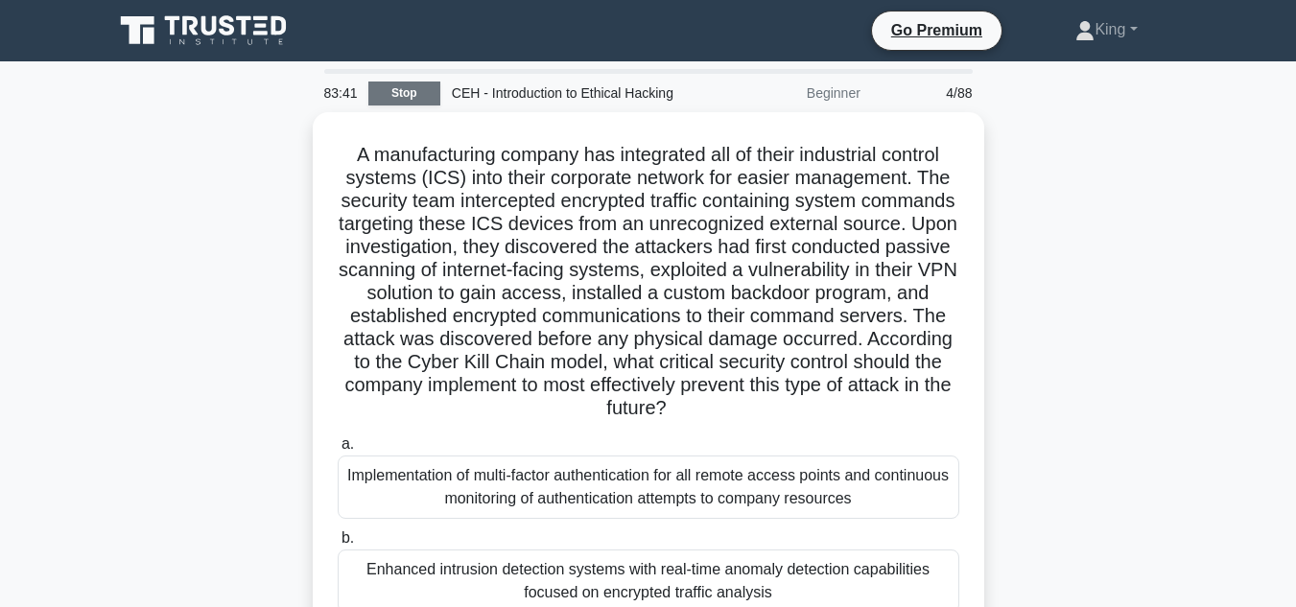
click at [381, 90] on link "Stop" at bounding box center [404, 94] width 72 height 24
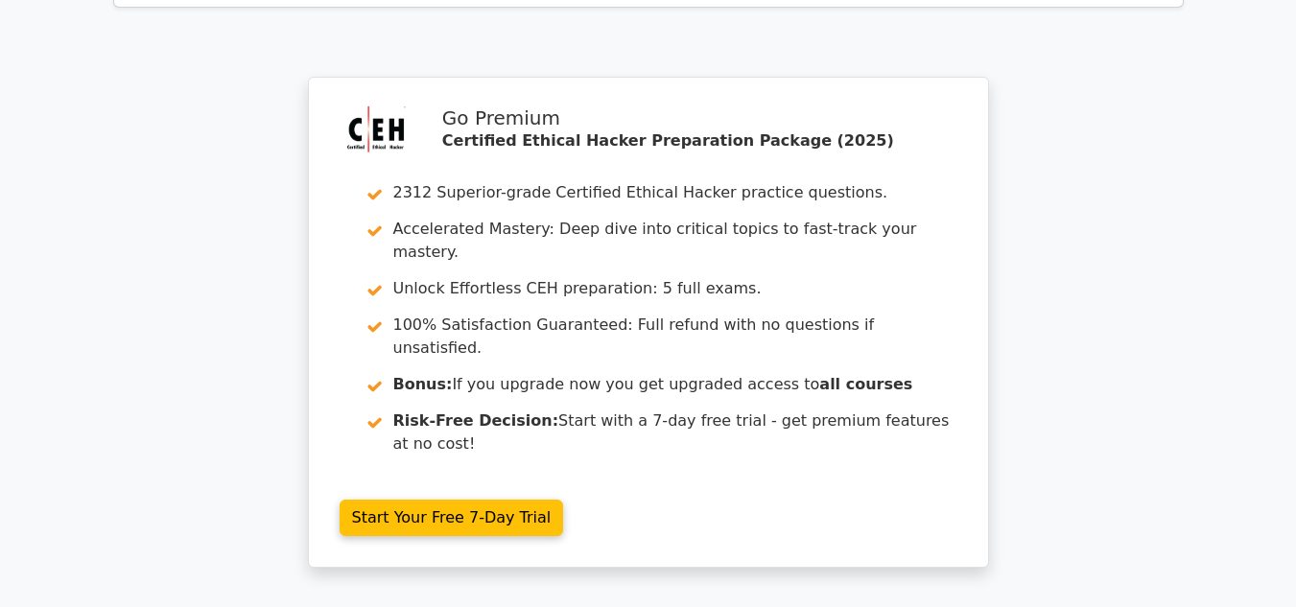
scroll to position [2978, 0]
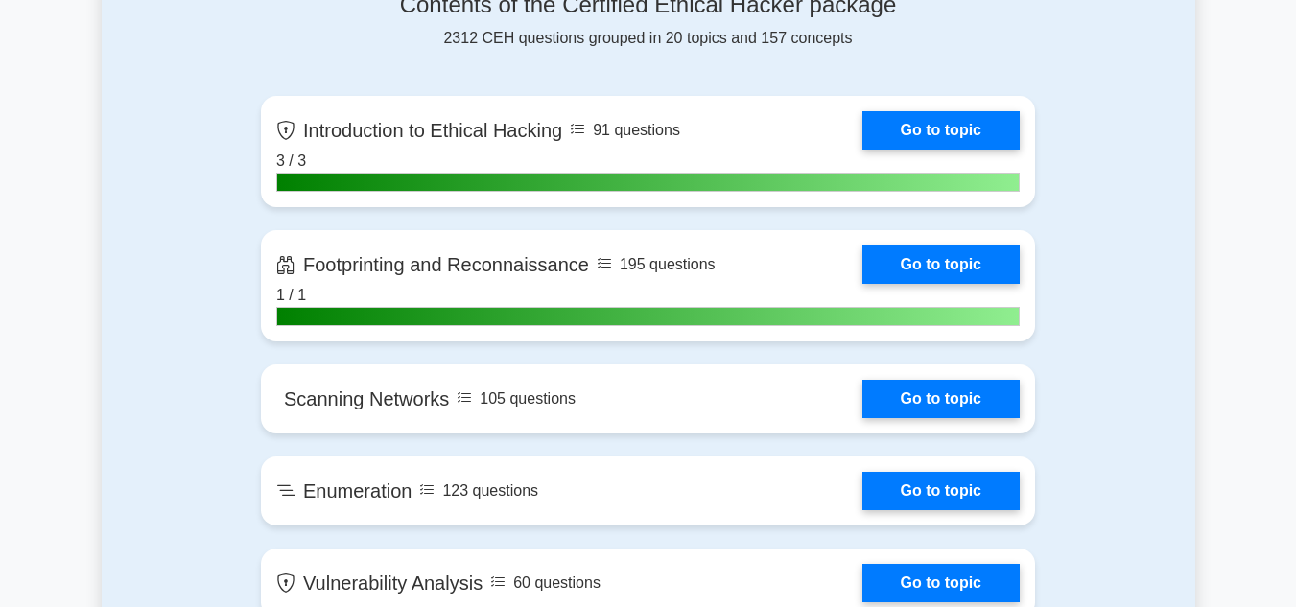
scroll to position [1285, 0]
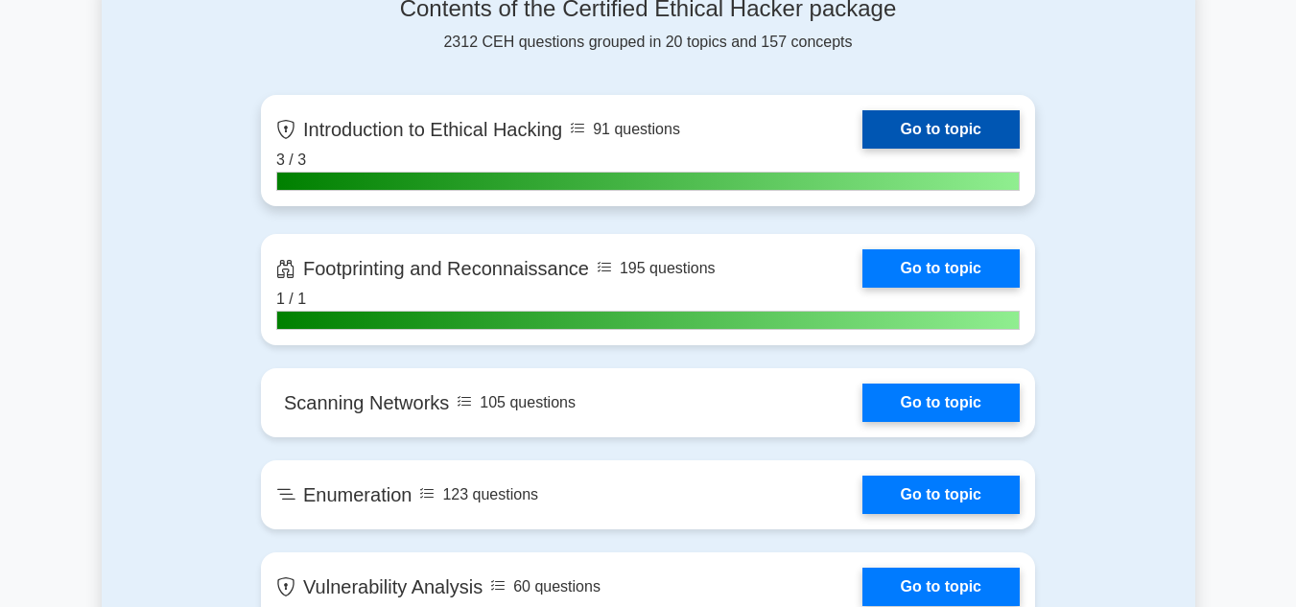
click at [882, 125] on link "Go to topic" at bounding box center [941, 129] width 157 height 38
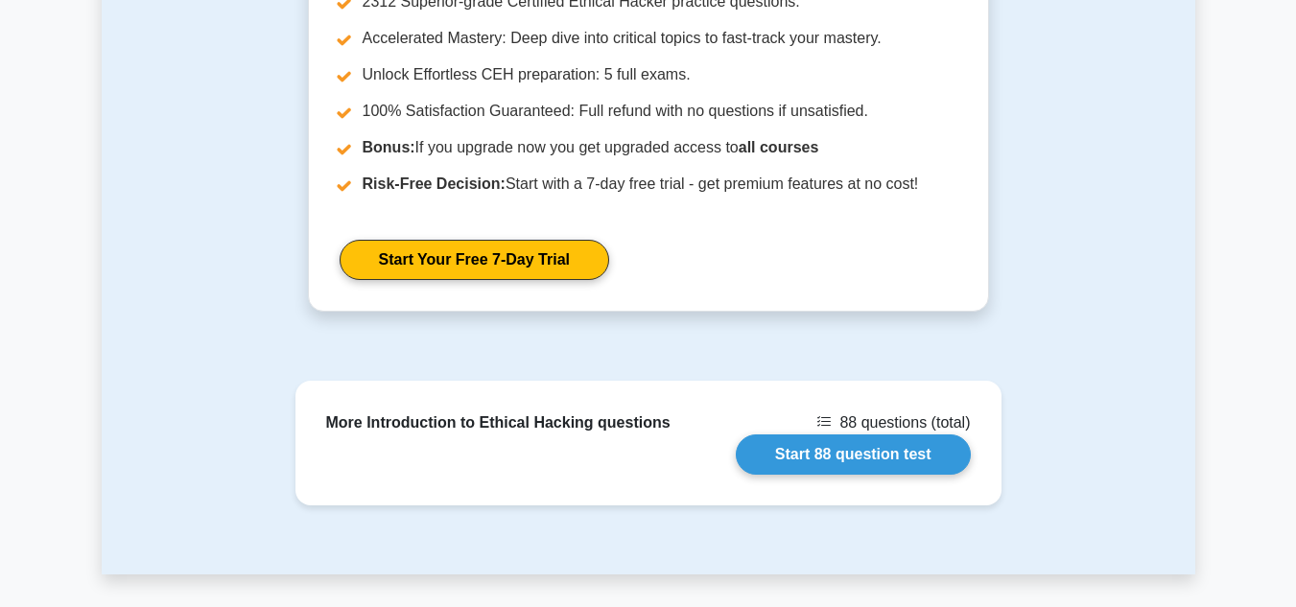
scroll to position [2265, 0]
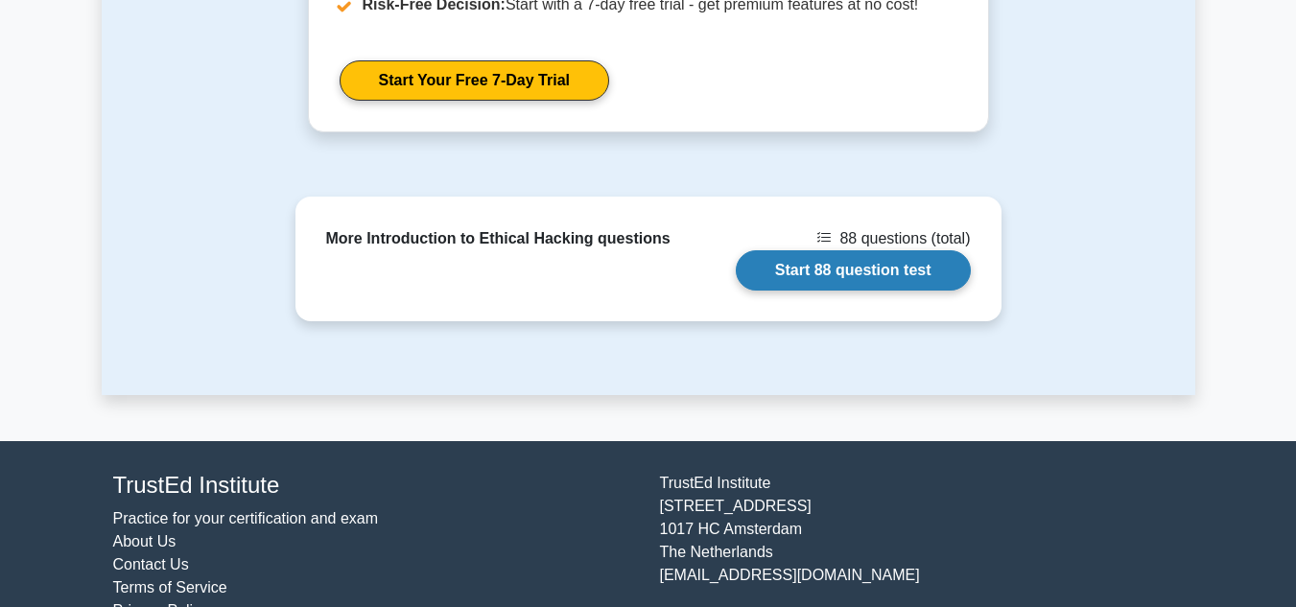
click at [810, 250] on link "Start 88 question test" at bounding box center [853, 270] width 235 height 40
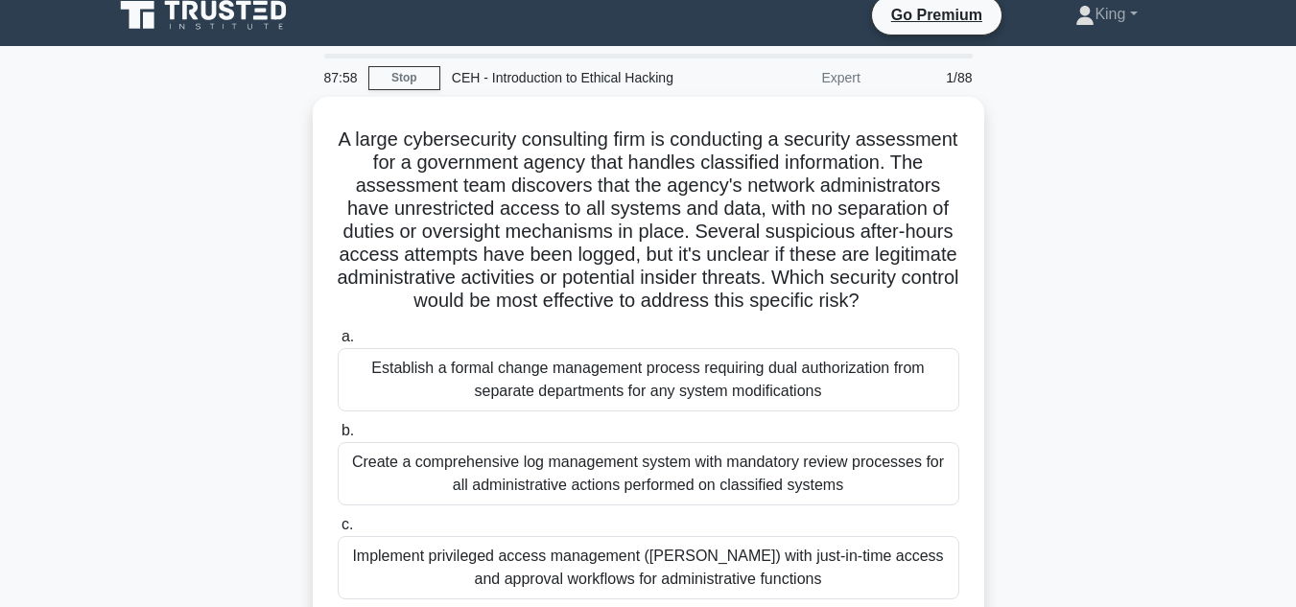
scroll to position [17, 0]
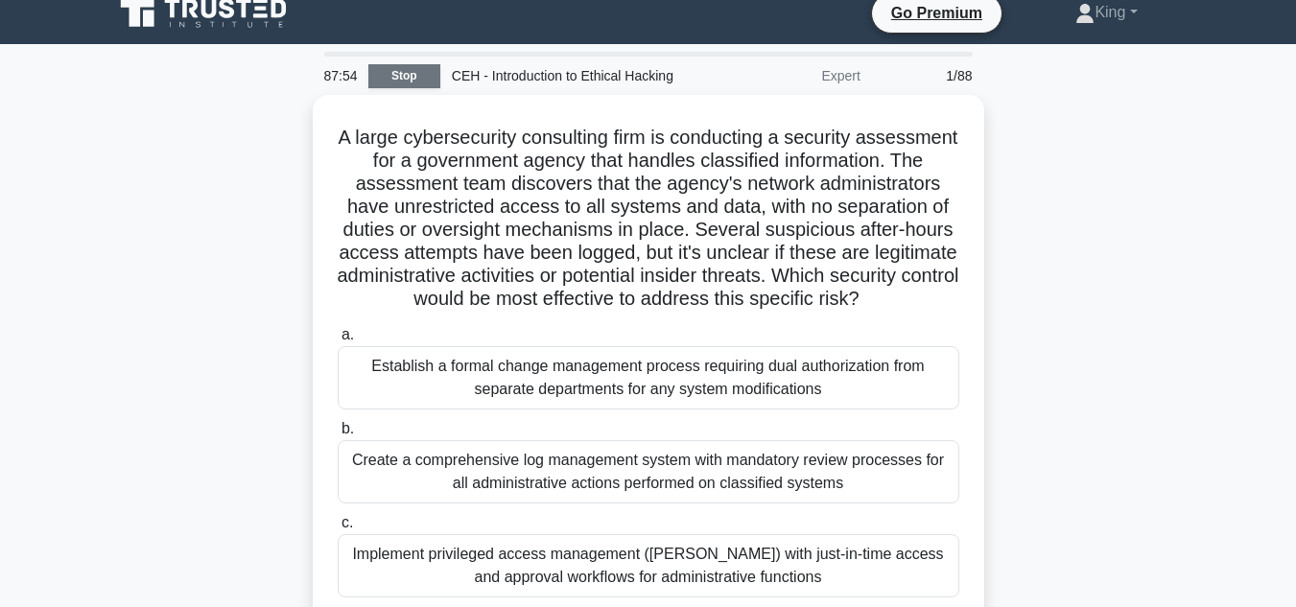
click at [416, 68] on link "Stop" at bounding box center [404, 76] width 72 height 24
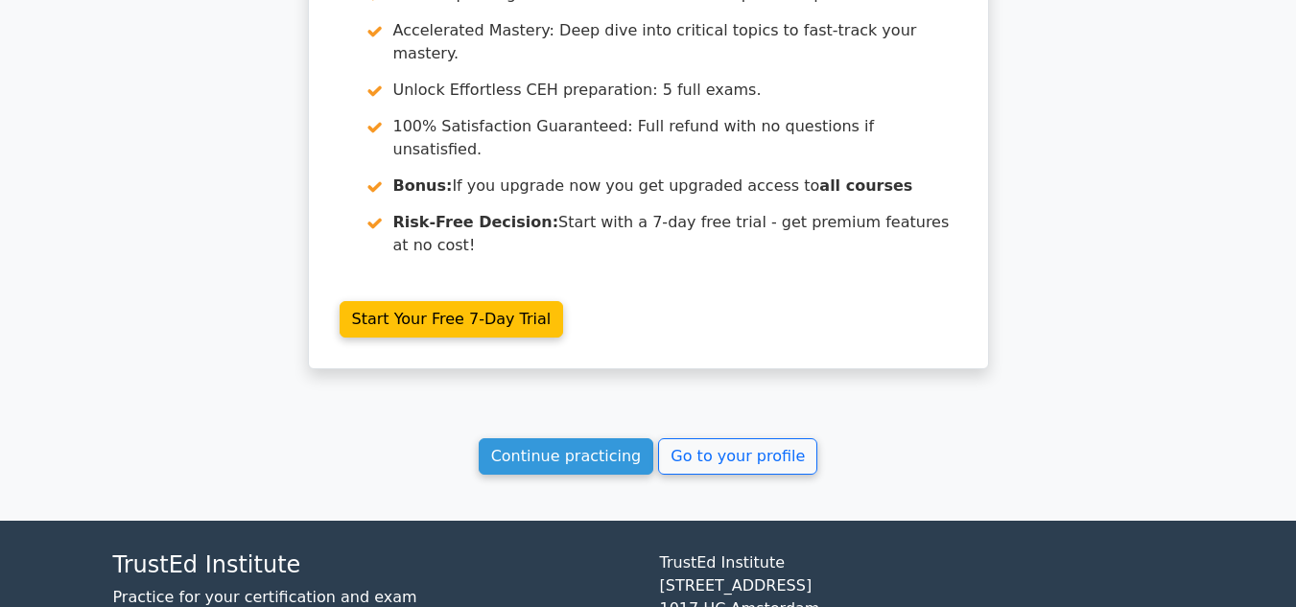
scroll to position [1725, 0]
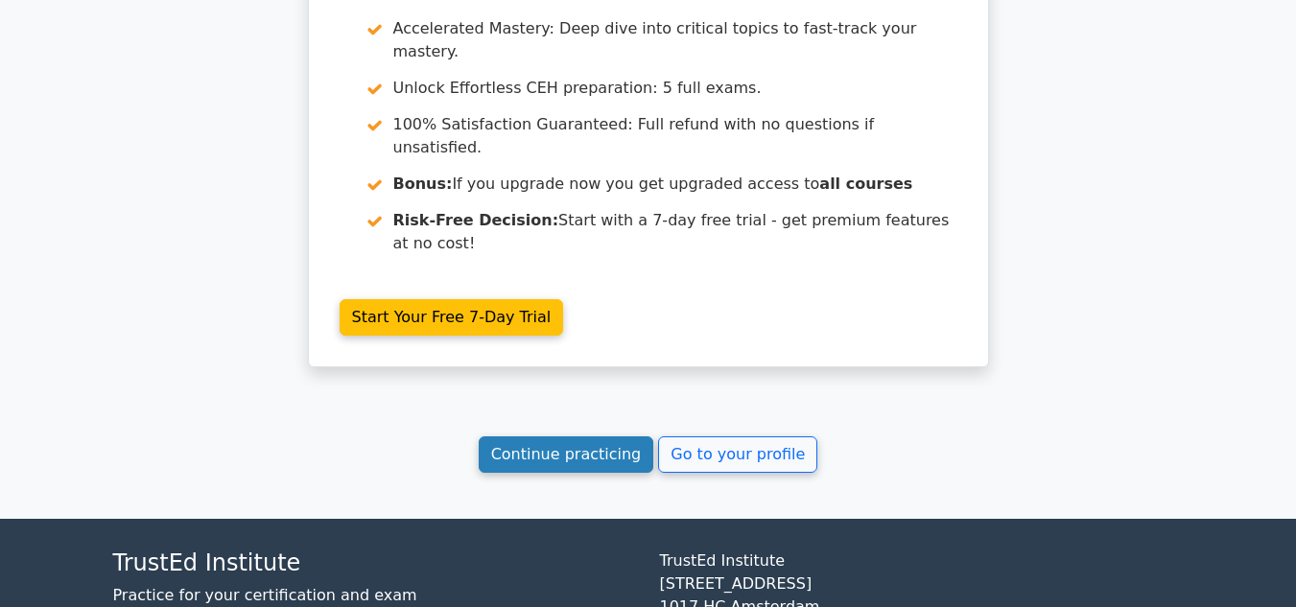
click at [595, 437] on link "Continue practicing" at bounding box center [567, 455] width 176 height 36
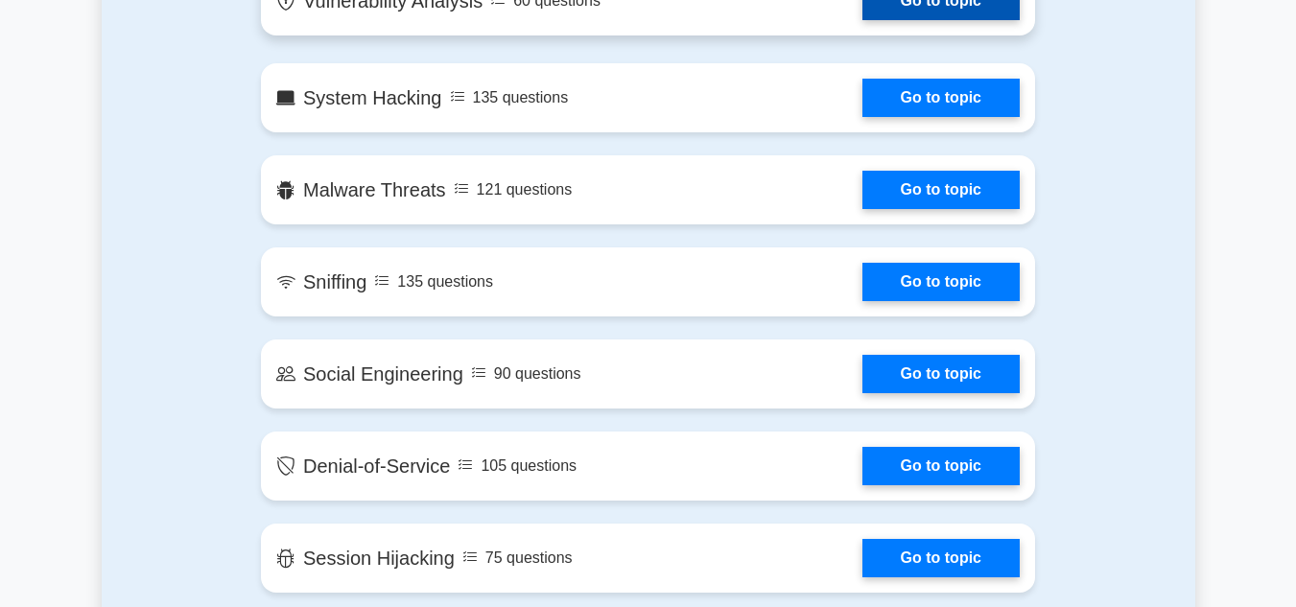
scroll to position [1865, 0]
